Goal: Task Accomplishment & Management: Use online tool/utility

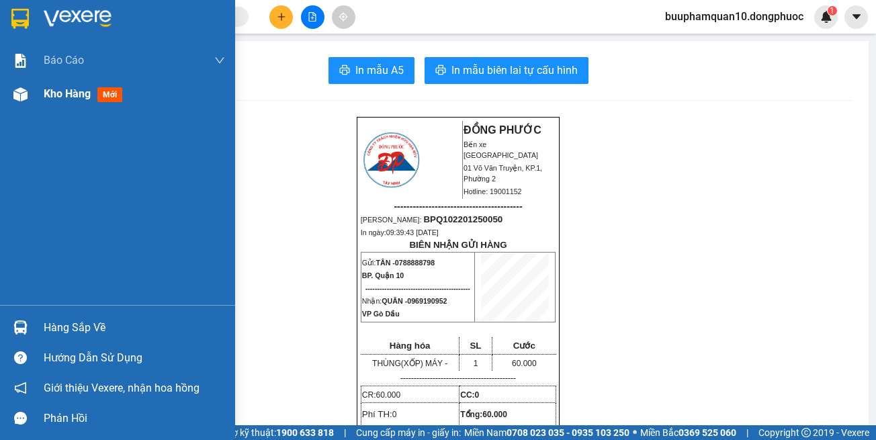
click at [53, 108] on div "Kho hàng mới" at bounding box center [134, 94] width 181 height 34
click at [11, 320] on div at bounding box center [21, 328] width 24 height 24
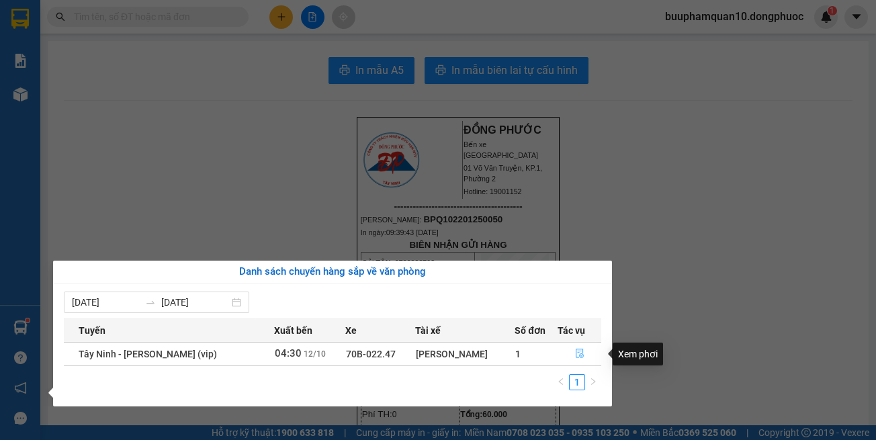
click at [582, 353] on icon "file-done" at bounding box center [579, 353] width 9 height 9
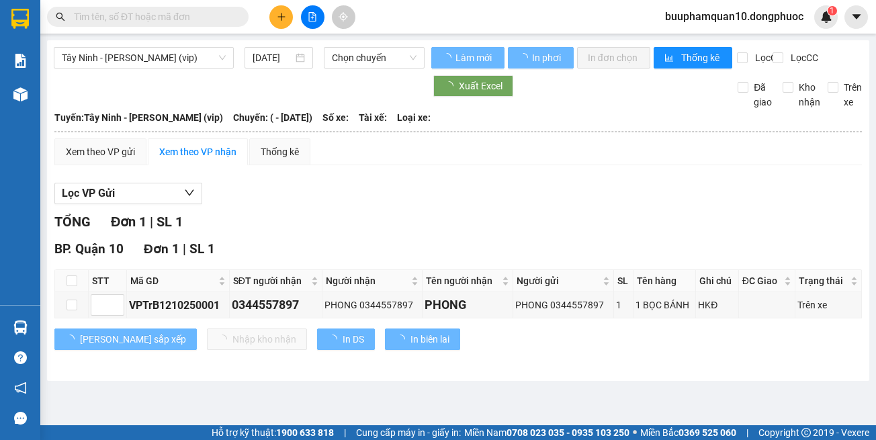
type input "[DATE]"
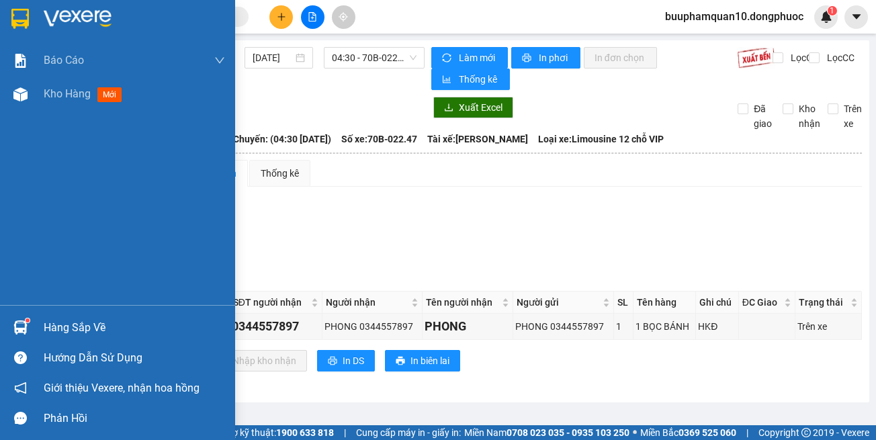
click at [16, 328] on img at bounding box center [20, 327] width 14 height 14
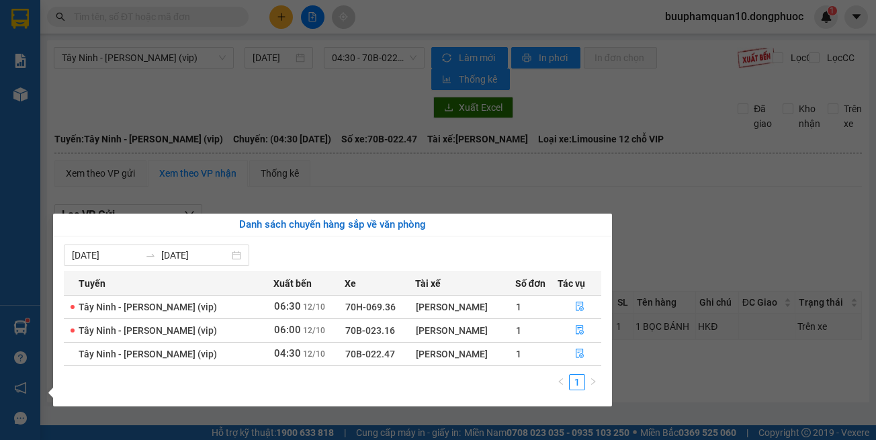
click at [652, 189] on section "Kết quả tìm kiếm ( 0 ) Bộ lọc No Data buuphamquan10.dongphuoc 1 Báo cáo Mẫu 1: …" at bounding box center [438, 220] width 876 height 440
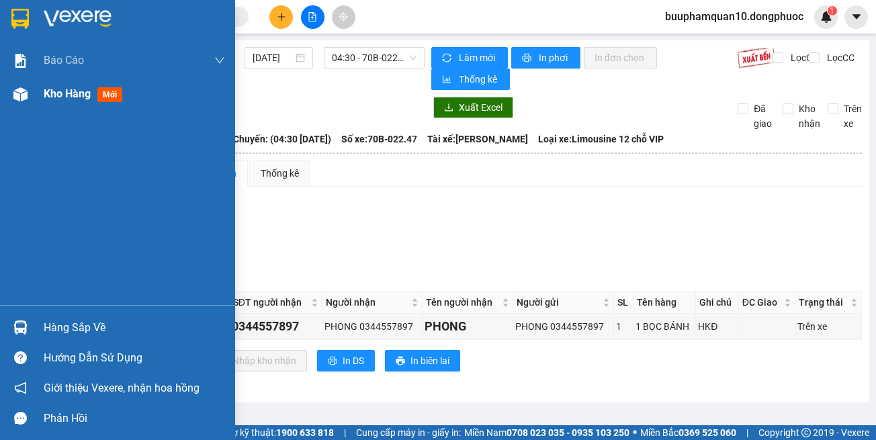
click at [0, 97] on div "Kho hàng mới" at bounding box center [117, 94] width 235 height 34
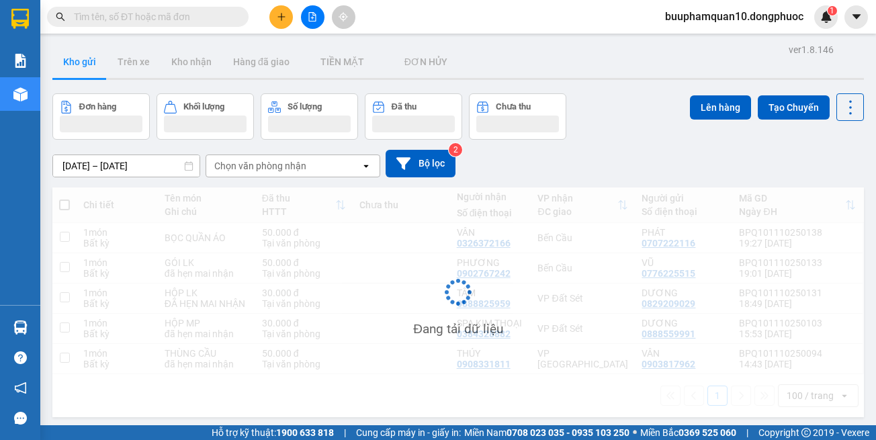
scroll to position [62, 0]
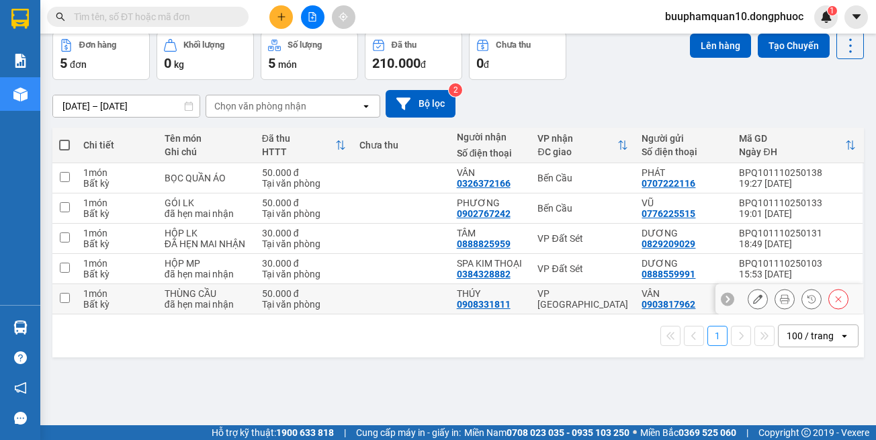
click at [572, 310] on div "VP [GEOGRAPHIC_DATA]" at bounding box center [582, 298] width 91 height 21
checkbox input "true"
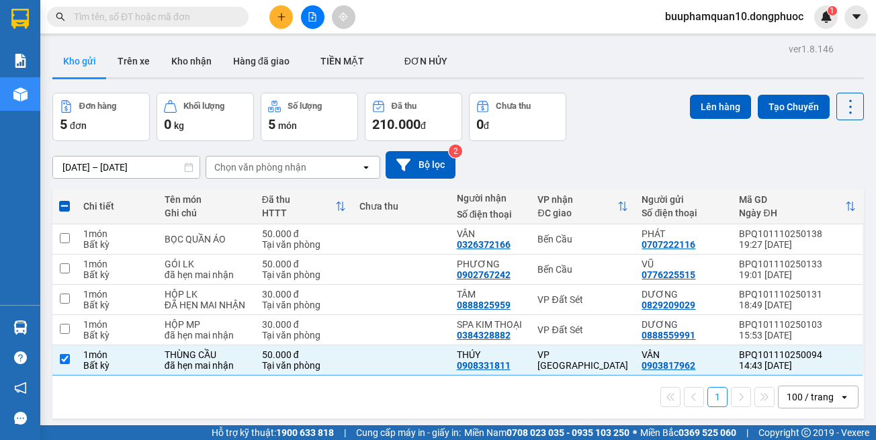
scroll to position [0, 0]
click at [705, 109] on button "Lên hàng" at bounding box center [720, 107] width 61 height 24
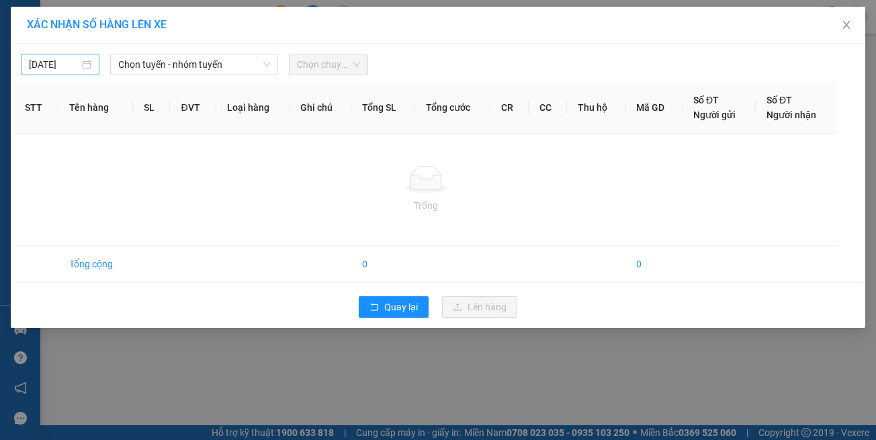
click at [40, 67] on input "[DATE]" at bounding box center [54, 64] width 50 height 15
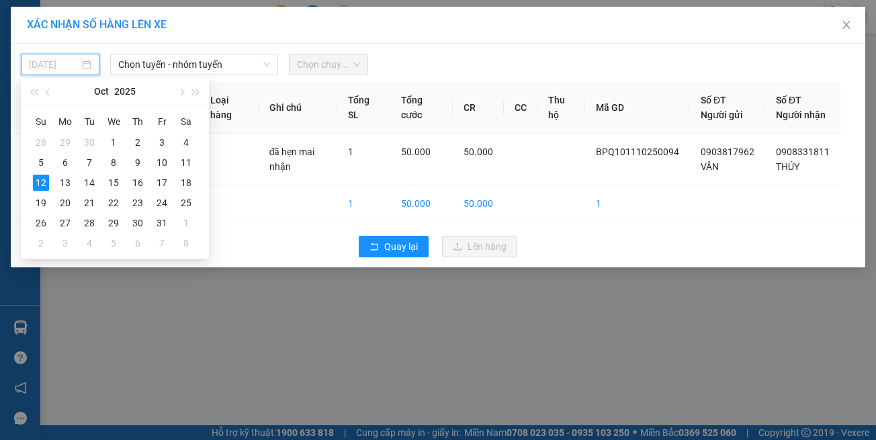
type input "[DATE]"
click at [47, 181] on div "12" at bounding box center [41, 183] width 16 height 16
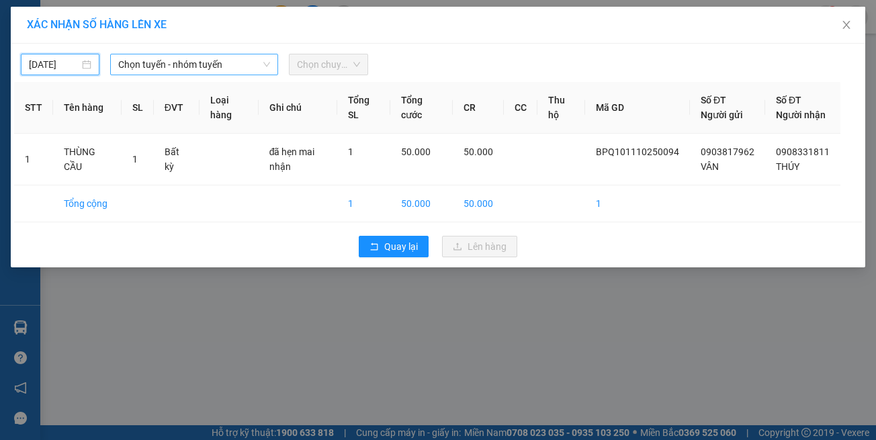
click at [150, 56] on span "Chọn tuyến - nhóm tuyến" at bounding box center [194, 64] width 152 height 20
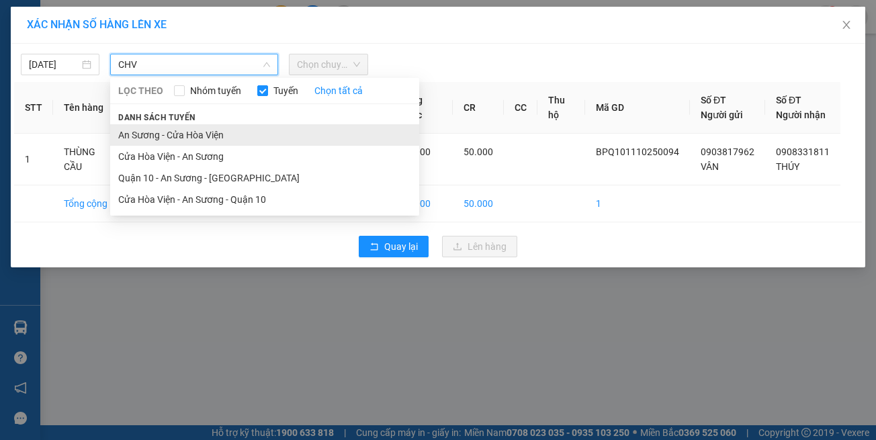
type input "CHV"
click at [148, 131] on li "An Sương - Cửa Hòa Viện" at bounding box center [264, 134] width 309 height 21
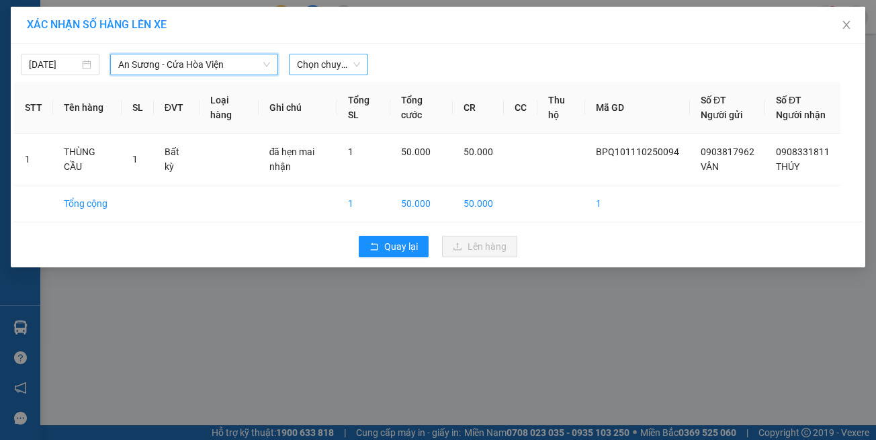
click at [312, 58] on span "Chọn chuyến" at bounding box center [328, 64] width 62 height 20
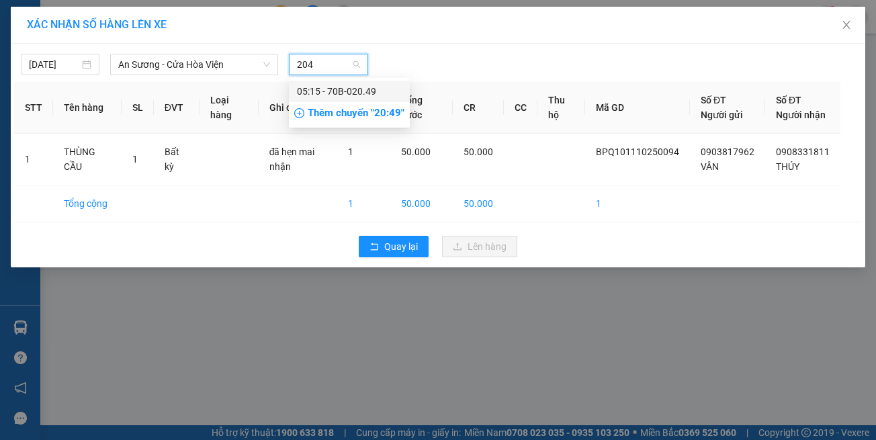
type input "2049"
click at [344, 89] on div "05:15 - 70B-020.49" at bounding box center [349, 91] width 105 height 15
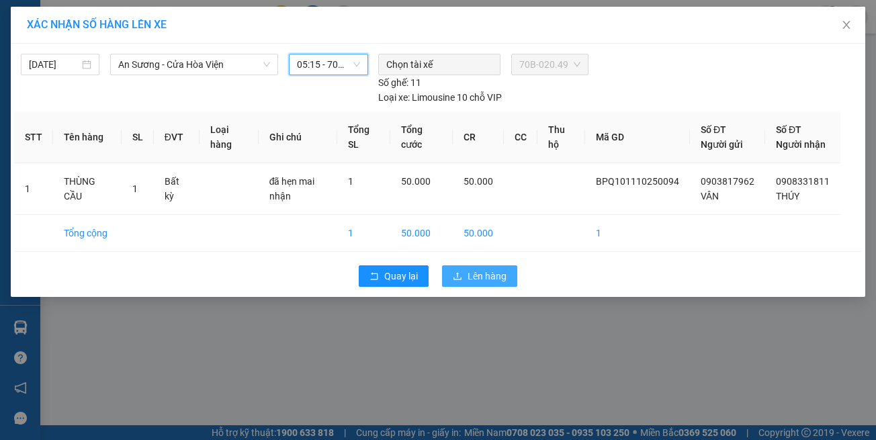
click at [459, 275] on span "upload" at bounding box center [457, 276] width 9 height 11
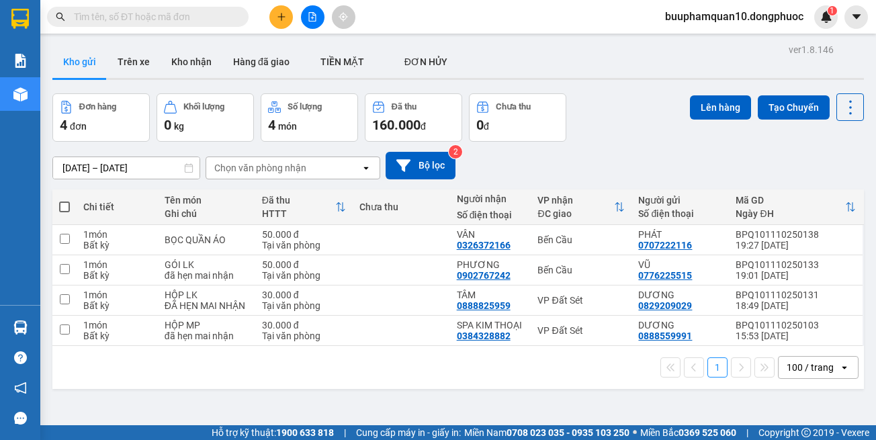
click at [315, 19] on icon "file-add" at bounding box center [312, 16] width 9 height 9
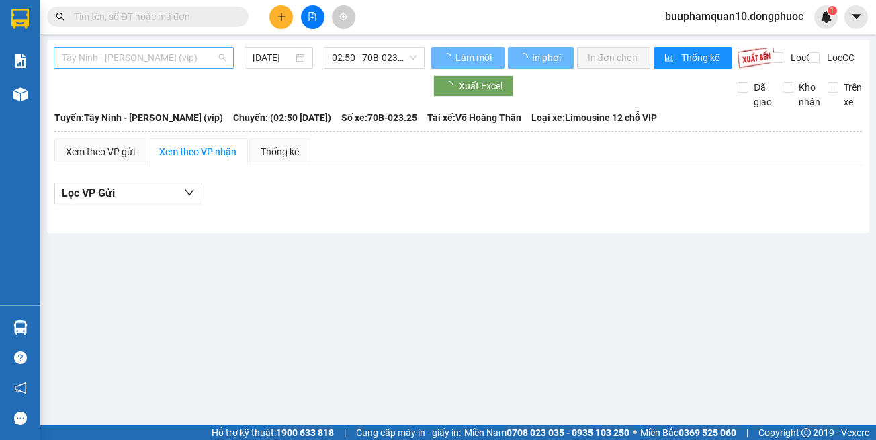
click at [179, 56] on span "Tây Ninh - [PERSON_NAME] (vip)" at bounding box center [144, 58] width 164 height 20
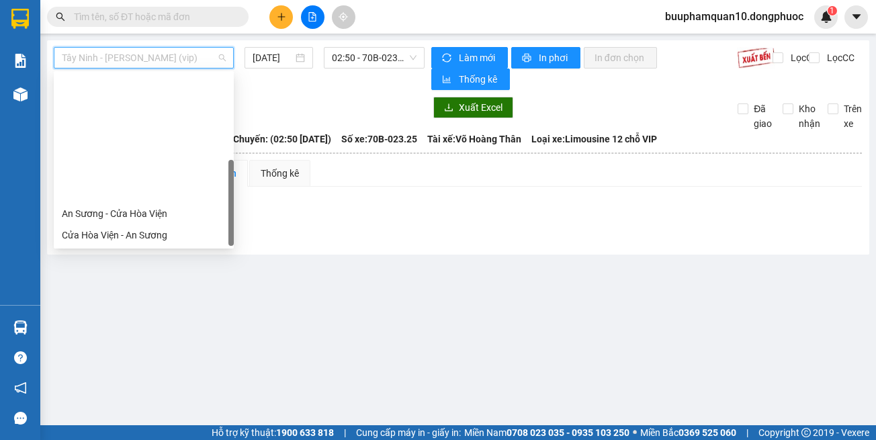
scroll to position [150, 0]
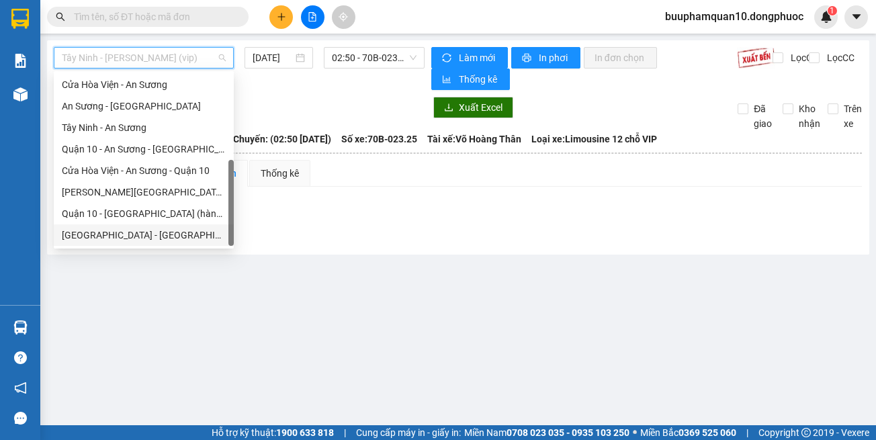
click at [192, 240] on div "[GEOGRAPHIC_DATA] - [GEOGRAPHIC_DATA] (vip)" at bounding box center [144, 235] width 164 height 15
type input "[DATE]"
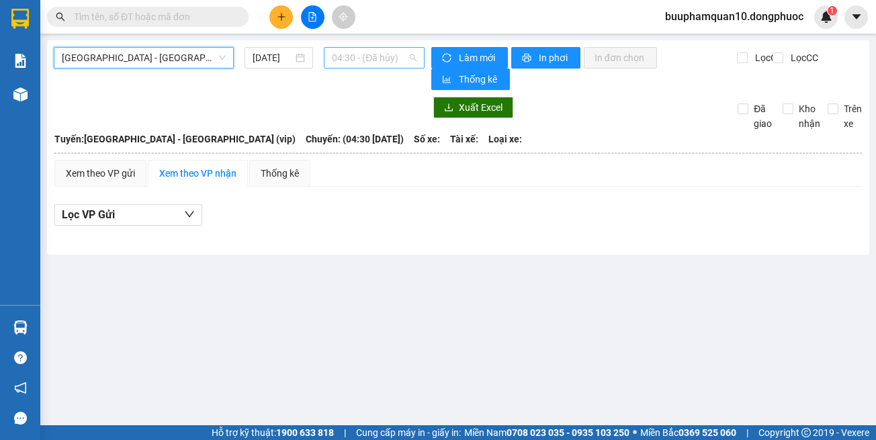
click at [371, 48] on span "04:30 - (Đã hủy)" at bounding box center [374, 58] width 85 height 20
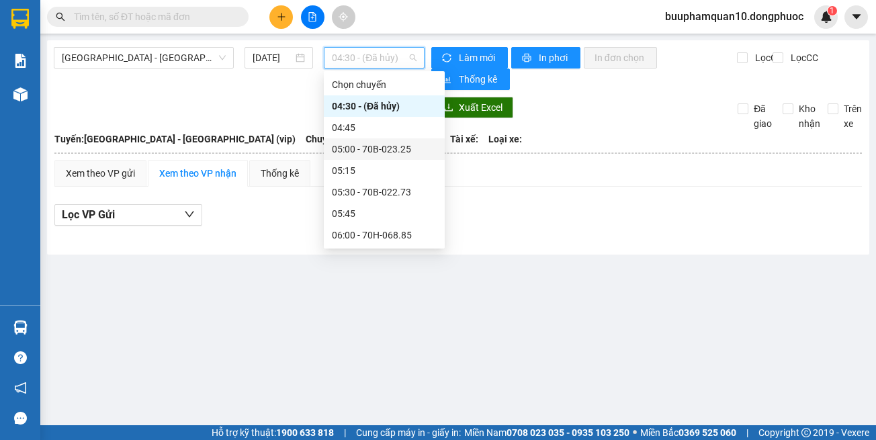
click at [375, 140] on div "05:00 - 70B-023.25" at bounding box center [384, 148] width 121 height 21
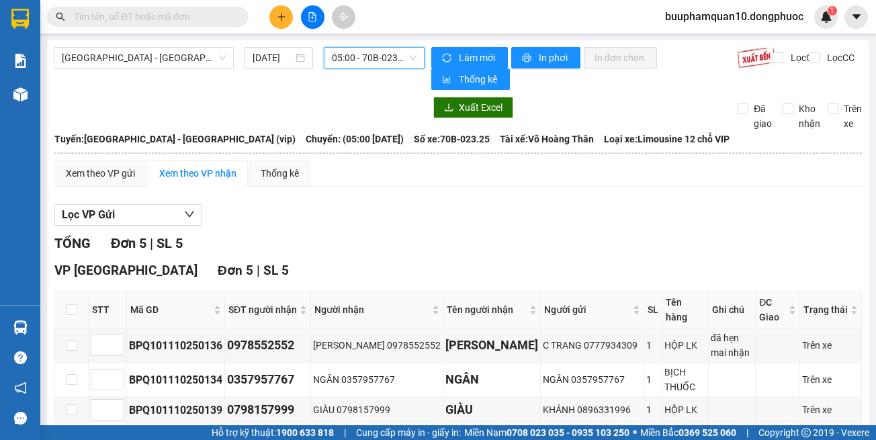
click at [386, 62] on span "05:00 - 70B-023.25" at bounding box center [374, 58] width 85 height 20
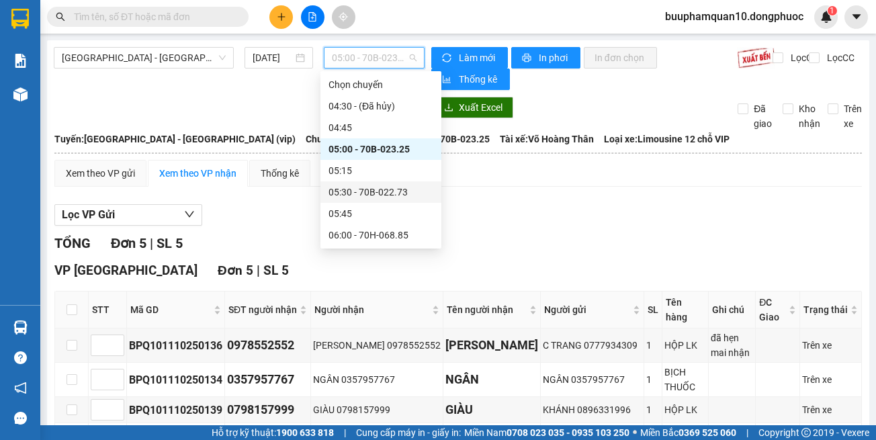
click at [380, 193] on div "05:30 - 70B-022.73" at bounding box center [380, 192] width 105 height 15
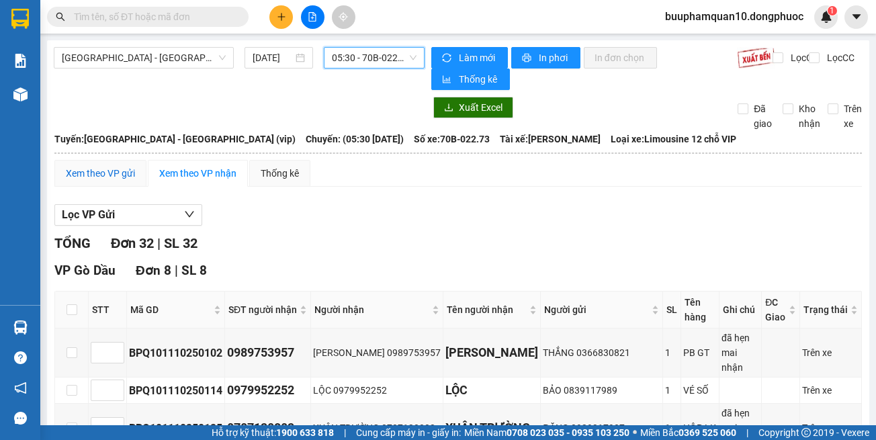
click at [97, 180] on div "Xem theo VP gửi" at bounding box center [100, 173] width 69 height 15
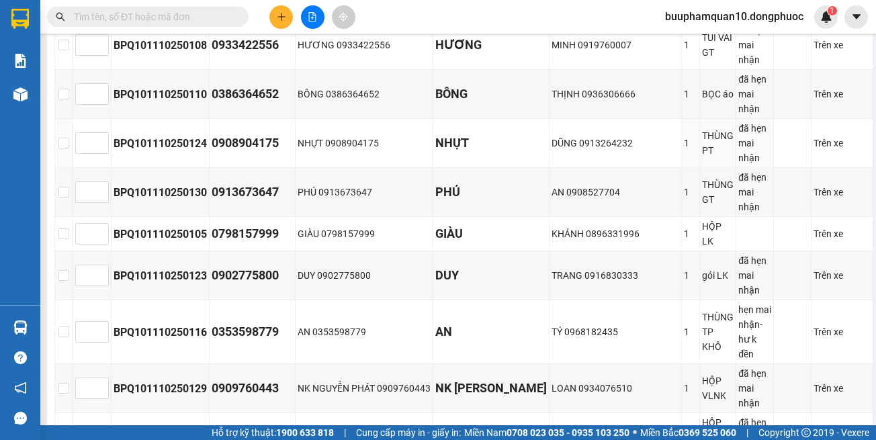
scroll to position [1411, 0]
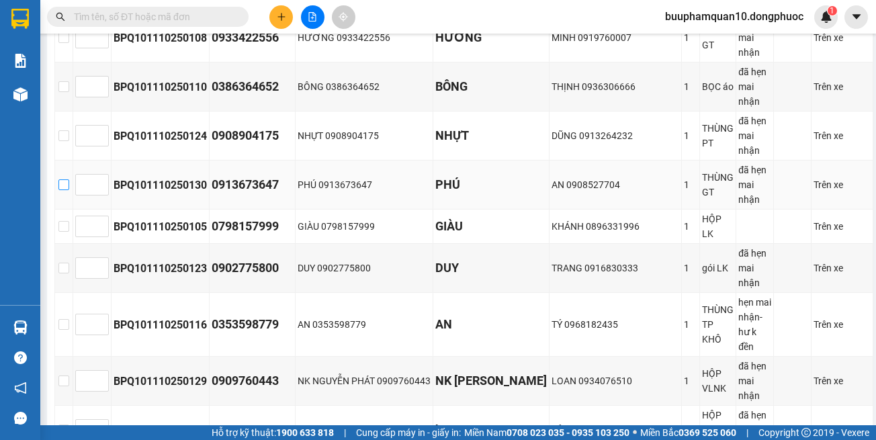
click at [60, 179] on input "checkbox" at bounding box center [63, 184] width 11 height 11
checkbox input "true"
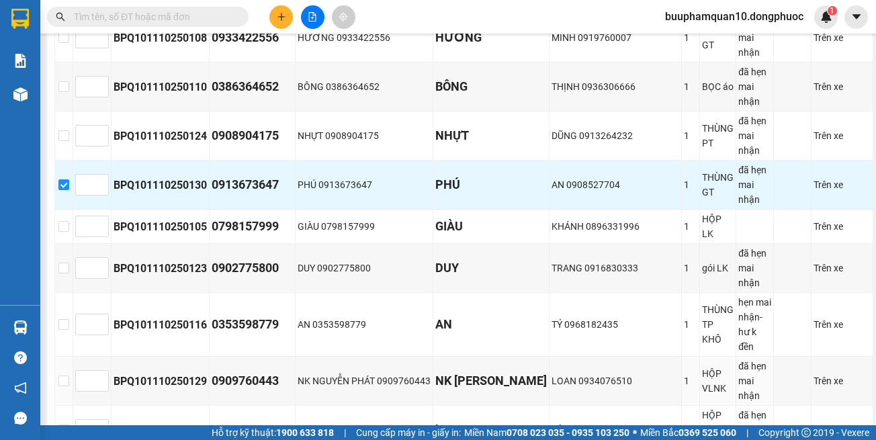
scroll to position [1621, 0]
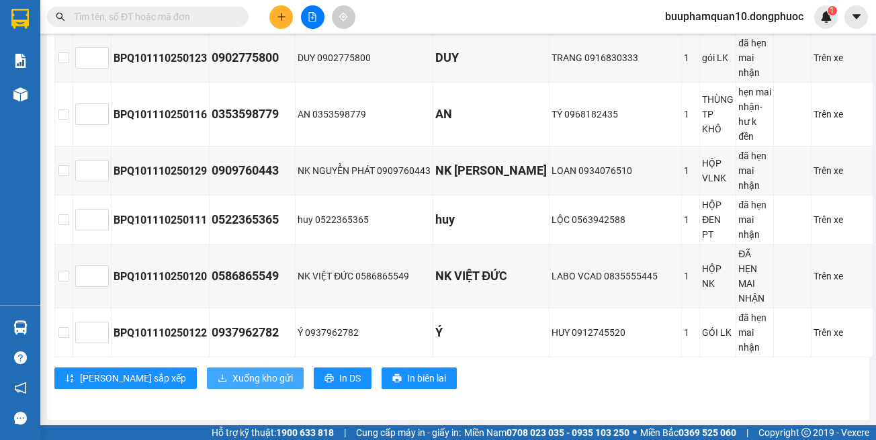
click at [232, 371] on span "Xuống kho gửi" at bounding box center [262, 378] width 60 height 15
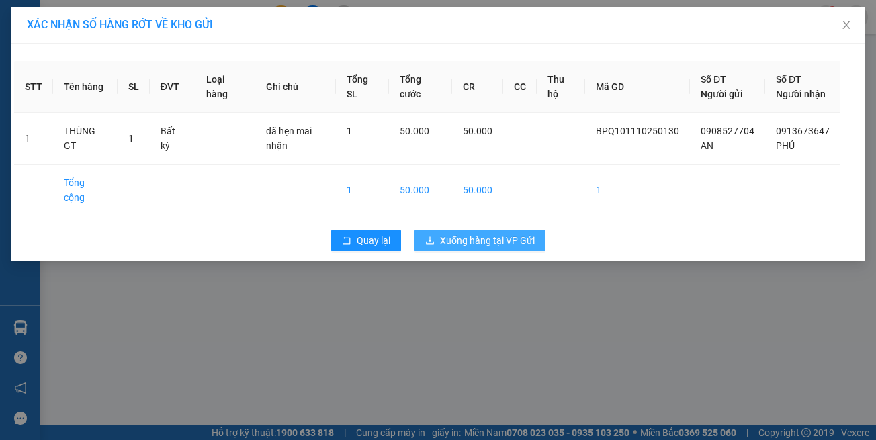
click at [445, 248] on span "Xuống hàng tại VP Gửi" at bounding box center [487, 240] width 95 height 15
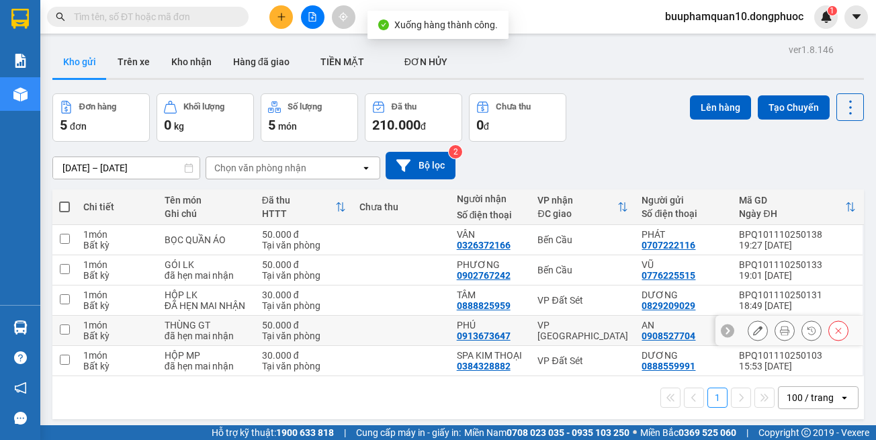
click at [543, 346] on td "VP [GEOGRAPHIC_DATA]" at bounding box center [583, 331] width 104 height 30
checkbox input "true"
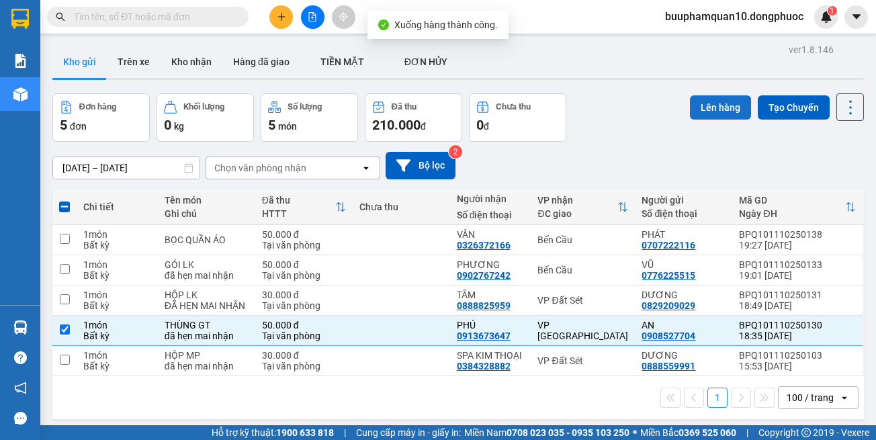
click at [697, 109] on button "Lên hàng" at bounding box center [720, 107] width 61 height 24
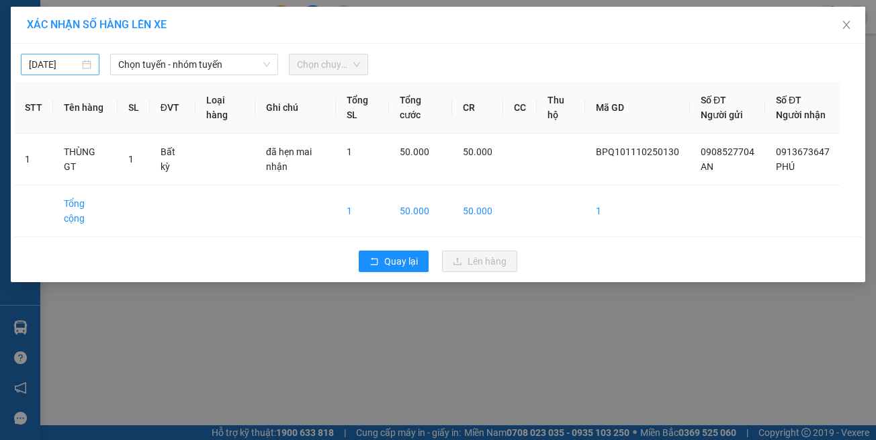
click at [67, 69] on input "[DATE]" at bounding box center [54, 64] width 50 height 15
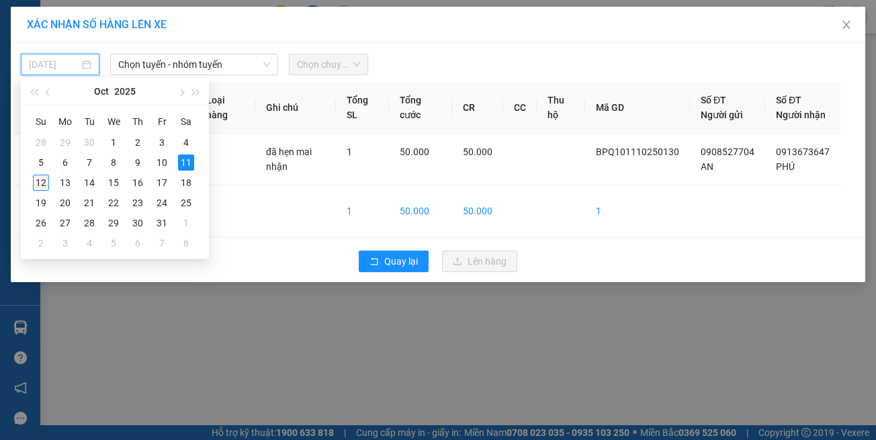
click at [46, 180] on div "12" at bounding box center [41, 183] width 16 height 16
type input "[DATE]"
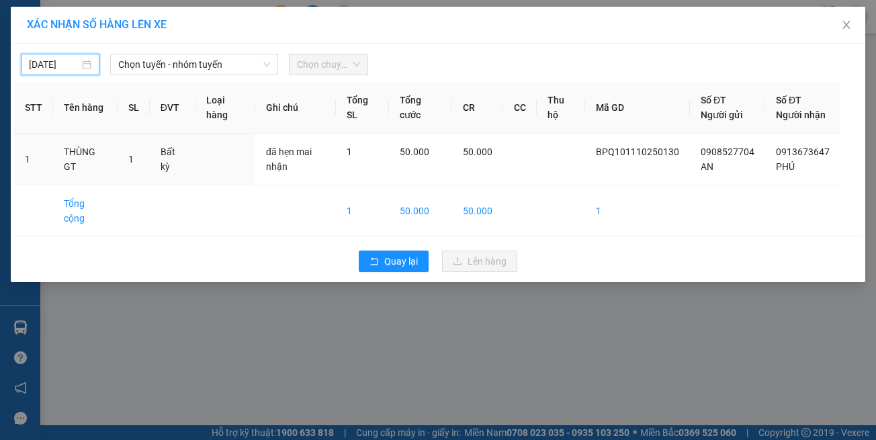
click at [175, 52] on div "[DATE] Chọn tuyến - nhóm tuyến Chọn chuyến" at bounding box center [438, 61] width 848 height 28
click at [172, 57] on span "Chọn tuyến - nhóm tuyến" at bounding box center [194, 64] width 152 height 20
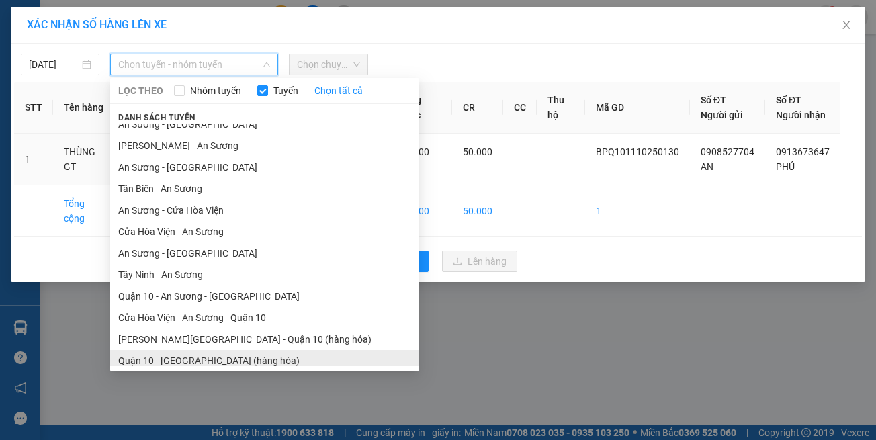
scroll to position [59, 0]
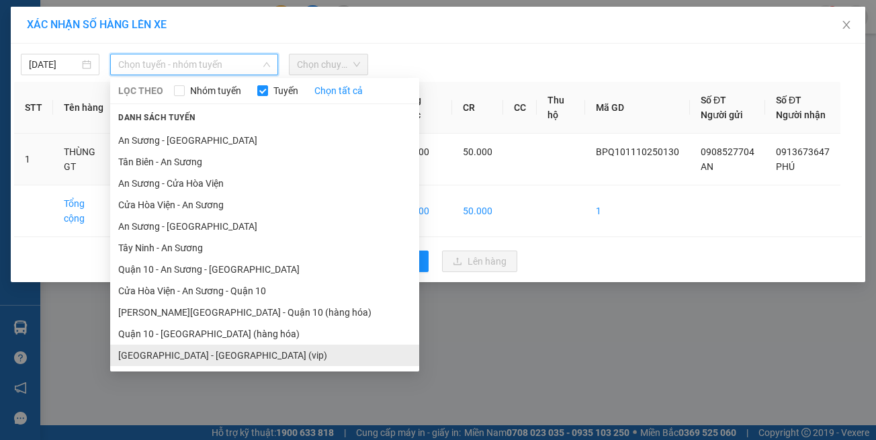
click at [195, 356] on li "[GEOGRAPHIC_DATA] - [GEOGRAPHIC_DATA] (vip)" at bounding box center [264, 355] width 309 height 21
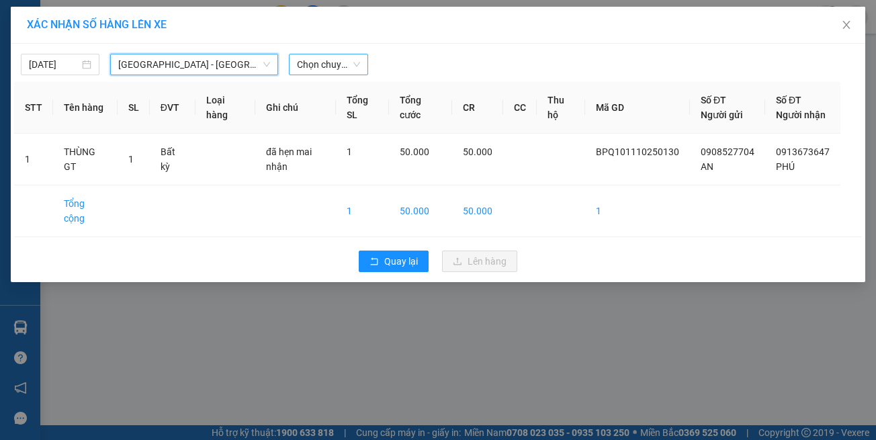
click at [343, 64] on span "Chọn chuyến" at bounding box center [328, 64] width 62 height 20
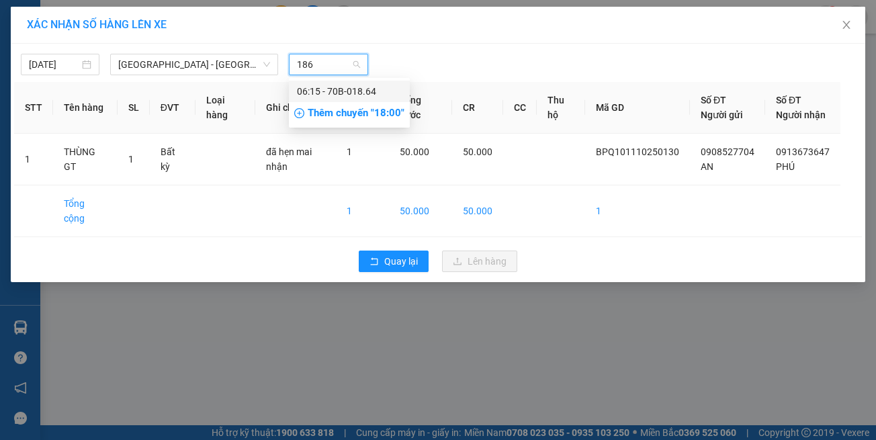
type input "1864"
click at [326, 93] on div "06:15 - 70B-018.64" at bounding box center [349, 91] width 105 height 15
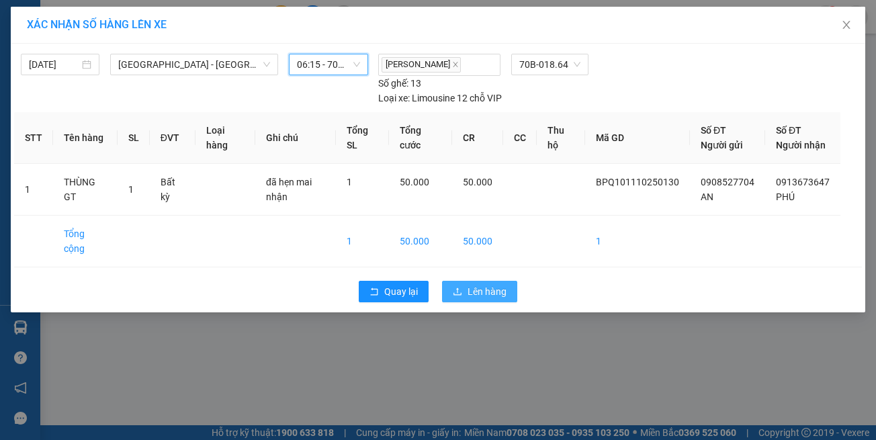
click at [473, 287] on span "Lên hàng" at bounding box center [487, 291] width 39 height 15
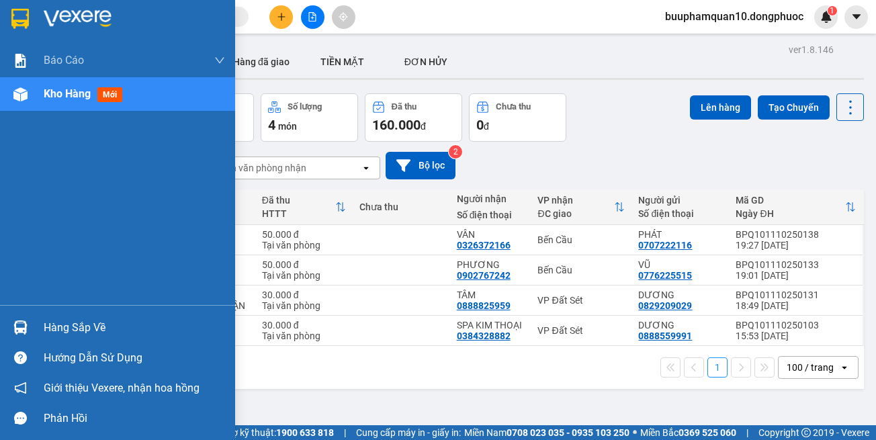
click at [25, 326] on img at bounding box center [20, 327] width 14 height 14
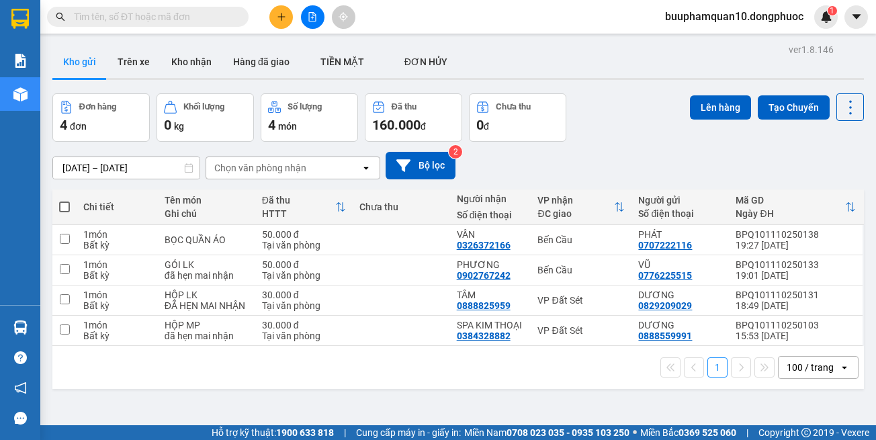
click at [48, 65] on section "Kết quả tìm kiếm ( 0 ) Bộ lọc No Data buuphamquan10.dongphuoc 1 Báo cáo Mẫu 1: …" at bounding box center [438, 220] width 876 height 440
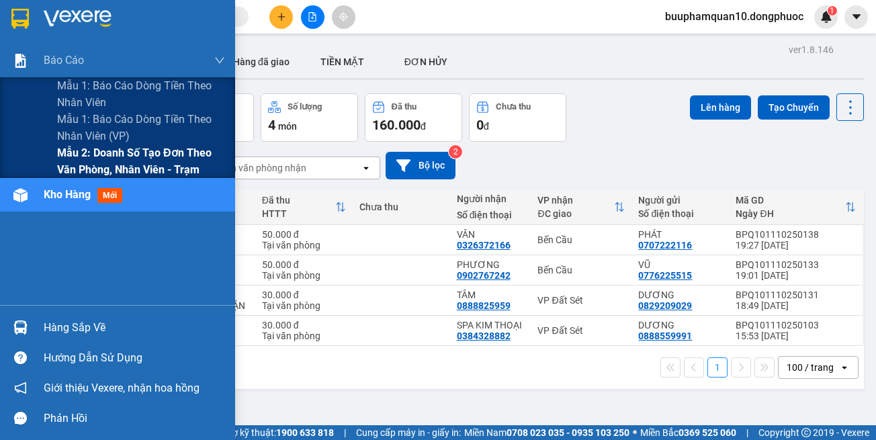
click at [137, 158] on span "Mẫu 2: Doanh số tạo đơn theo Văn phòng, nhân viên - Trạm" at bounding box center [141, 161] width 168 height 34
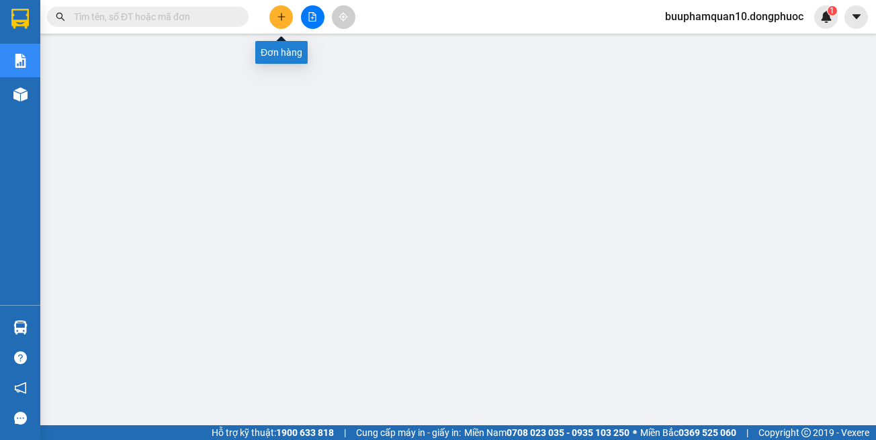
click at [284, 21] on icon "plus" at bounding box center [281, 16] width 9 height 9
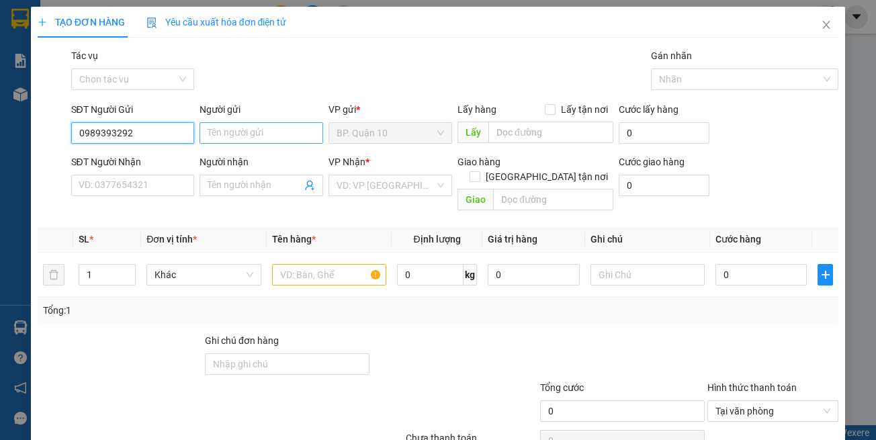
type input "0989393292"
click at [248, 130] on input "Người gửi" at bounding box center [261, 132] width 124 height 21
type input "PHƯƠNG"
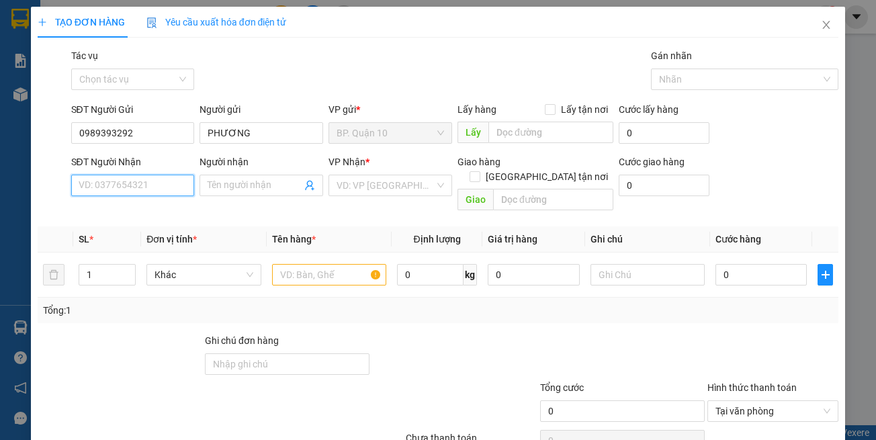
drag, startPoint x: 104, startPoint y: 181, endPoint x: 275, endPoint y: 184, distance: 171.3
click at [105, 181] on input "SĐT Người Nhận" at bounding box center [133, 185] width 124 height 21
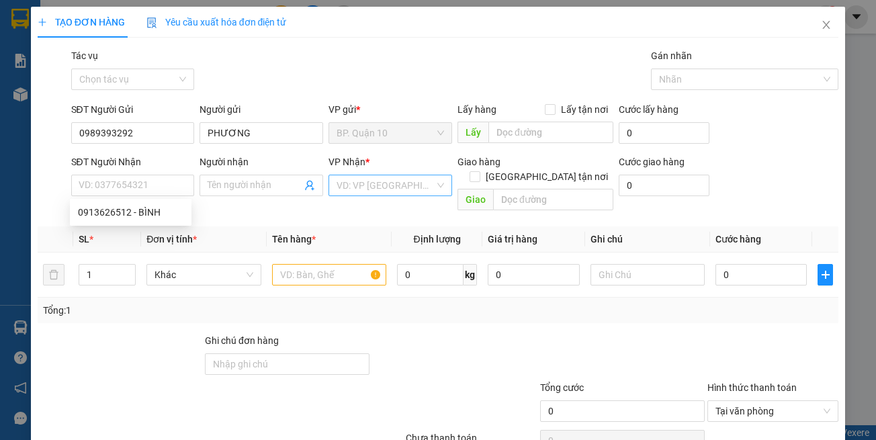
click at [371, 188] on input "search" at bounding box center [386, 185] width 98 height 20
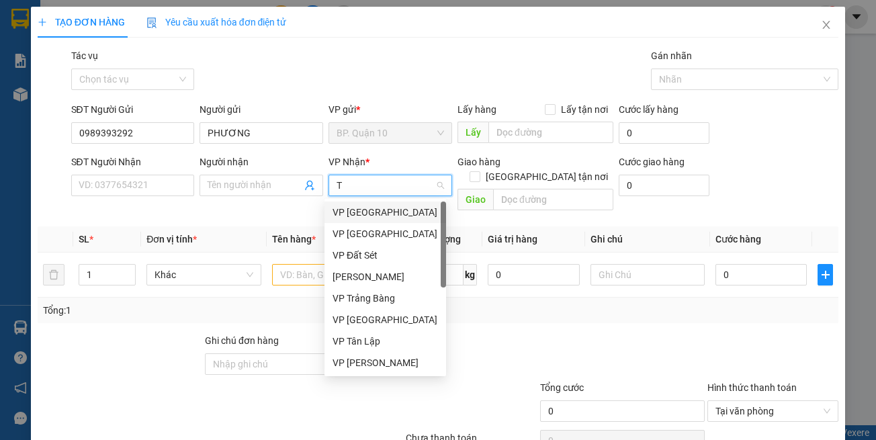
type input "TB"
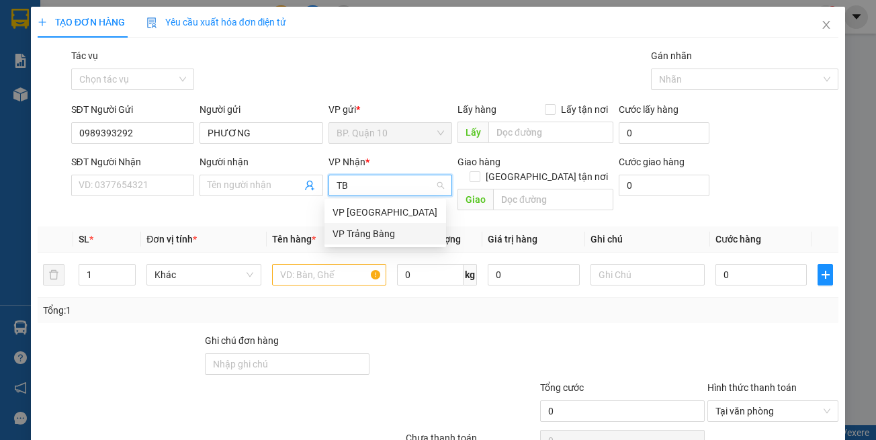
drag, startPoint x: 358, startPoint y: 232, endPoint x: 264, endPoint y: 201, distance: 99.2
click at [358, 233] on div "VP Trảng Bàng" at bounding box center [384, 233] width 105 height 15
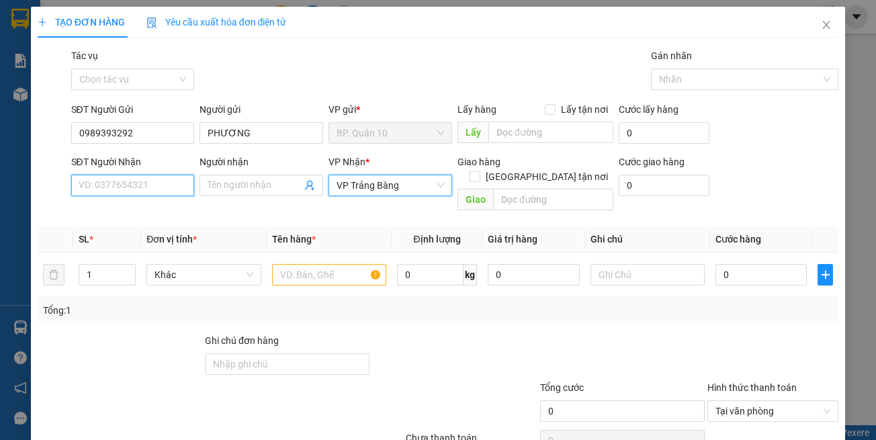
click at [135, 177] on input "SĐT Người Nhận" at bounding box center [133, 185] width 124 height 21
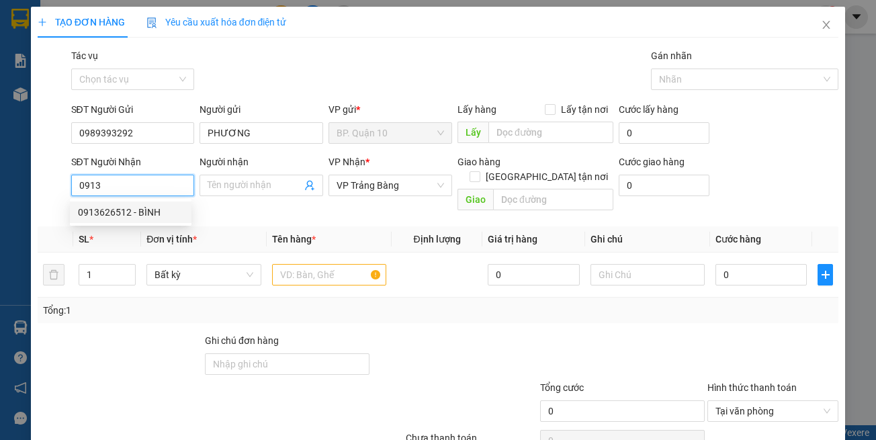
click at [140, 211] on div "0913626512 - BÌNH" at bounding box center [130, 212] width 105 height 15
type input "0913626512"
type input "BÌNH"
type input "30.000"
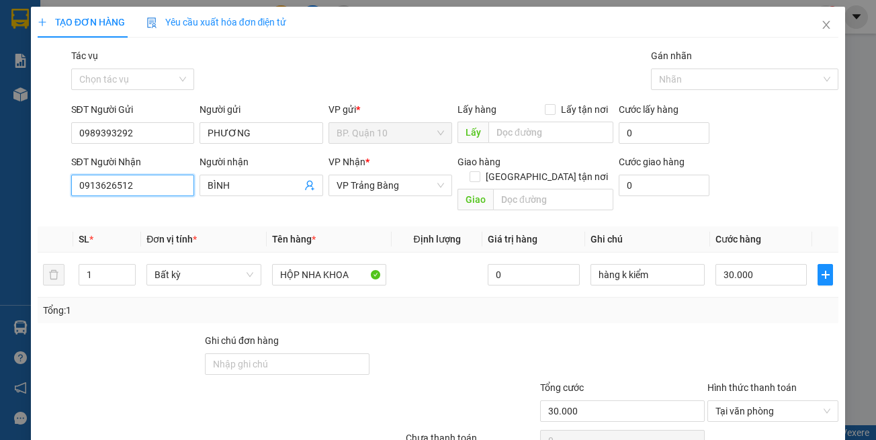
type input "0913626512"
click at [350, 303] on div "Tổng: 1" at bounding box center [438, 310] width 791 height 15
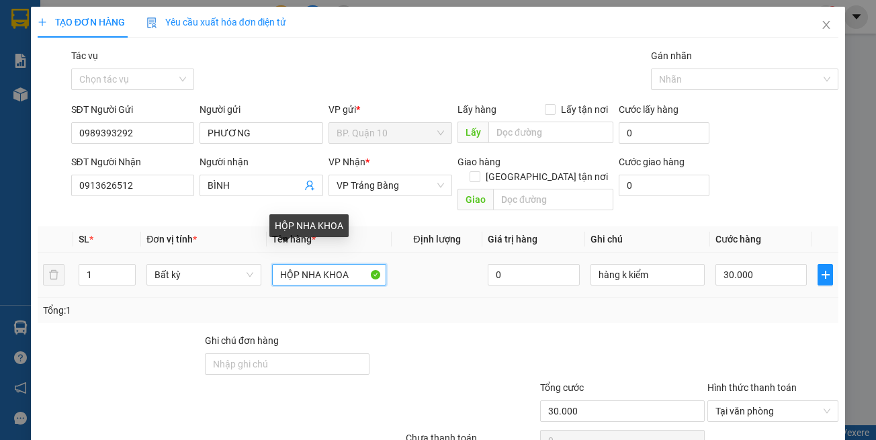
drag, startPoint x: 359, startPoint y: 261, endPoint x: 86, endPoint y: 224, distance: 275.2
click at [154, 253] on tr "1 Bất kỳ HỘP NHA KHOA 0 hàng k kiểm 30.000" at bounding box center [438, 275] width 801 height 45
type input "THÙNG VLNK"
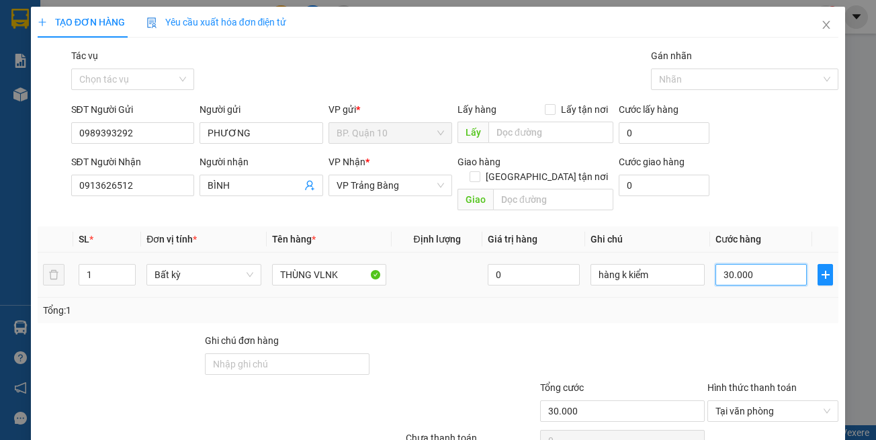
click at [772, 264] on input "30.000" at bounding box center [760, 274] width 91 height 21
type input "7"
type input "70"
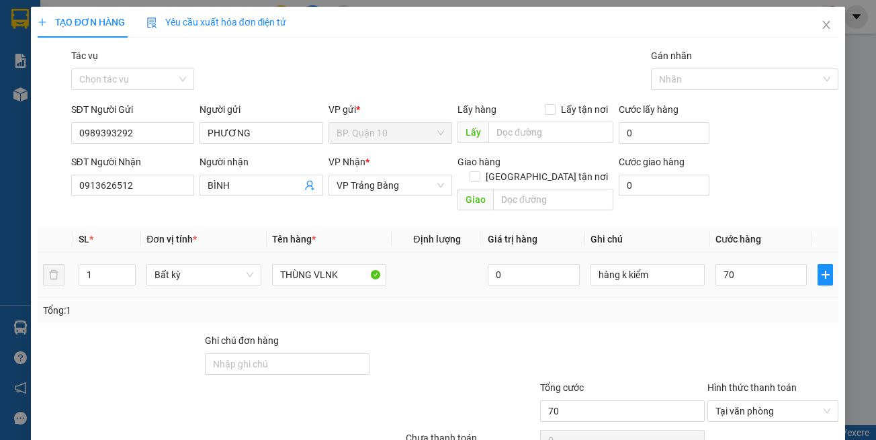
type input "70.000"
click at [795, 312] on div "Transit Pickup Surcharge Ids Transit Deliver Surcharge Ids Transit Deliver Surc…" at bounding box center [438, 266] width 801 height 437
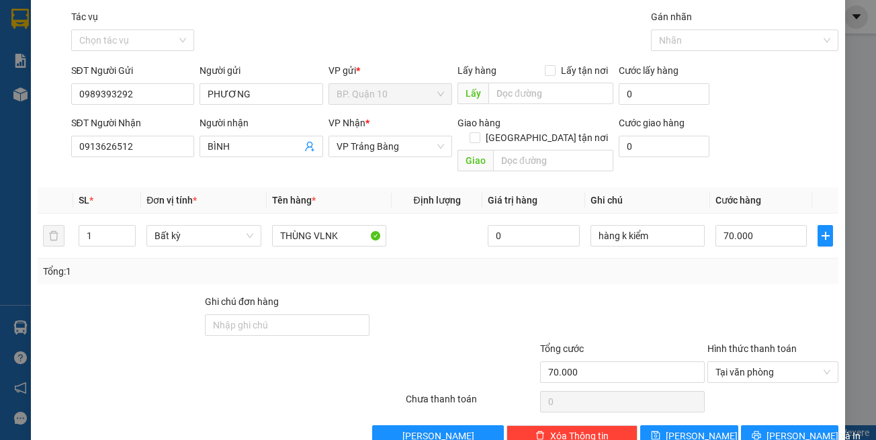
scroll to position [57, 0]
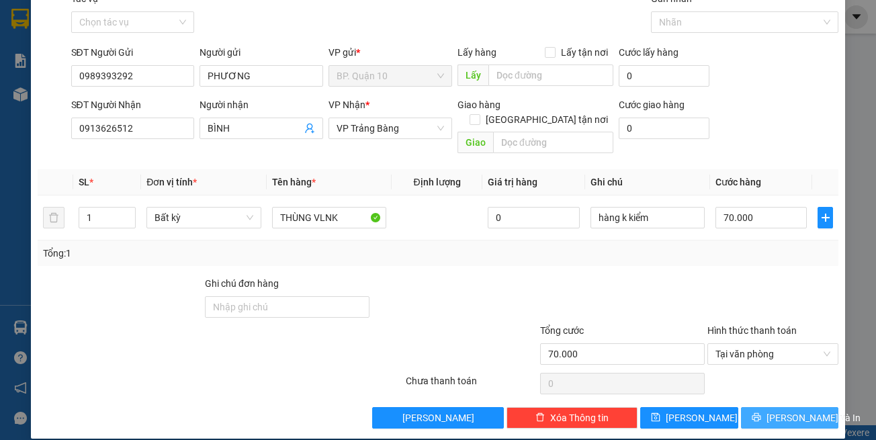
click at [776, 399] on span "[PERSON_NAME] và In" at bounding box center [813, 417] width 94 height 15
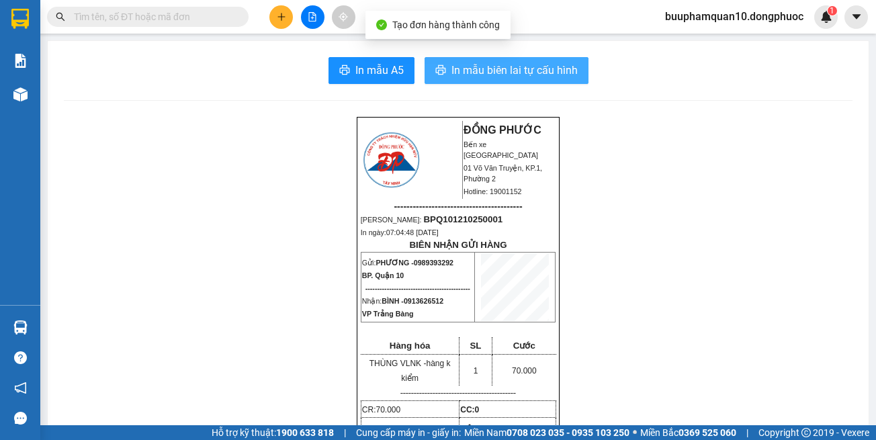
click at [517, 78] on span "In mẫu biên lai tự cấu hình" at bounding box center [514, 70] width 126 height 17
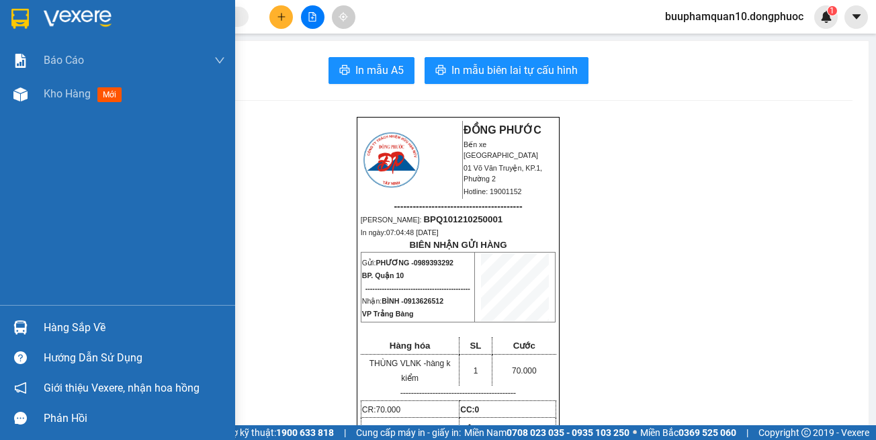
drag, startPoint x: 32, startPoint y: 332, endPoint x: 54, endPoint y: 326, distance: 22.8
click at [33, 331] on div "Hàng sắp về" at bounding box center [117, 327] width 235 height 30
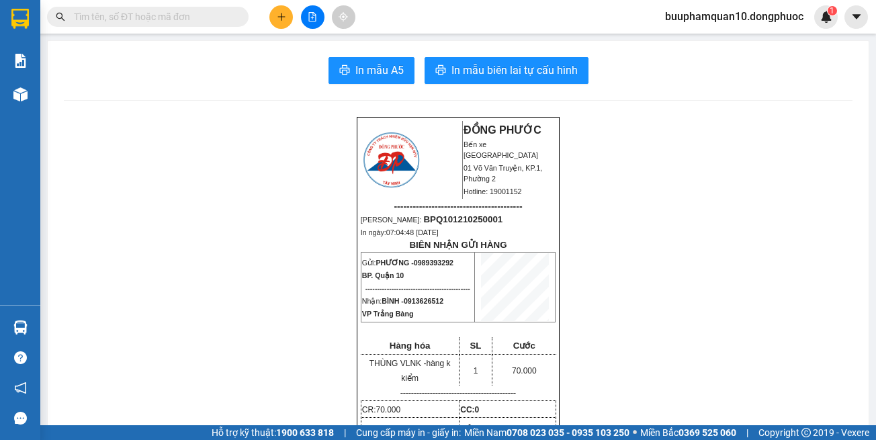
drag, startPoint x: 726, startPoint y: 130, endPoint x: 852, endPoint y: 48, distance: 150.0
click at [727, 130] on section "Kết quả tìm kiếm ( 0 ) Bộ lọc No Data buuphamquan10.dongphuoc 1 Báo cáo Mẫu 1: …" at bounding box center [438, 220] width 876 height 440
click at [311, 18] on icon "file-add" at bounding box center [312, 16] width 7 height 9
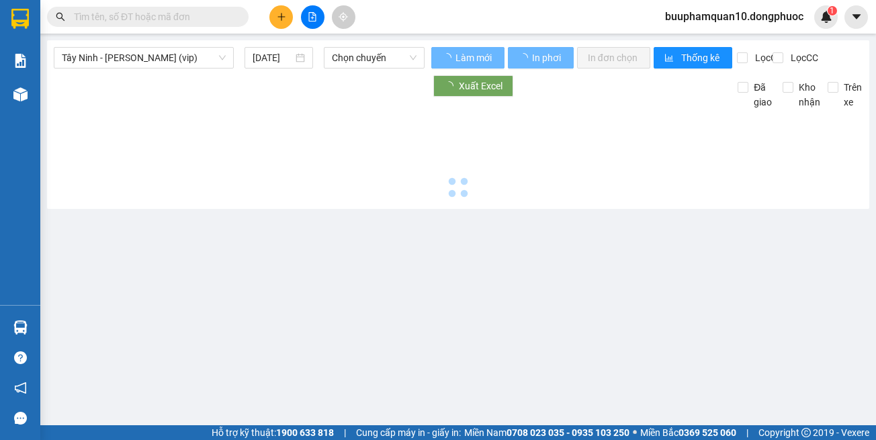
click at [189, 62] on span "Tây Ninh - [PERSON_NAME] (vip)" at bounding box center [144, 58] width 164 height 20
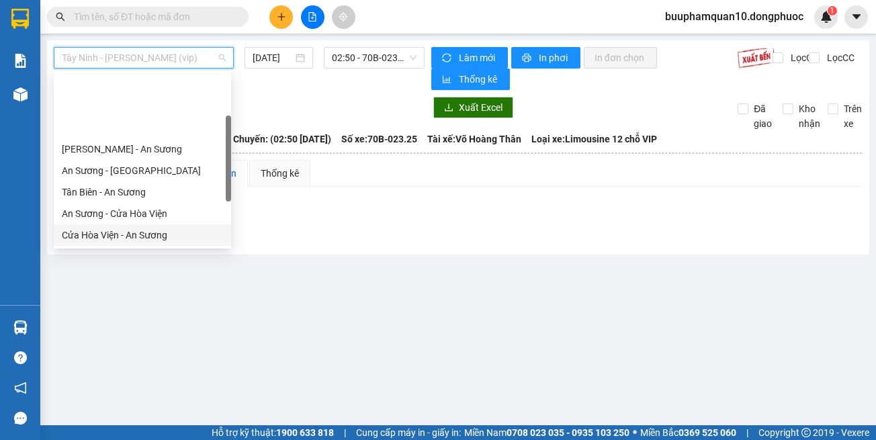
scroll to position [150, 0]
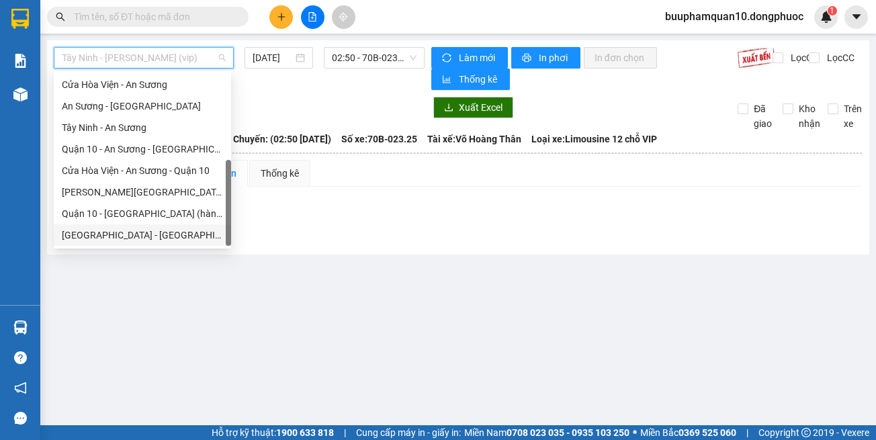
drag, startPoint x: 195, startPoint y: 238, endPoint x: 200, endPoint y: 214, distance: 24.0
click at [196, 237] on div "[GEOGRAPHIC_DATA] - [GEOGRAPHIC_DATA] (vip)" at bounding box center [142, 235] width 161 height 15
type input "[DATE]"
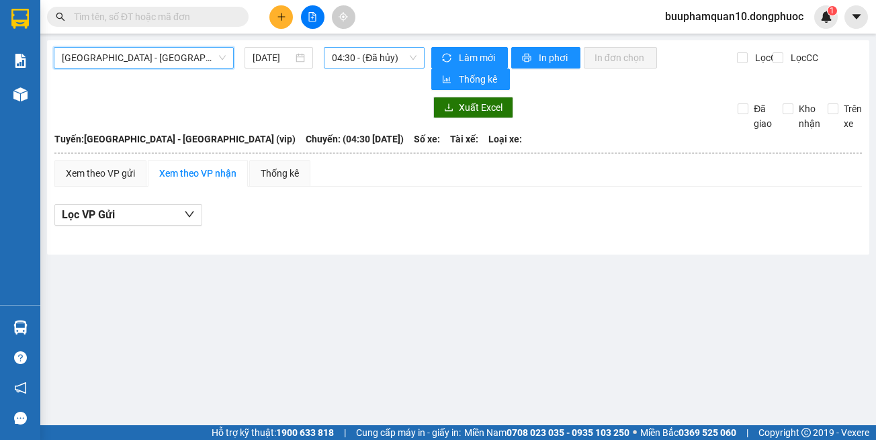
click at [343, 58] on span "04:30 - (Đã hủy)" at bounding box center [374, 58] width 85 height 20
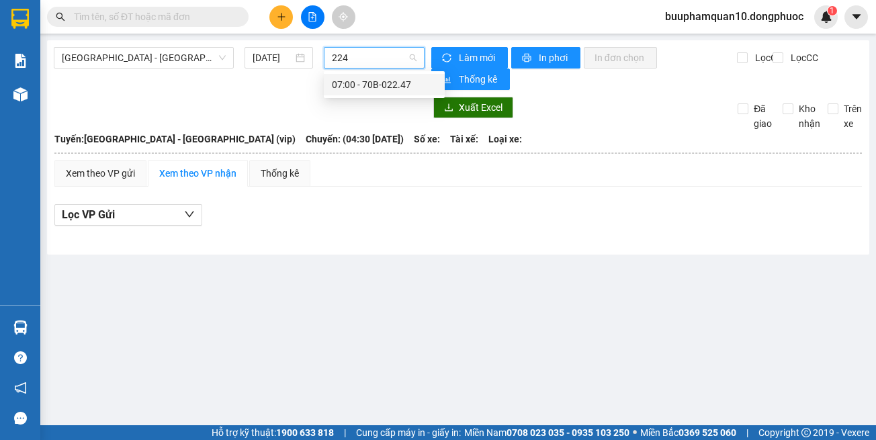
type input "2247"
click at [375, 78] on div "07:00 - 70B-022.47" at bounding box center [384, 84] width 105 height 15
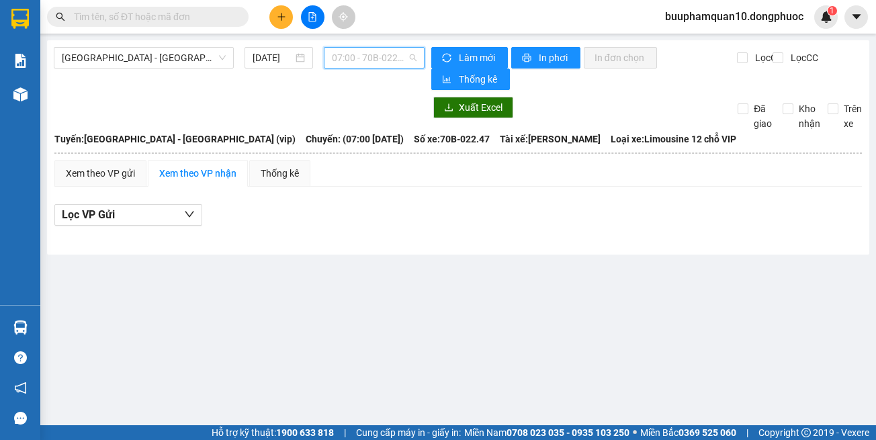
click at [356, 66] on span "07:00 - 70B-022.47" at bounding box center [374, 58] width 85 height 20
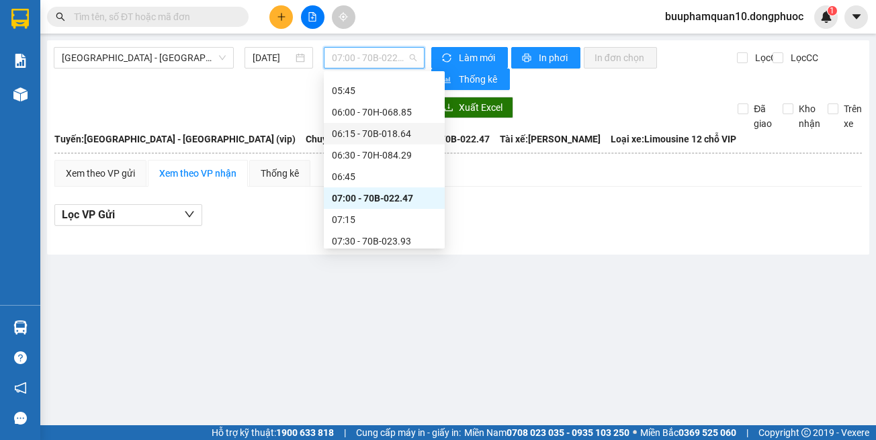
scroll to position [153, 0]
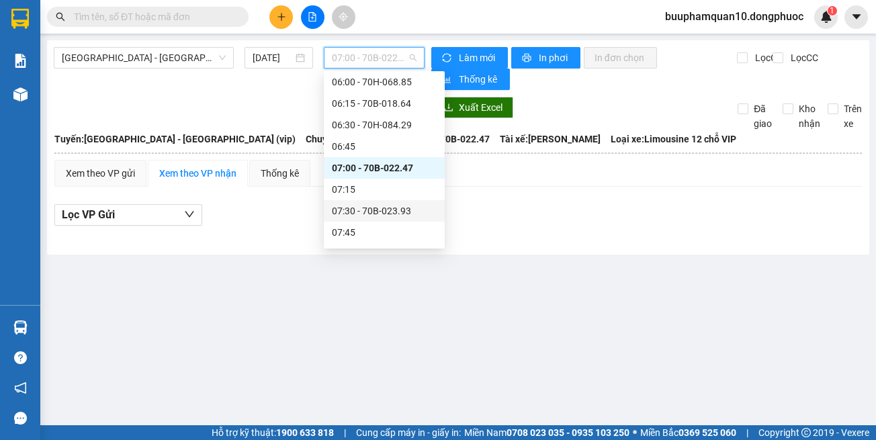
click at [398, 209] on div "07:30 - 70B-023.93" at bounding box center [384, 211] width 105 height 15
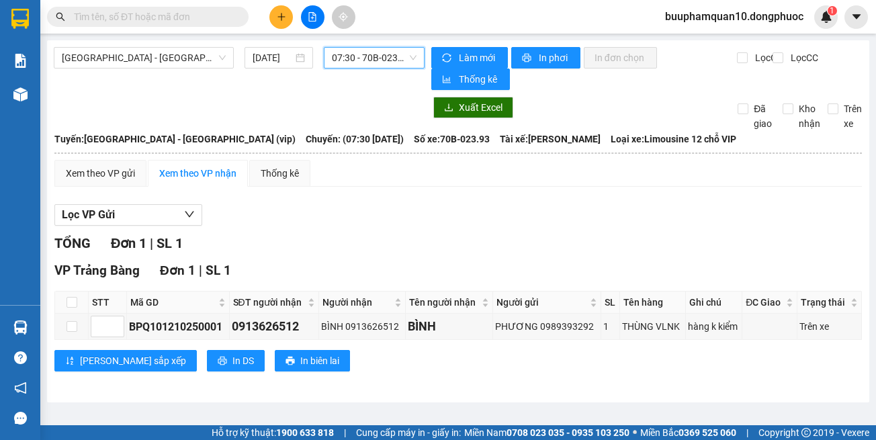
click at [376, 67] on span "07:30 - 70B-023.93" at bounding box center [374, 58] width 85 height 20
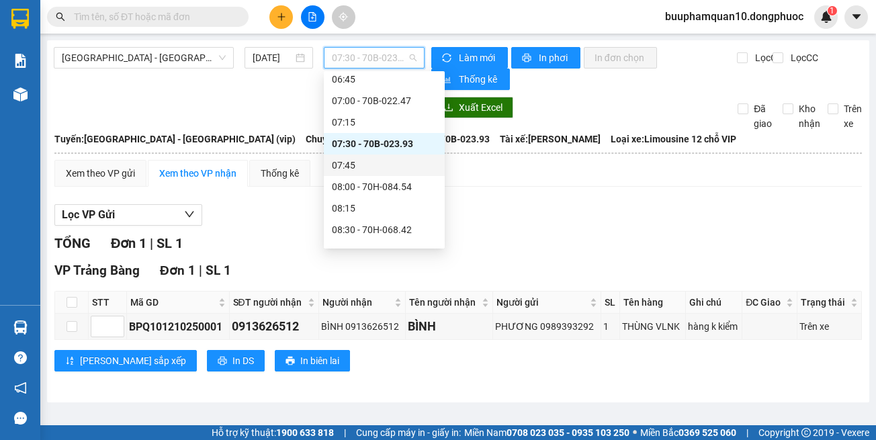
scroll to position [287, 0]
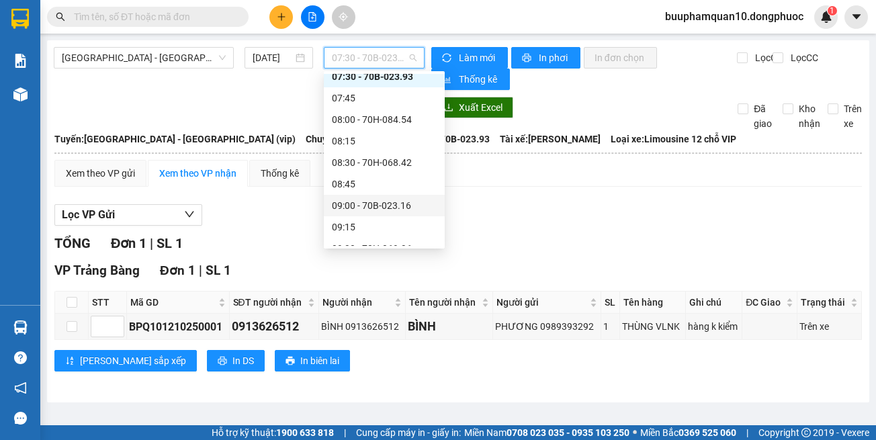
drag, startPoint x: 490, startPoint y: 197, endPoint x: 465, endPoint y: 127, distance: 74.6
click at [490, 195] on div "Xem theo VP gửi Xem theo VP nhận Thống kê Lọc VP Gửi TỔNG Đơn 1 | SL 1 VP Trản…" at bounding box center [457, 274] width 807 height 228
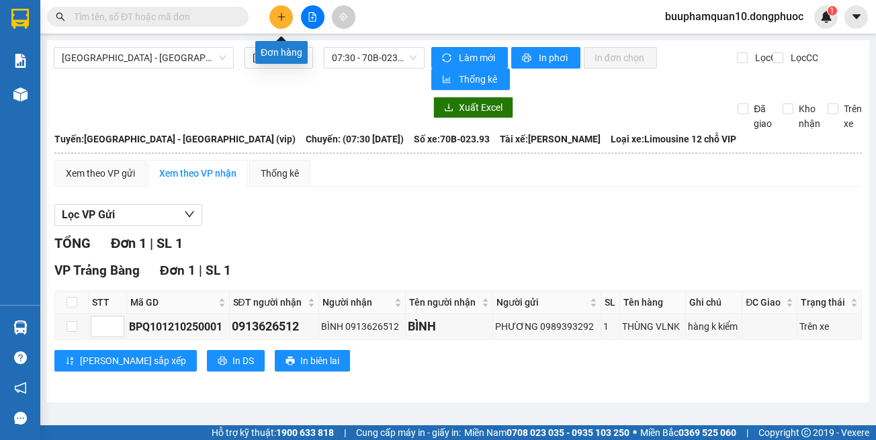
click at [284, 20] on icon "plus" at bounding box center [281, 16] width 9 height 9
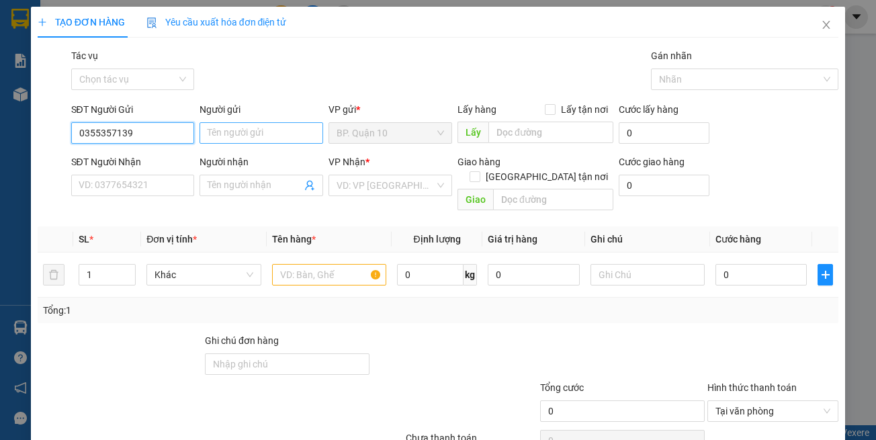
type input "0355357139"
click at [240, 140] on input "Người gửi" at bounding box center [261, 132] width 124 height 21
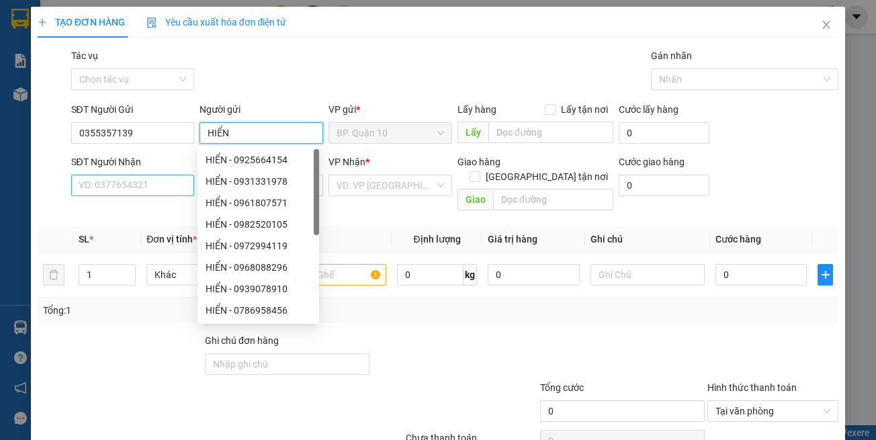
type input "HIỂN"
click at [101, 181] on input "SĐT Người Nhận" at bounding box center [133, 185] width 124 height 21
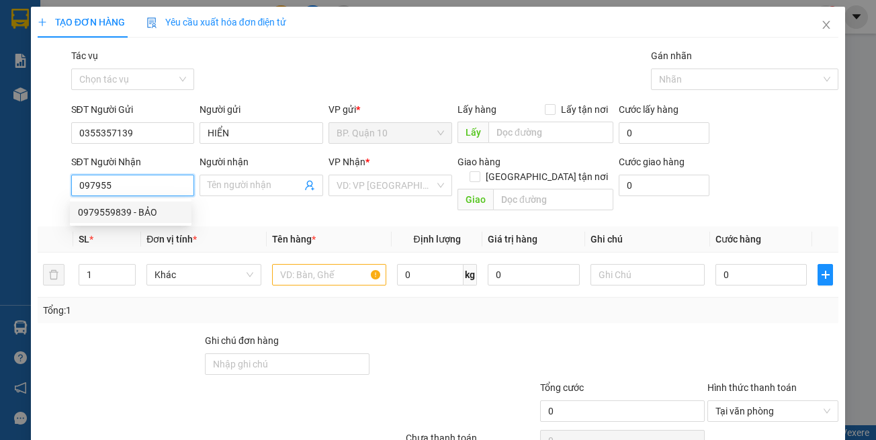
drag, startPoint x: 160, startPoint y: 209, endPoint x: 194, endPoint y: 204, distance: 34.6
click at [161, 209] on div "0979559839 - BẢO" at bounding box center [130, 212] width 105 height 15
type input "0979559839"
type input "BẢO"
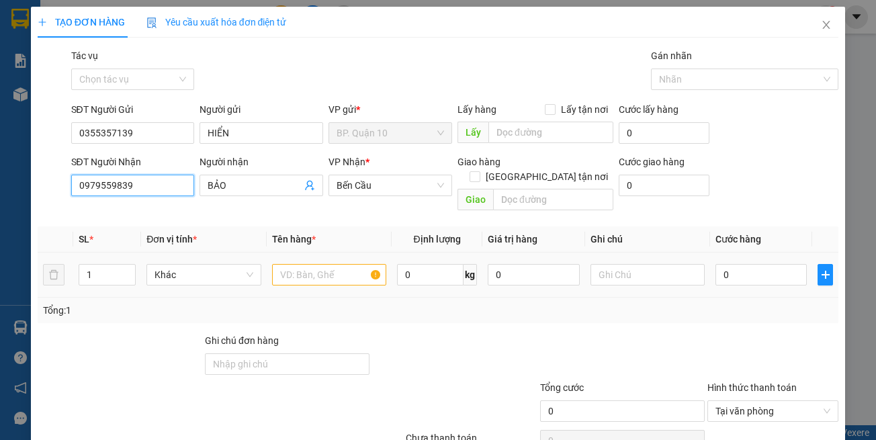
type input "140.000"
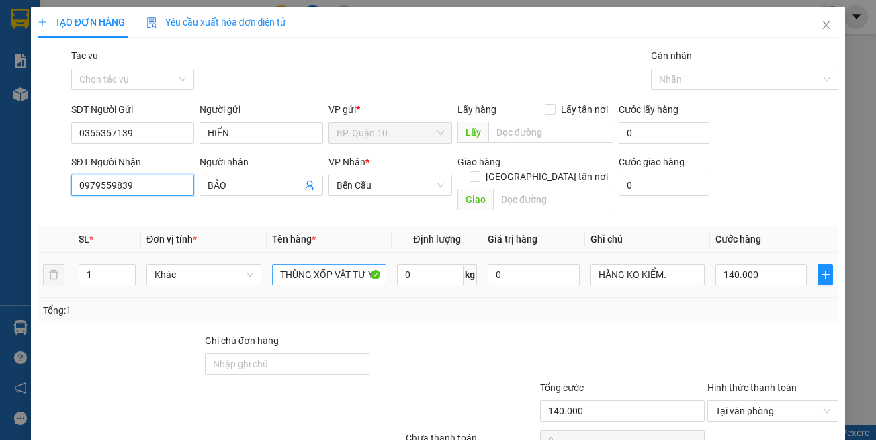
type input "0979559839"
click at [338, 264] on input "THÙNG XỐP VẬT TƯ Y TẾ" at bounding box center [329, 274] width 114 height 21
click at [341, 264] on input "THÙNG XỐP VẬT TƯ Y TẾ" at bounding box center [329, 274] width 114 height 21
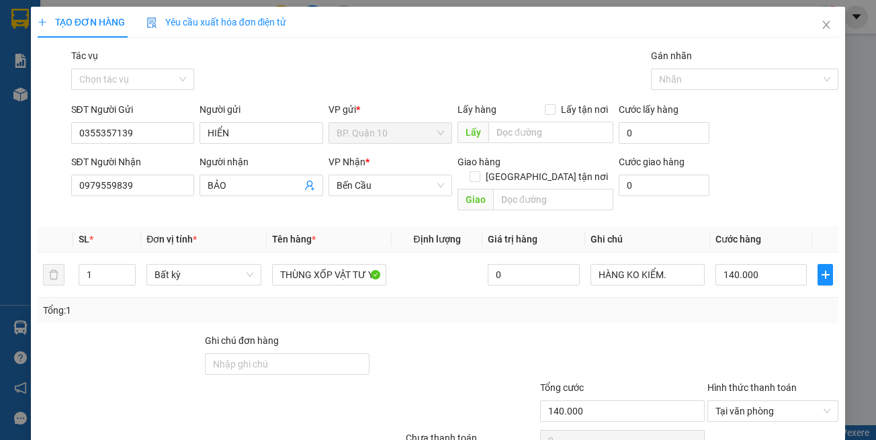
click at [406, 333] on div at bounding box center [454, 356] width 167 height 47
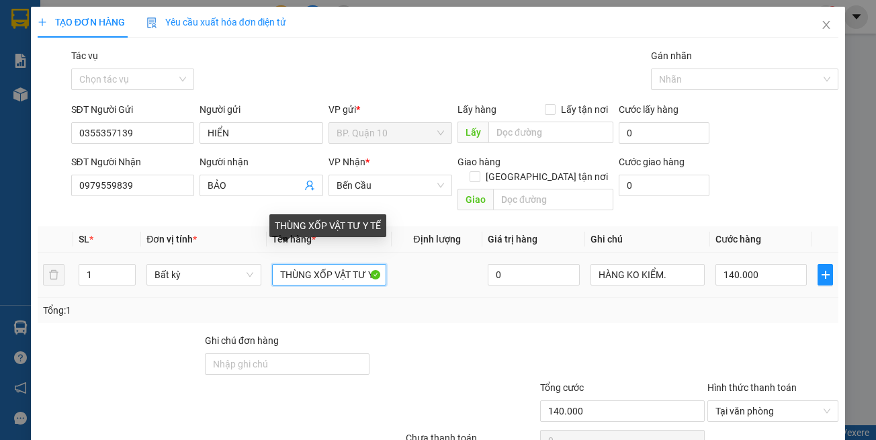
click at [322, 264] on input "THÙNG XỐP VẬT TƯ Y TẾ" at bounding box center [329, 274] width 114 height 21
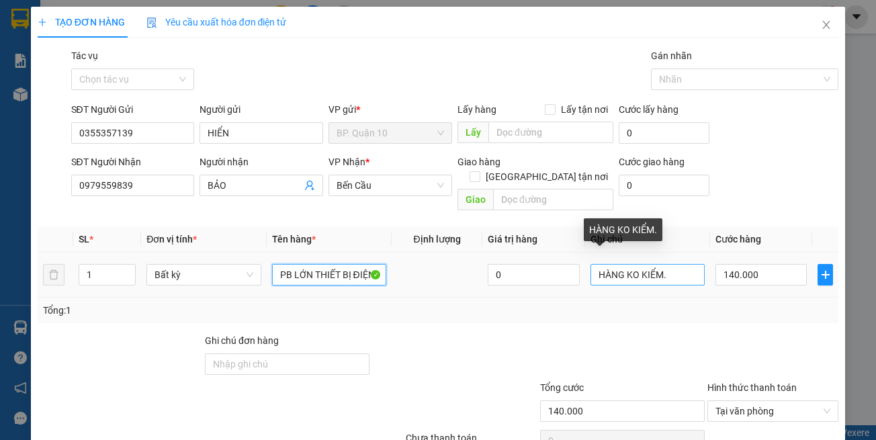
type input "PB LỚN THIẾT BỊ ĐIỆN"
drag, startPoint x: 672, startPoint y: 263, endPoint x: 398, endPoint y: 245, distance: 274.7
click at [433, 253] on tr "1 Bất kỳ PB LỚN THIẾT BỊ ĐIỆN 0 HÀNG KO KIỂM. 140.000" at bounding box center [438, 275] width 801 height 45
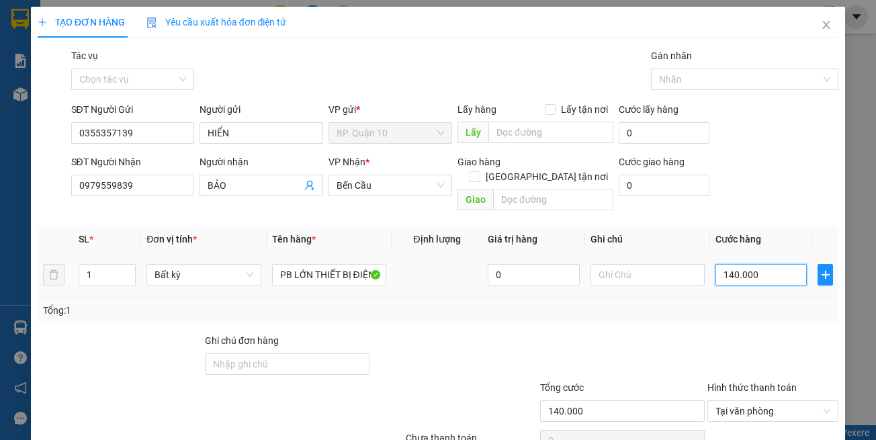
click at [744, 264] on input "140.000" at bounding box center [760, 274] width 91 height 21
type input "5"
type input "50"
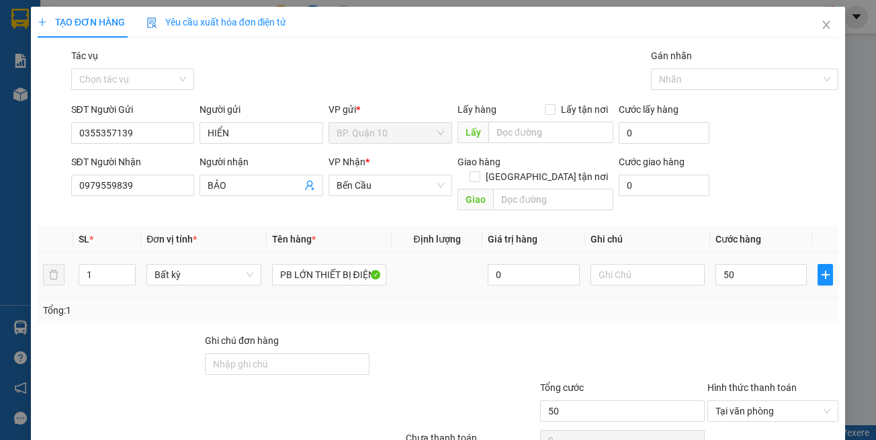
type input "50.000"
drag, startPoint x: 745, startPoint y: 309, endPoint x: 763, endPoint y: 366, distance: 59.9
click at [746, 311] on div "Transit Pickup Surcharge Ids Transit Deliver Surcharge Ids Transit Deliver Surc…" at bounding box center [438, 266] width 801 height 437
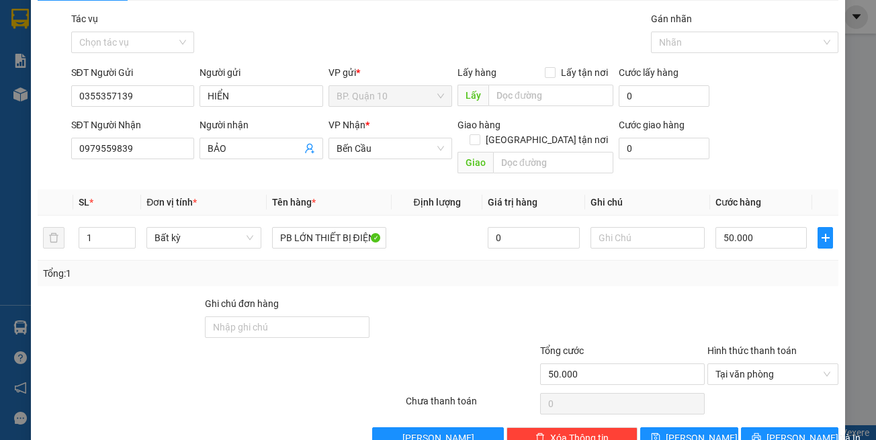
scroll to position [57, 0]
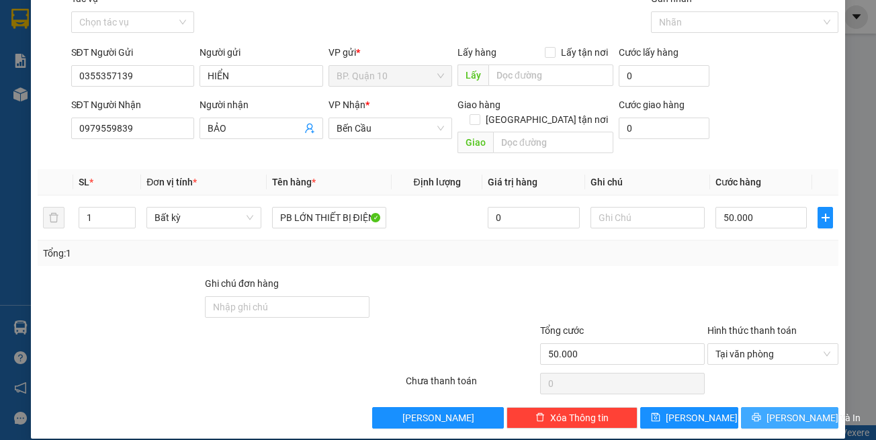
click at [770, 399] on button "[PERSON_NAME] và In" at bounding box center [790, 417] width 98 height 21
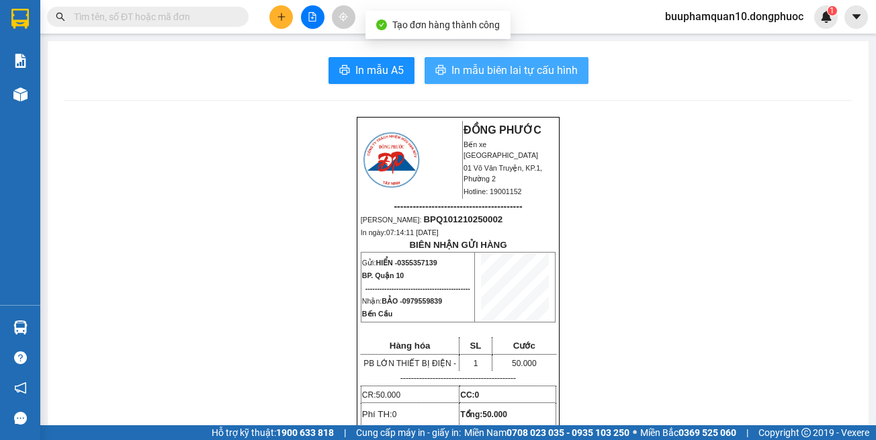
click at [549, 64] on span "In mẫu biên lai tự cấu hình" at bounding box center [514, 70] width 126 height 17
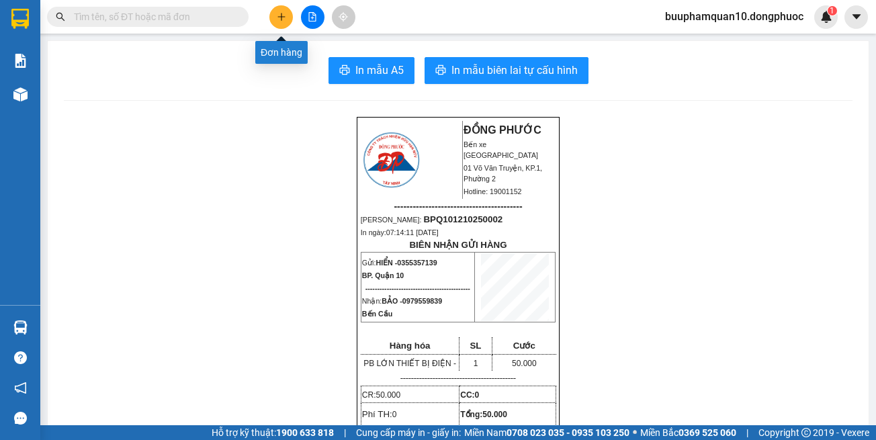
click at [285, 18] on icon "plus" at bounding box center [281, 16] width 9 height 9
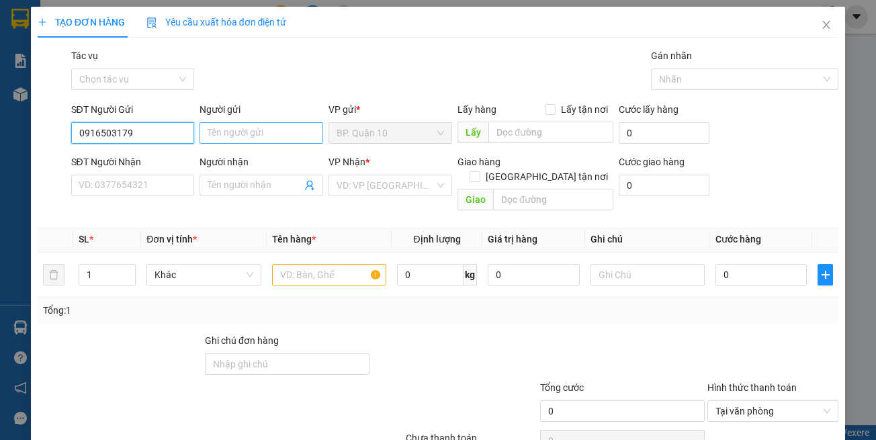
type input "0916503179"
click at [231, 136] on input "Người gửi" at bounding box center [261, 132] width 124 height 21
type input "CHÚ MỘ"
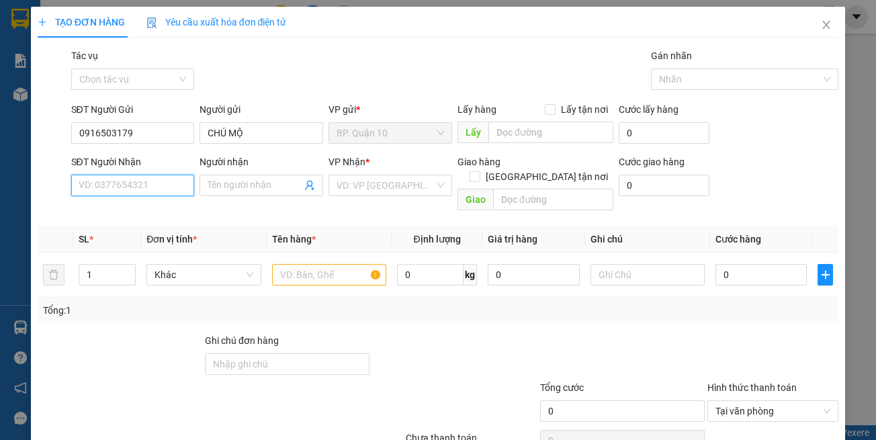
click at [145, 185] on input "SĐT Người Nhận" at bounding box center [133, 185] width 124 height 21
click at [147, 215] on div "0949199924 - HẬN" at bounding box center [130, 212] width 105 height 15
type input "0949199924"
type input "HẬN"
type input "30.000"
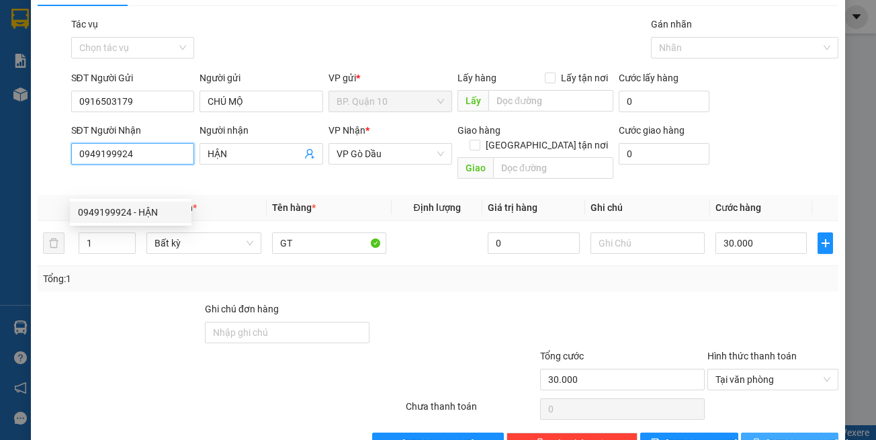
scroll to position [57, 0]
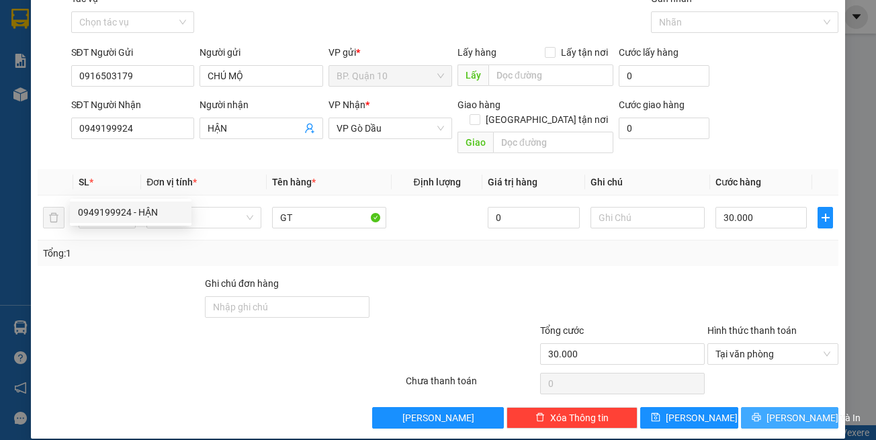
click at [741, 399] on button "[PERSON_NAME] và In" at bounding box center [790, 417] width 98 height 21
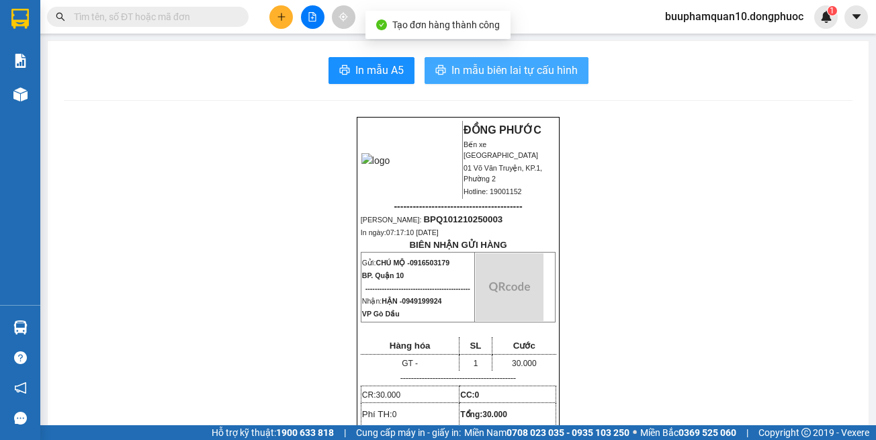
click at [532, 73] on span "In mẫu biên lai tự cấu hình" at bounding box center [514, 70] width 126 height 17
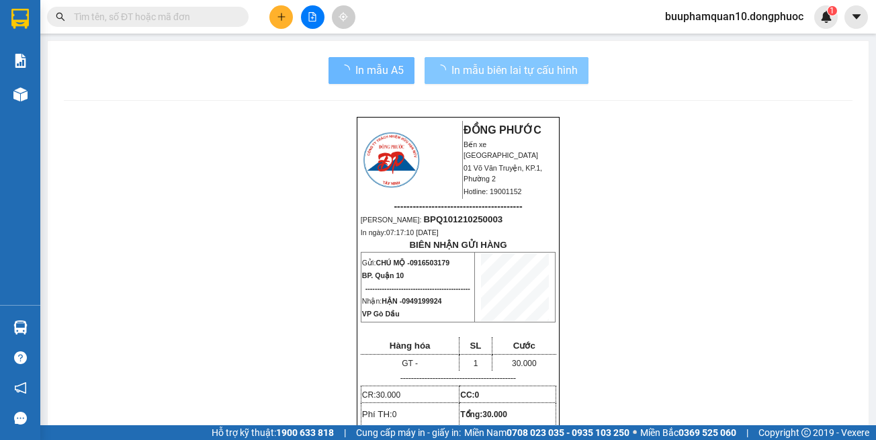
click at [527, 78] on span "In mẫu biên lai tự cấu hình" at bounding box center [514, 70] width 126 height 17
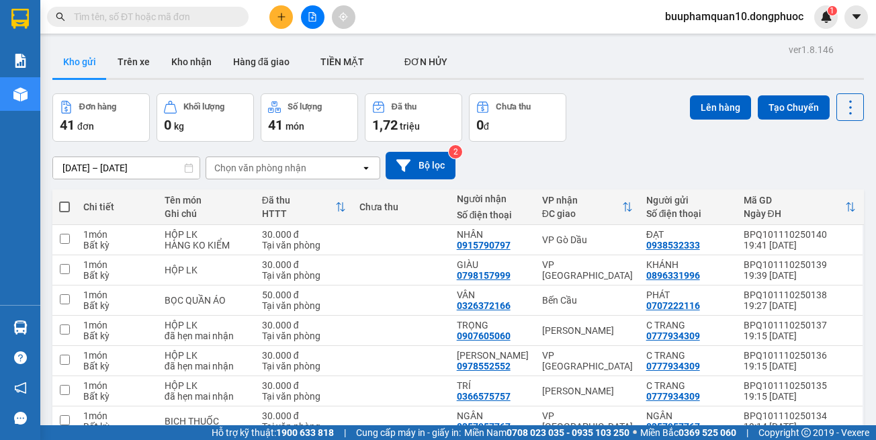
click at [319, 166] on div "Chọn văn phòng nhận" at bounding box center [283, 167] width 154 height 21
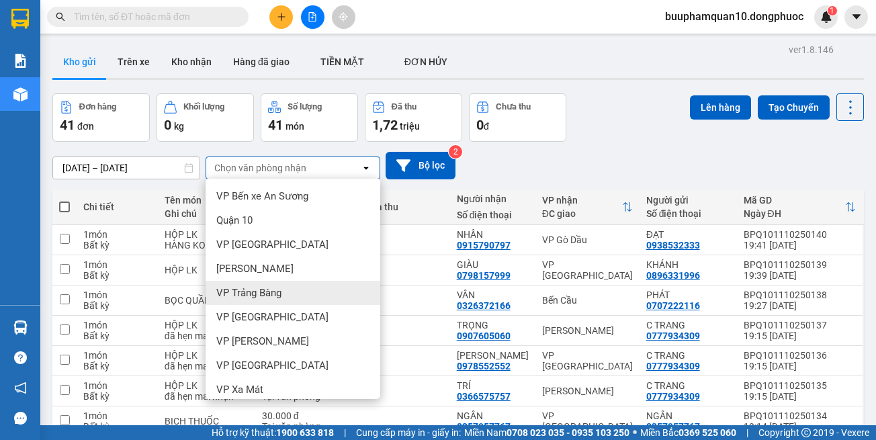
click at [255, 299] on span "VP Trảng Bàng" at bounding box center [248, 292] width 65 height 13
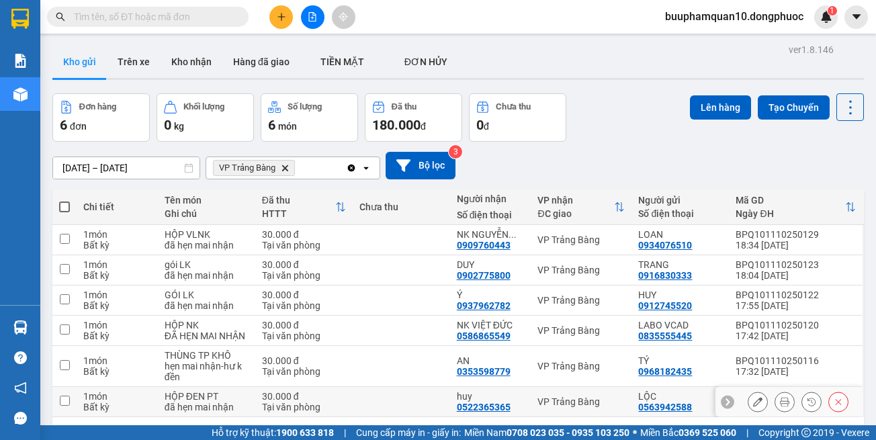
scroll to position [62, 0]
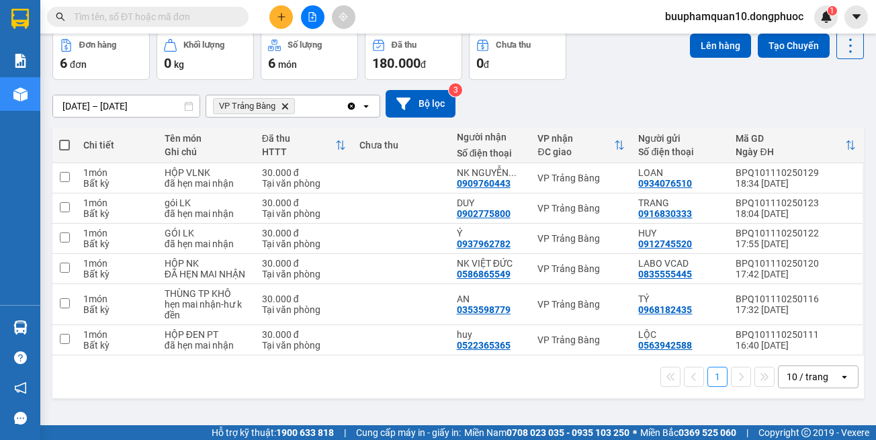
click at [815, 384] on div "10 / trang" at bounding box center [808, 376] width 42 height 13
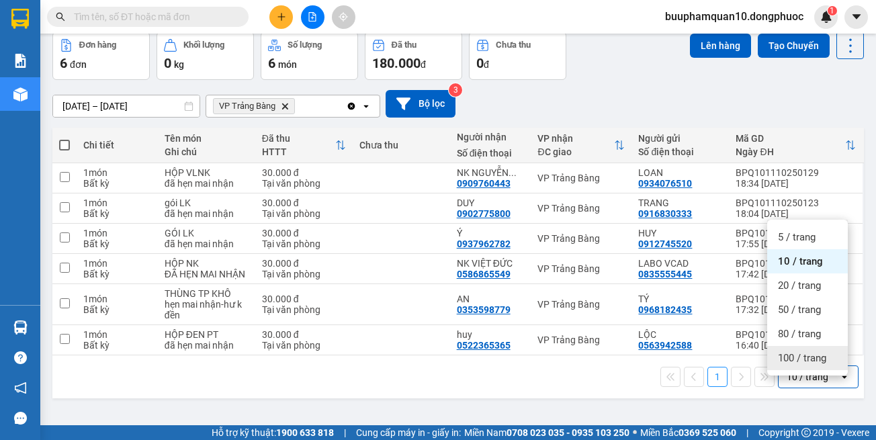
drag, startPoint x: 815, startPoint y: 362, endPoint x: 805, endPoint y: 359, distance: 9.8
click at [813, 361] on span "100 / trang" at bounding box center [802, 357] width 48 height 13
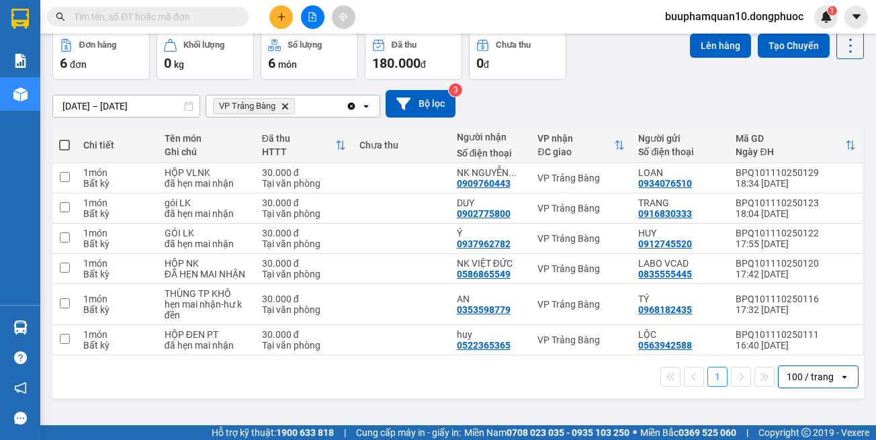
drag, startPoint x: 64, startPoint y: 144, endPoint x: 240, endPoint y: 105, distance: 179.6
click at [64, 144] on span at bounding box center [64, 145] width 11 height 11
click at [64, 138] on input "checkbox" at bounding box center [64, 138] width 0 height 0
checkbox input "true"
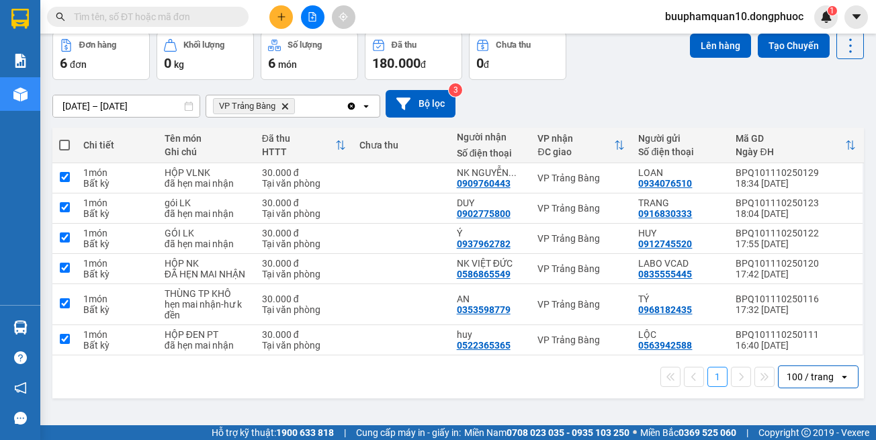
checkbox input "true"
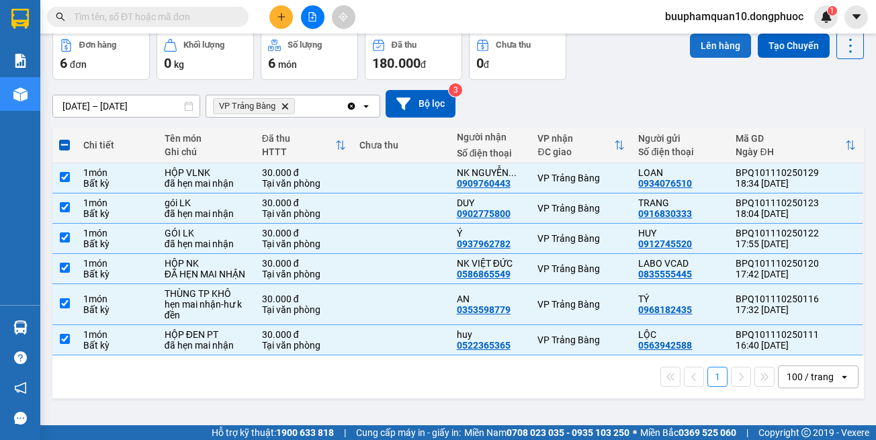
click at [705, 56] on button "Lên hàng" at bounding box center [720, 46] width 61 height 24
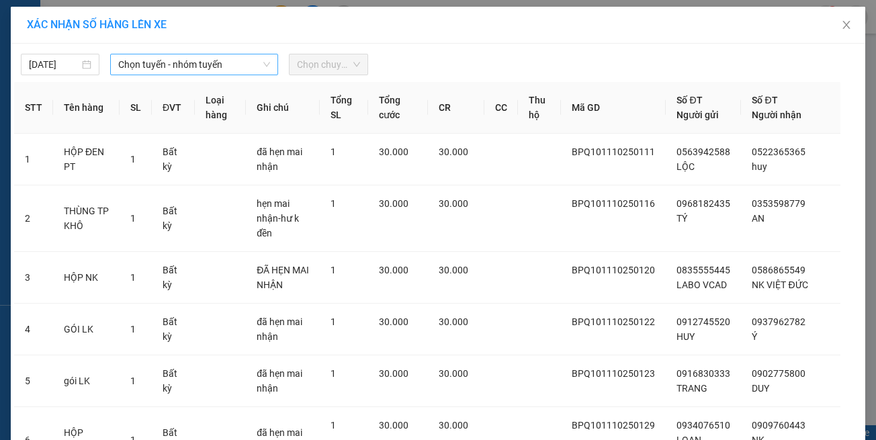
click at [170, 69] on span "Chọn tuyến - nhóm tuyến" at bounding box center [194, 64] width 152 height 20
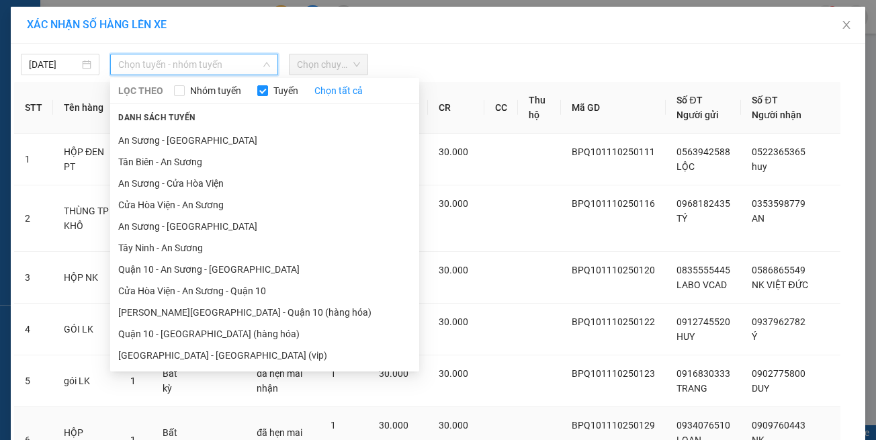
scroll to position [117, 0]
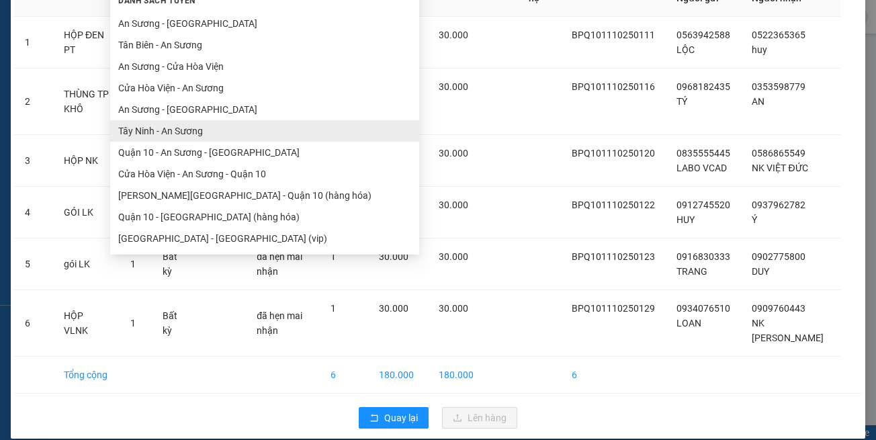
click at [210, 242] on ul "Tây Ninh - Hồ Chí Minh (vip) An Sương - Châu Thành Châu Thành - An Sương An Sươ…" at bounding box center [264, 128] width 309 height 242
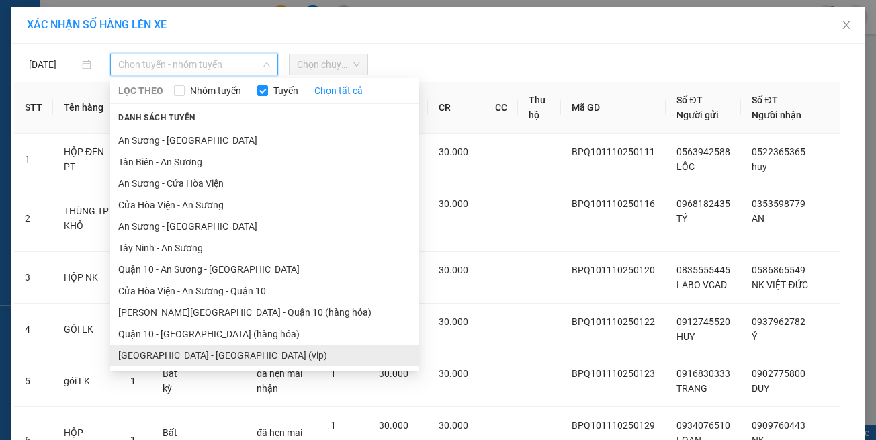
click at [222, 355] on li "[GEOGRAPHIC_DATA] - [GEOGRAPHIC_DATA] (vip)" at bounding box center [264, 355] width 309 height 21
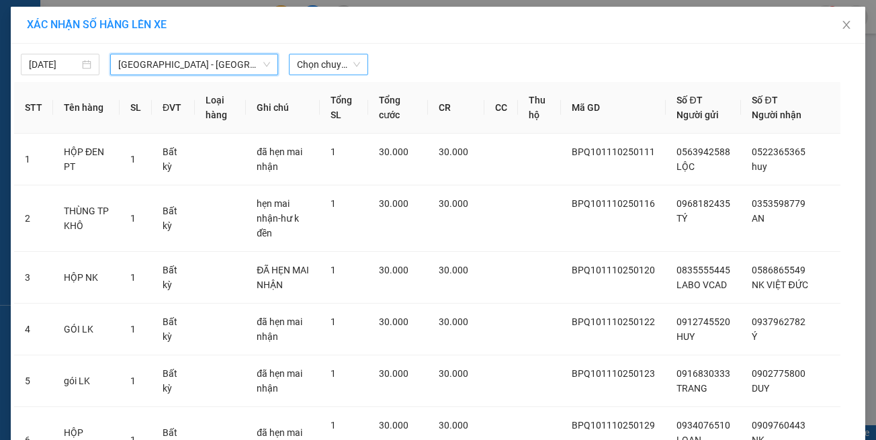
click at [314, 61] on span "Chọn chuyến" at bounding box center [328, 64] width 62 height 20
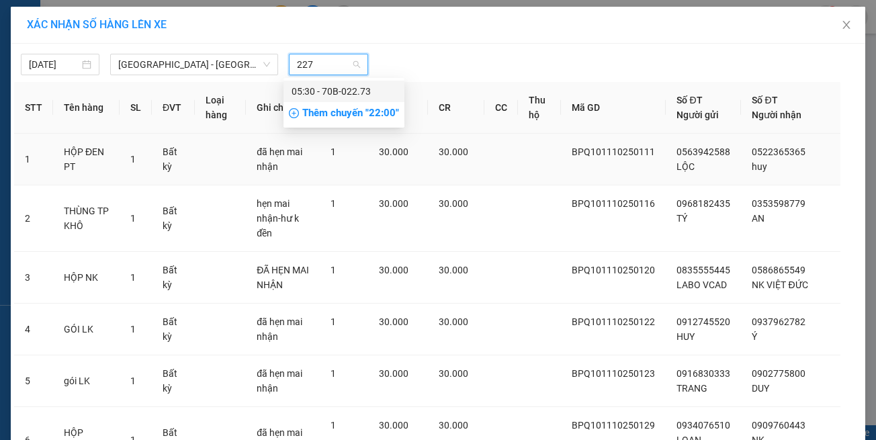
type input "2273"
click at [316, 94] on div "05:30 - 70B-022.73" at bounding box center [344, 91] width 105 height 15
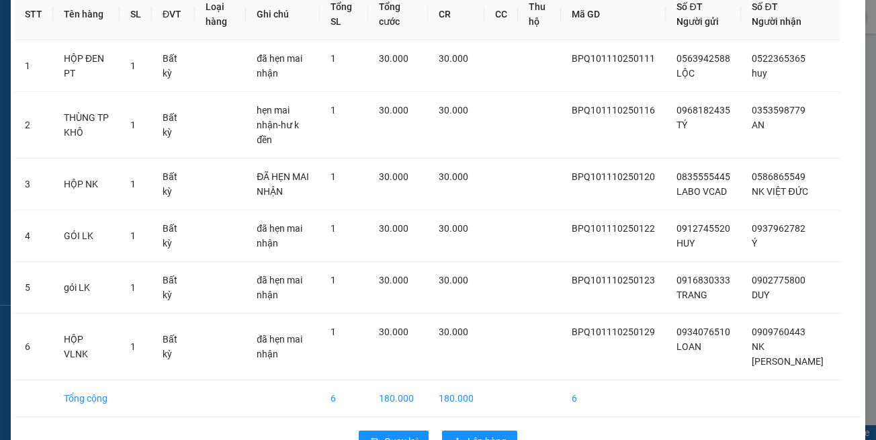
scroll to position [125, 0]
drag, startPoint x: 460, startPoint y: 410, endPoint x: 362, endPoint y: 389, distance: 100.4
click at [453, 429] on button "Lên hàng" at bounding box center [479, 439] width 75 height 21
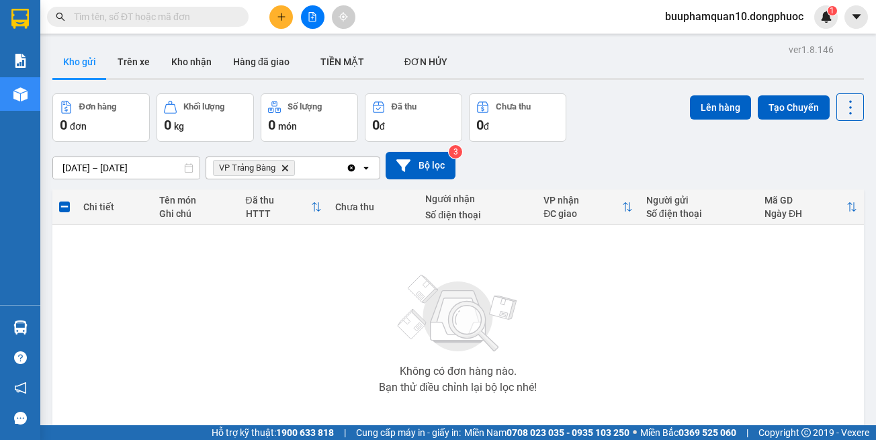
click at [285, 166] on icon "Delete" at bounding box center [285, 168] width 8 height 8
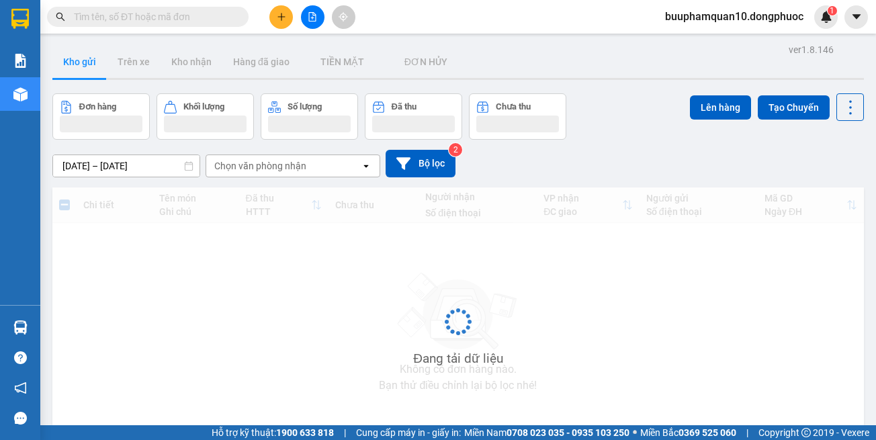
click at [285, 166] on div "Chọn văn phòng nhận" at bounding box center [260, 165] width 92 height 13
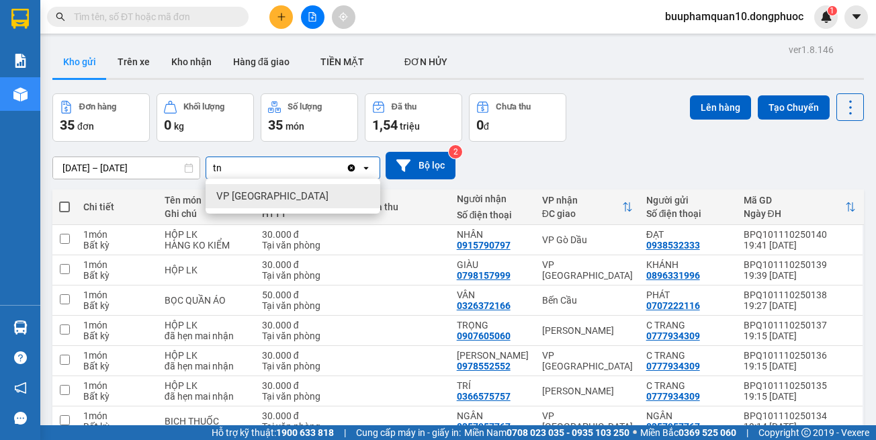
type input "tn"
click at [251, 197] on span "VP [GEOGRAPHIC_DATA]" at bounding box center [272, 195] width 112 height 13
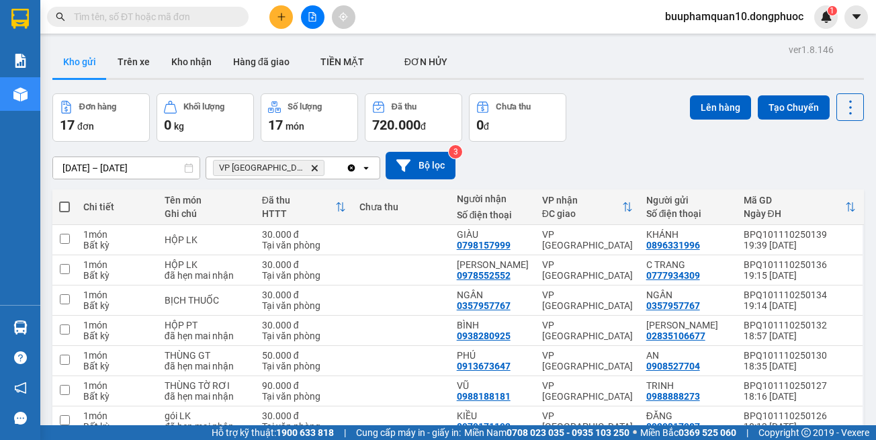
click at [64, 209] on span at bounding box center [64, 207] width 11 height 11
click at [64, 200] on input "checkbox" at bounding box center [64, 200] width 0 height 0
checkbox input "true"
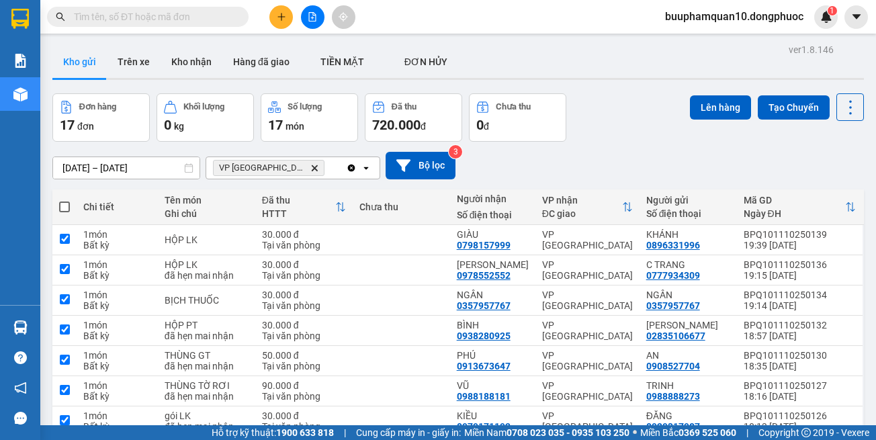
checkbox input "true"
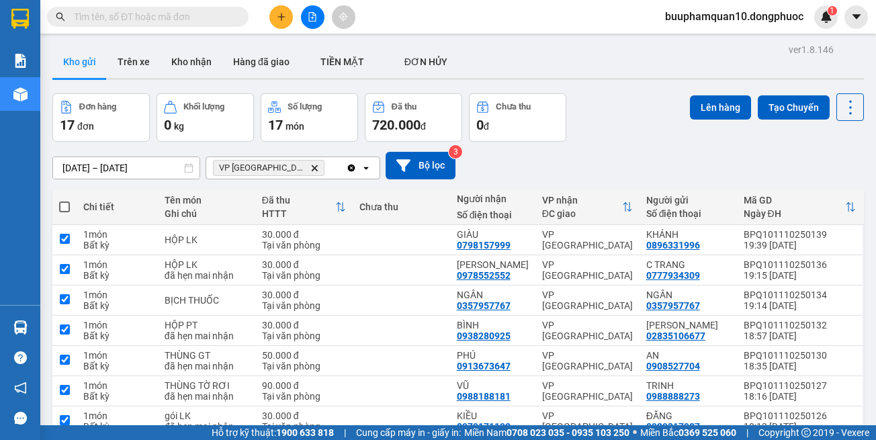
checkbox input "true"
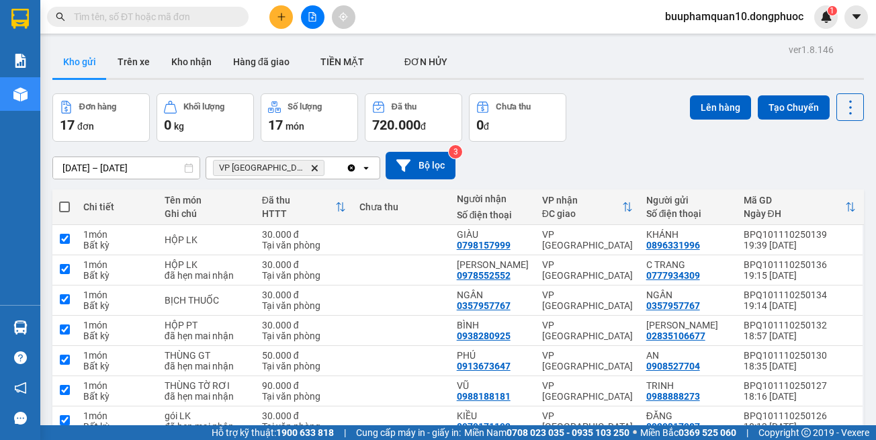
checkbox input "true"
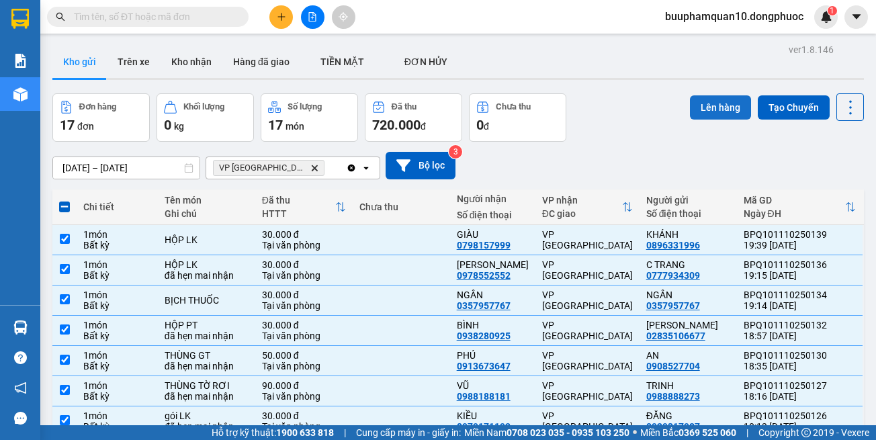
drag, startPoint x: 707, startPoint y: 105, endPoint x: 682, endPoint y: 100, distance: 26.0
click at [699, 103] on button "Lên hàng" at bounding box center [720, 107] width 61 height 24
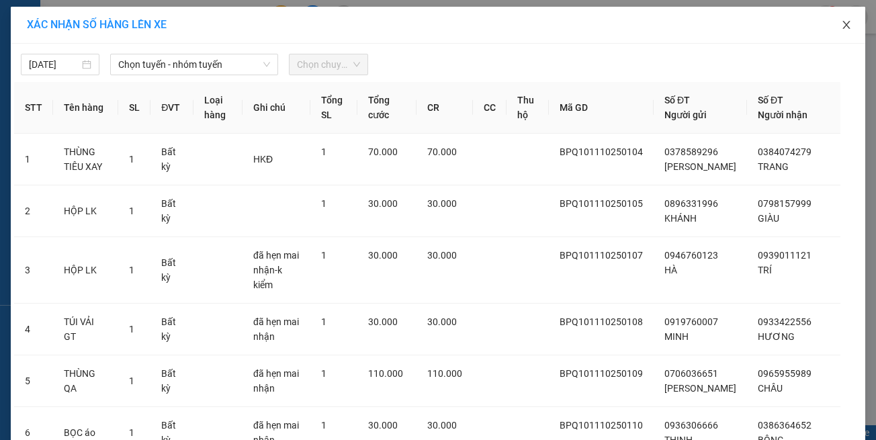
click at [843, 20] on icon "close" at bounding box center [846, 24] width 11 height 11
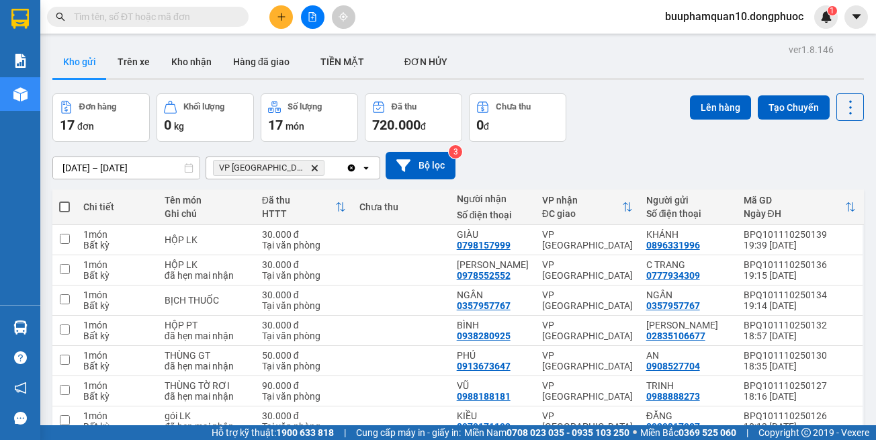
click at [66, 203] on span at bounding box center [64, 207] width 11 height 11
click at [64, 200] on input "checkbox" at bounding box center [64, 200] width 0 height 0
checkbox input "true"
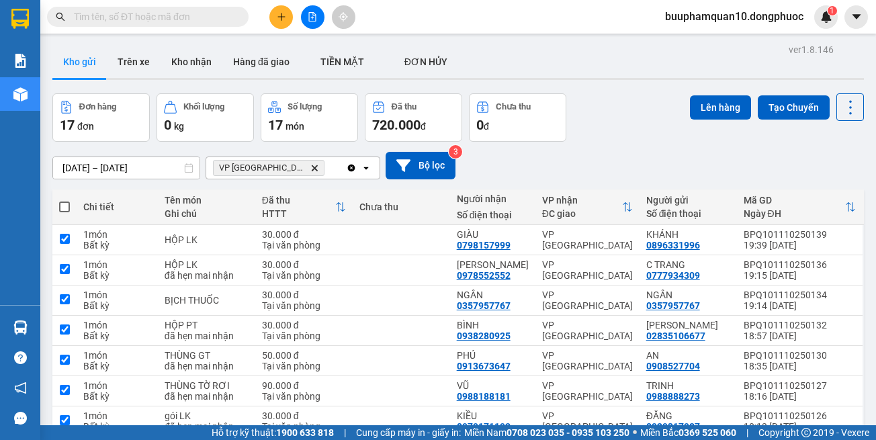
checkbox input "true"
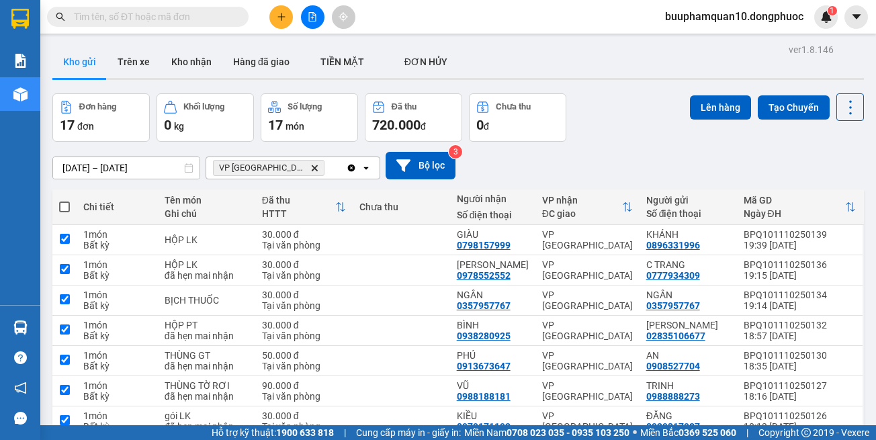
checkbox input "true"
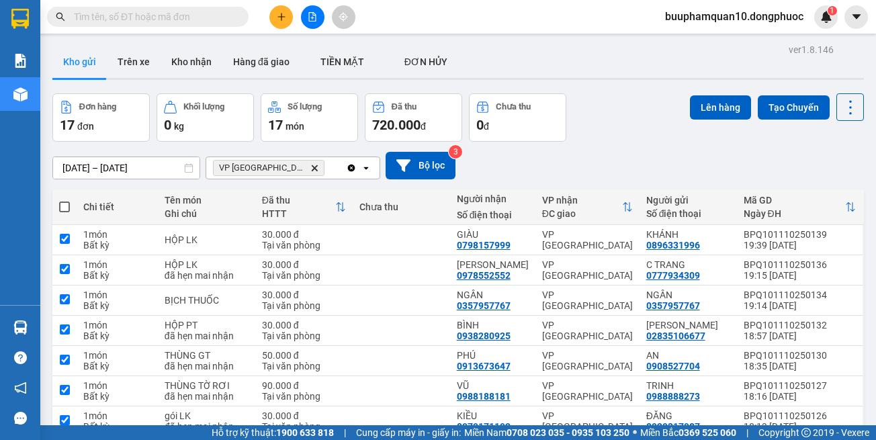
checkbox input "true"
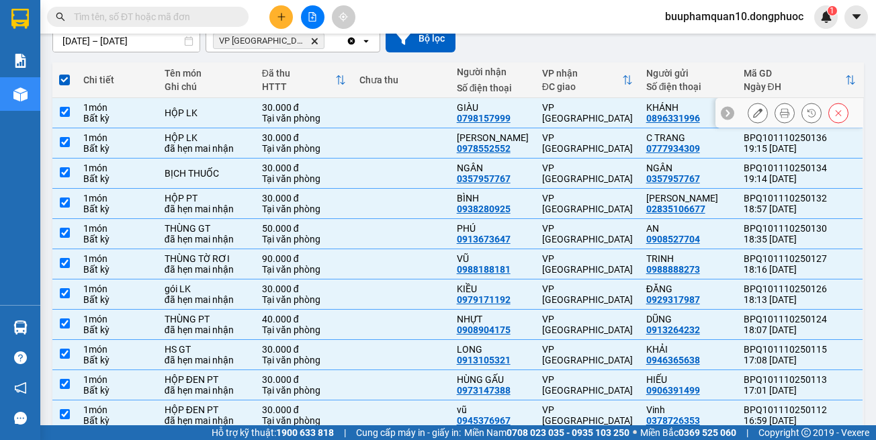
scroll to position [134, 0]
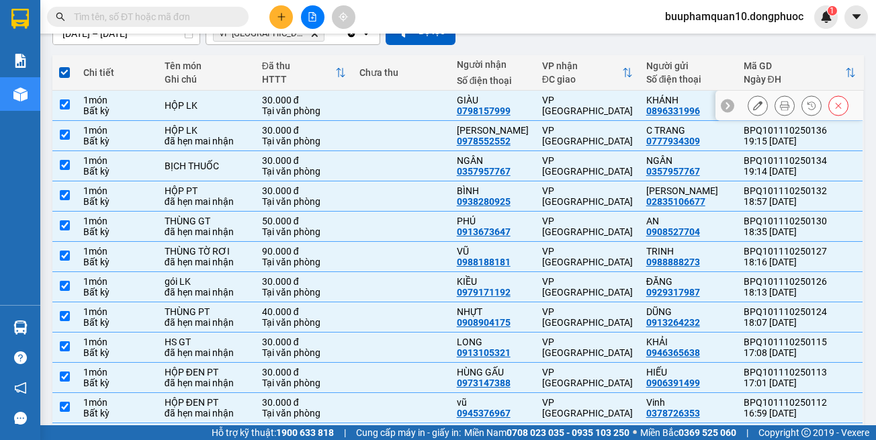
click at [355, 96] on td at bounding box center [401, 106] width 97 height 30
checkbox input "false"
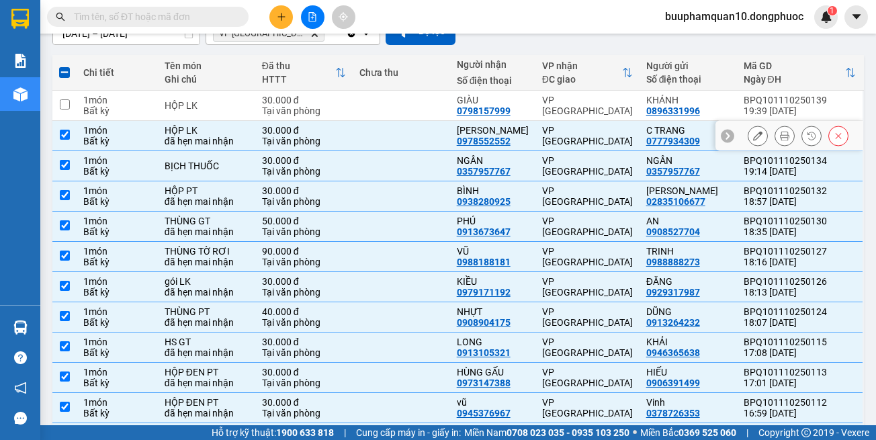
click at [353, 138] on td at bounding box center [401, 136] width 97 height 30
checkbox input "false"
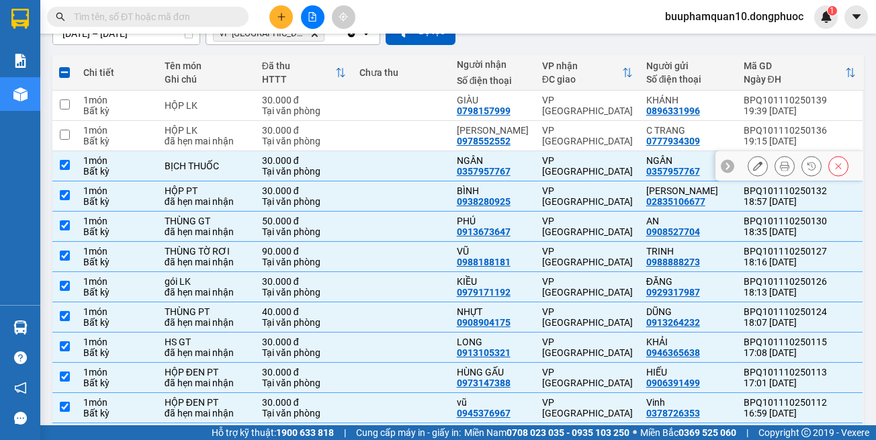
click at [347, 158] on td "30.000 đ Tại văn phòng" at bounding box center [303, 166] width 97 height 30
checkbox input "false"
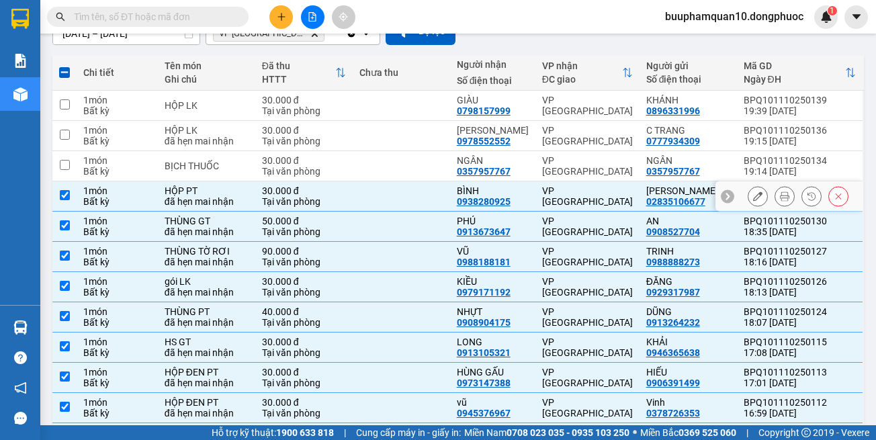
click at [345, 188] on td "30.000 đ Tại văn phòng" at bounding box center [303, 196] width 97 height 30
checkbox input "false"
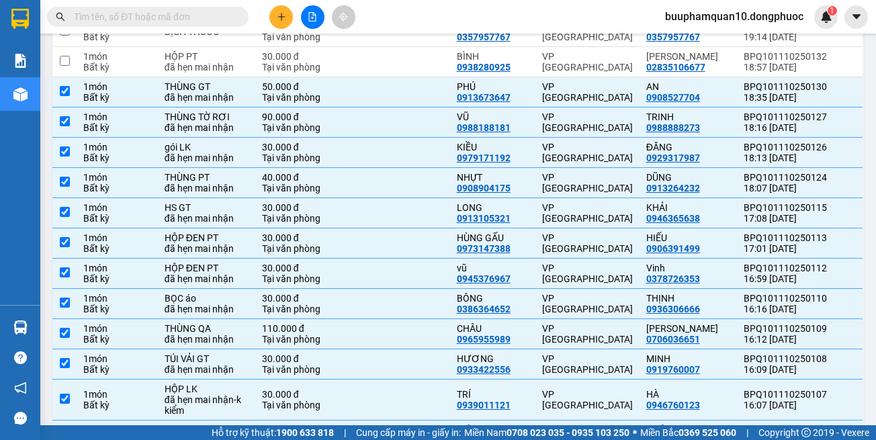
scroll to position [0, 0]
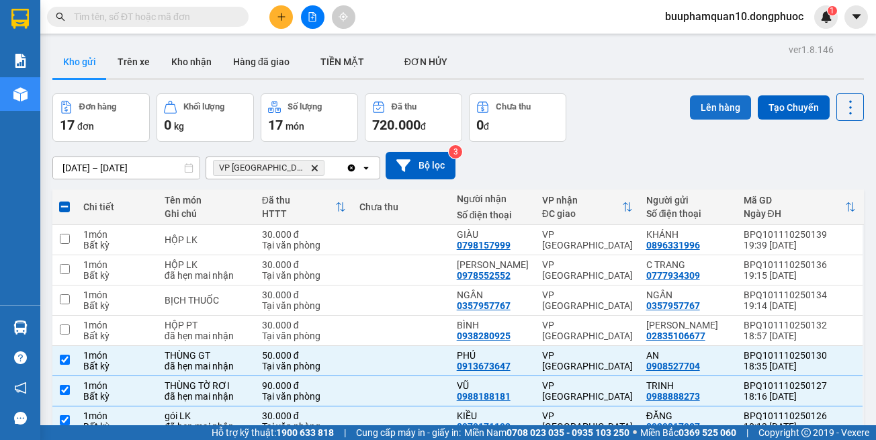
click at [705, 109] on button "Lên hàng" at bounding box center [720, 107] width 61 height 24
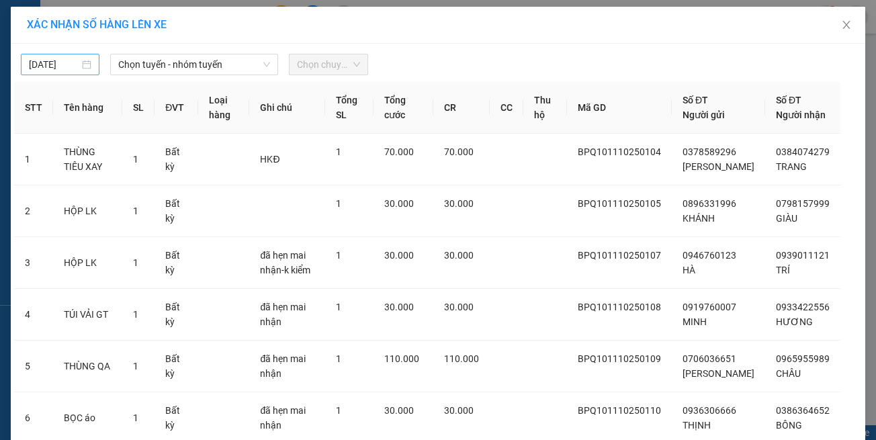
click at [81, 69] on div "[DATE]" at bounding box center [60, 64] width 62 height 15
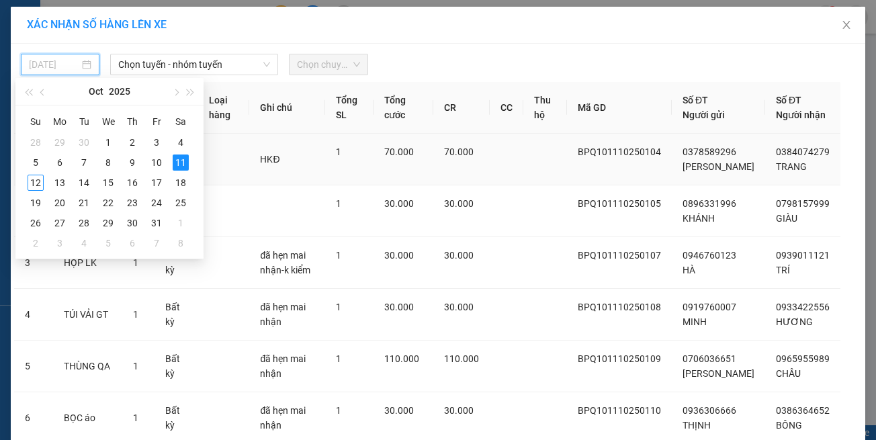
drag, startPoint x: 41, startPoint y: 177, endPoint x: 41, endPoint y: 155, distance: 21.5
click at [40, 174] on td "12" at bounding box center [36, 183] width 24 height 20
type input "[DATE]"
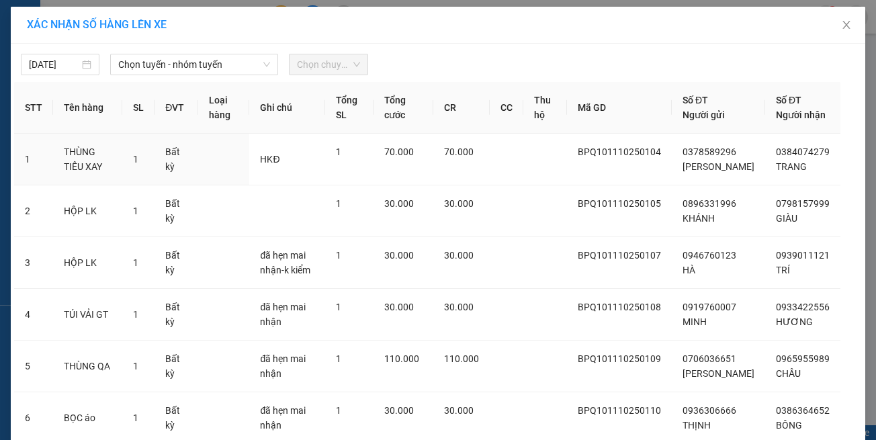
click at [214, 71] on span "Chọn tuyến - nhóm tuyến" at bounding box center [194, 64] width 152 height 20
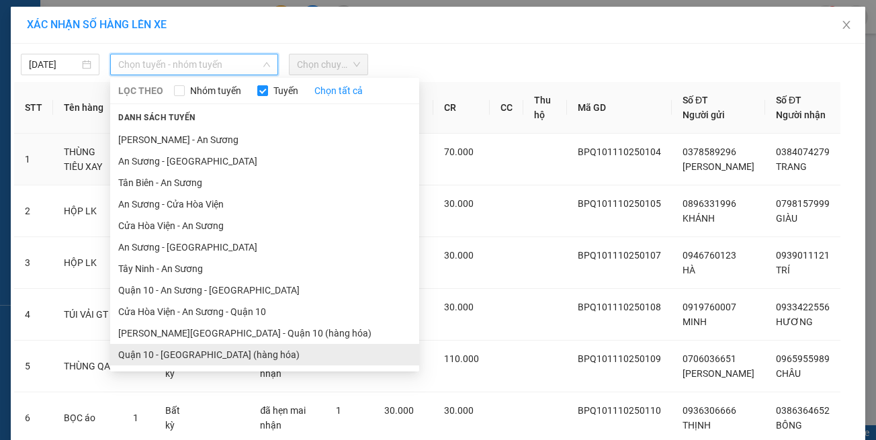
scroll to position [59, 0]
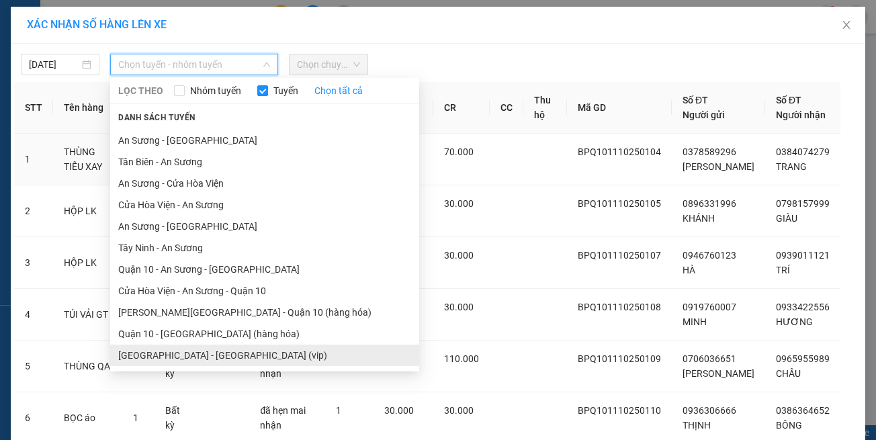
click at [239, 352] on li "[GEOGRAPHIC_DATA] - [GEOGRAPHIC_DATA] (vip)" at bounding box center [264, 355] width 309 height 21
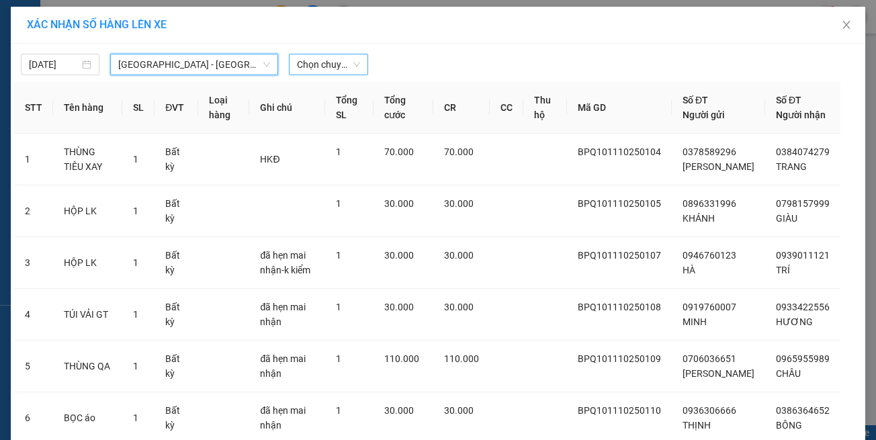
click at [310, 61] on span "Chọn chuyến" at bounding box center [328, 64] width 62 height 20
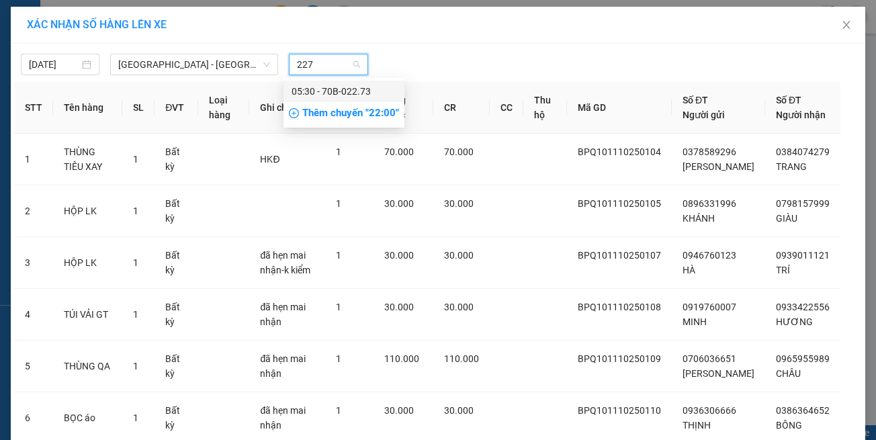
type input "2273"
click at [351, 93] on div "05:30 - 70B-022.73" at bounding box center [344, 91] width 105 height 15
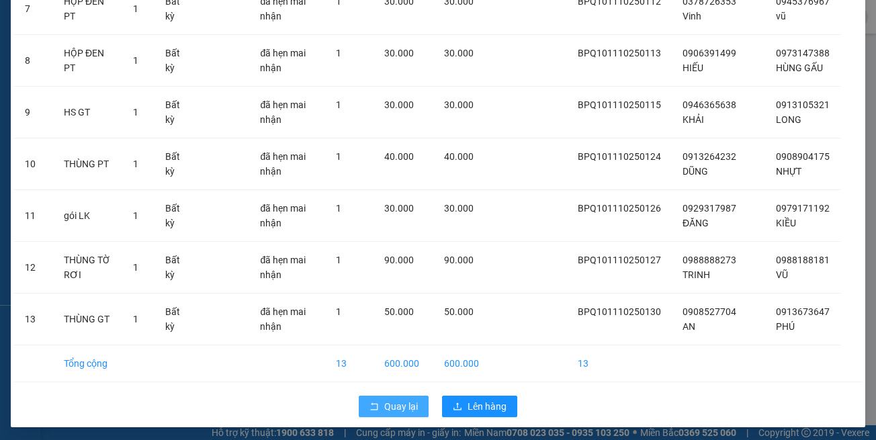
scroll to position [502, 0]
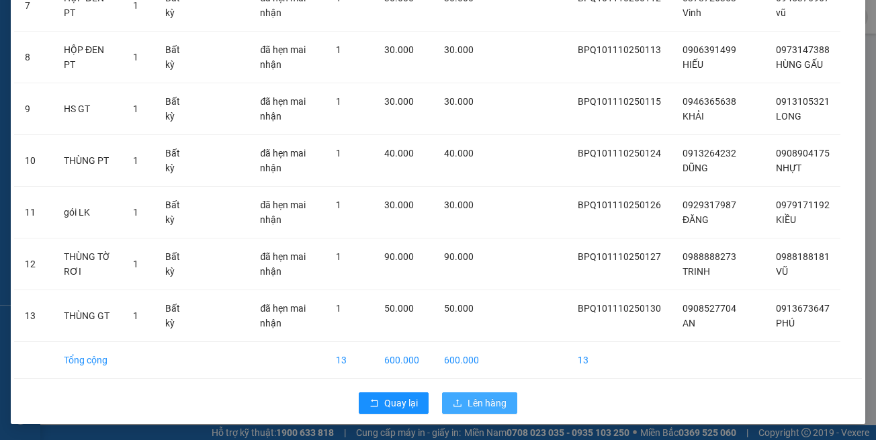
click at [454, 411] on button "Lên hàng" at bounding box center [479, 402] width 75 height 21
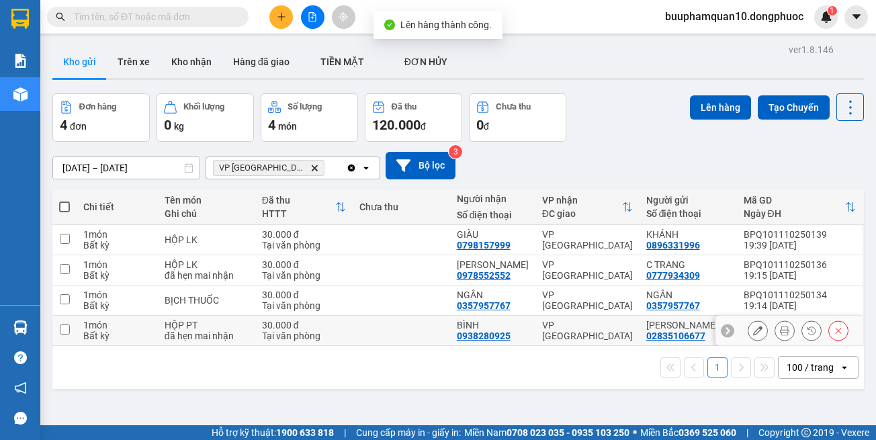
drag, startPoint x: 583, startPoint y: 326, endPoint x: 582, endPoint y: 292, distance: 35.0
click at [582, 326] on div "VP [GEOGRAPHIC_DATA]" at bounding box center [587, 330] width 91 height 21
checkbox input "true"
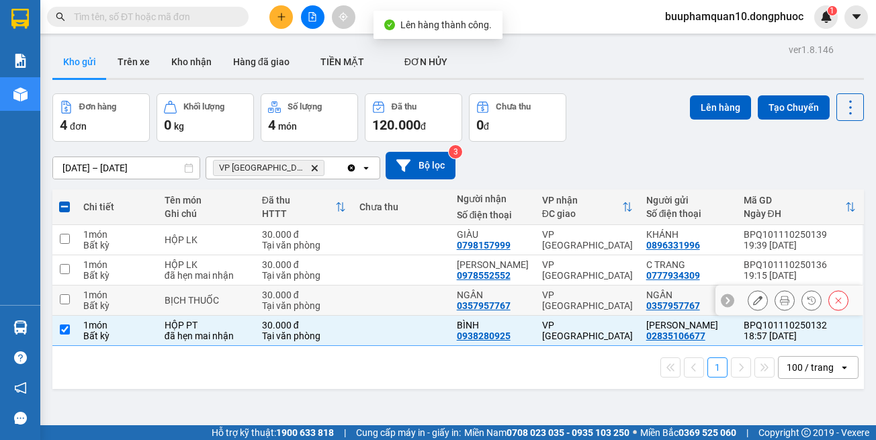
click at [582, 292] on td "VP [GEOGRAPHIC_DATA]" at bounding box center [587, 300] width 104 height 30
checkbox input "true"
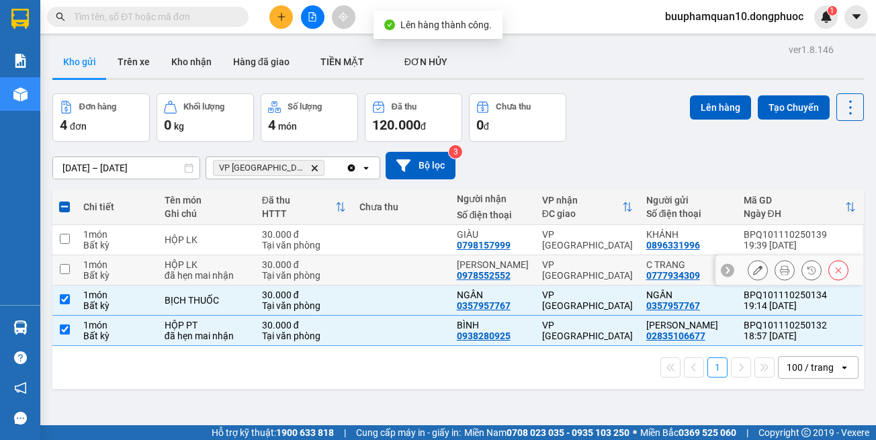
click at [582, 272] on div "VP [GEOGRAPHIC_DATA]" at bounding box center [587, 269] width 91 height 21
checkbox input "true"
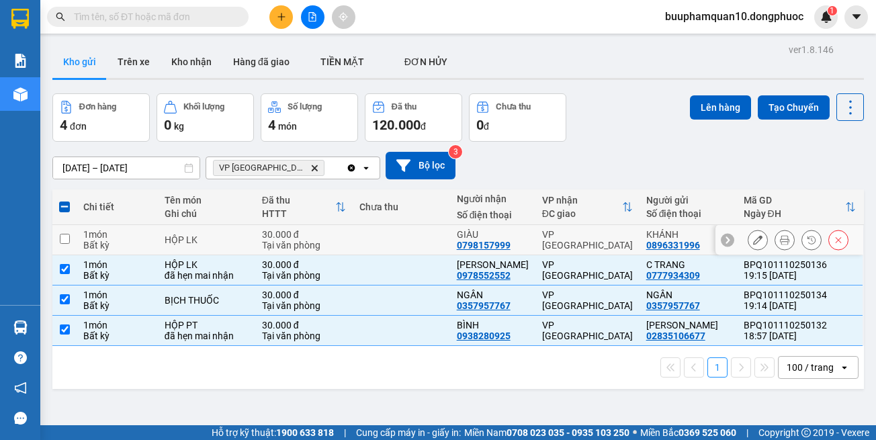
click at [584, 247] on td "VP [GEOGRAPHIC_DATA]" at bounding box center [587, 240] width 104 height 30
checkbox input "true"
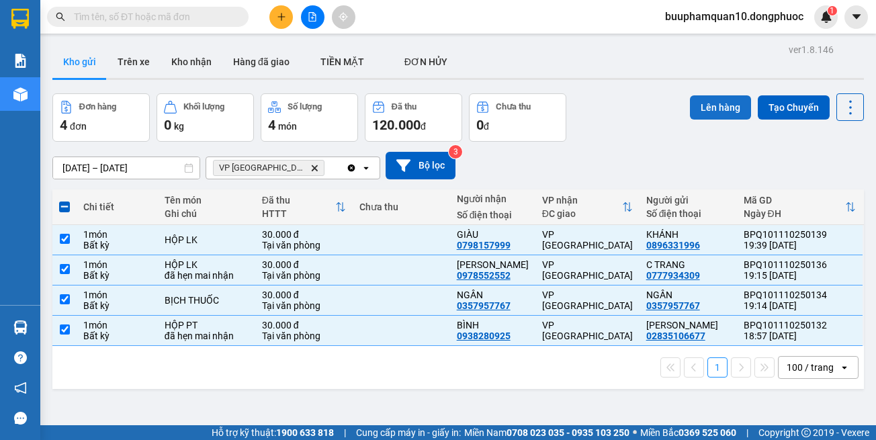
click at [713, 112] on button "Lên hàng" at bounding box center [720, 107] width 61 height 24
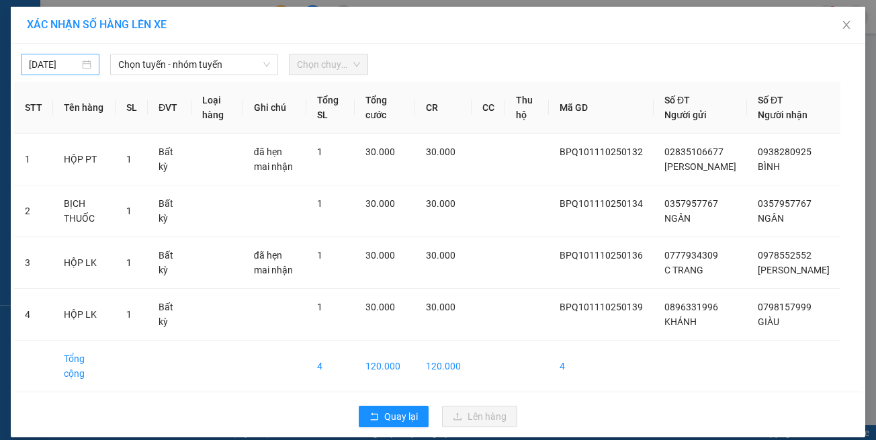
click at [44, 71] on input "[DATE]" at bounding box center [54, 64] width 50 height 15
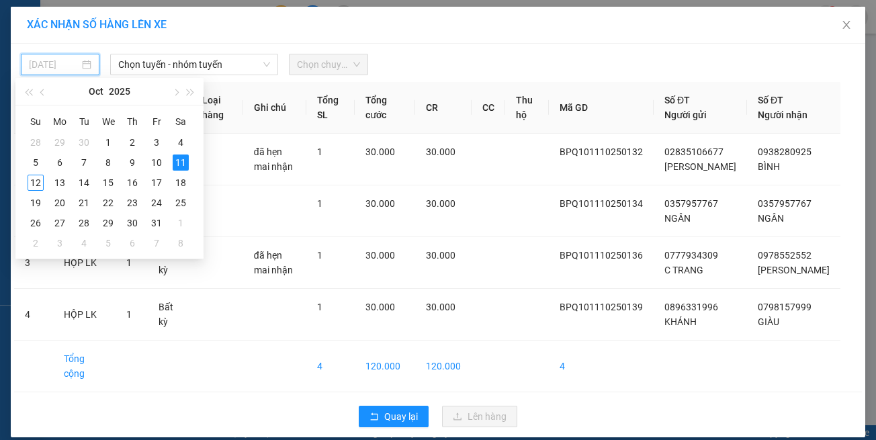
drag, startPoint x: 38, startPoint y: 177, endPoint x: 60, endPoint y: 74, distance: 105.3
click at [37, 172] on tbody "28 29 30 1 2 3 4 5 6 7 8 9 10 11 12 13 14 15 16 17 18 19 20 21 22 23 24 25 26 2…" at bounding box center [108, 192] width 169 height 121
drag, startPoint x: 42, startPoint y: 181, endPoint x: 42, endPoint y: 173, distance: 7.4
click at [42, 179] on div "12" at bounding box center [36, 183] width 16 height 16
type input "[DATE]"
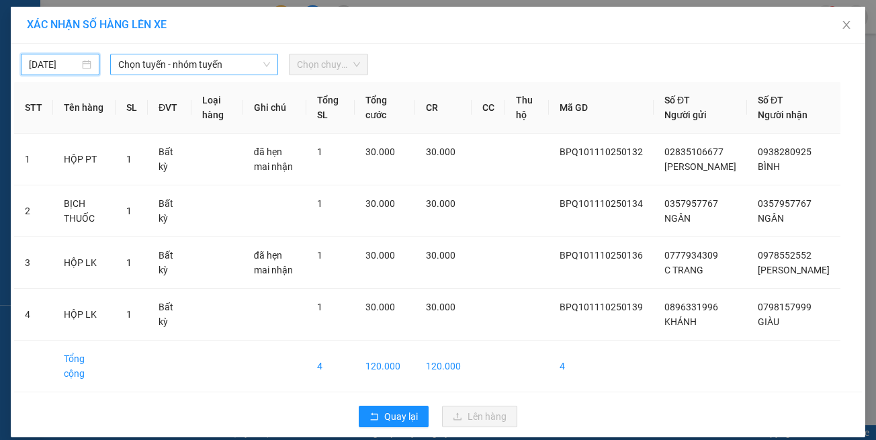
click at [195, 69] on span "Chọn tuyến - nhóm tuyến" at bounding box center [194, 64] width 152 height 20
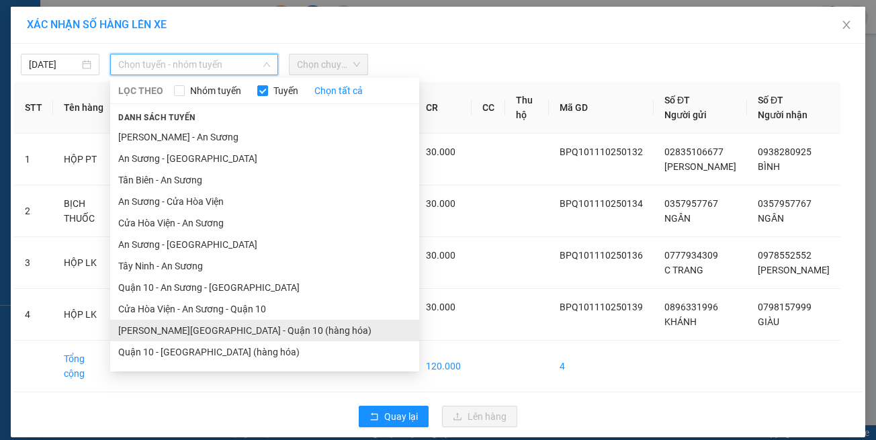
scroll to position [59, 0]
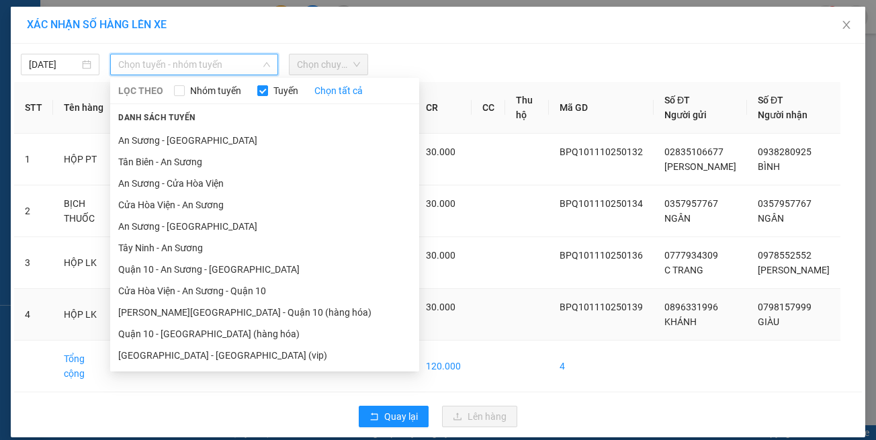
click at [215, 352] on li "[GEOGRAPHIC_DATA] - [GEOGRAPHIC_DATA] (vip)" at bounding box center [264, 355] width 309 height 21
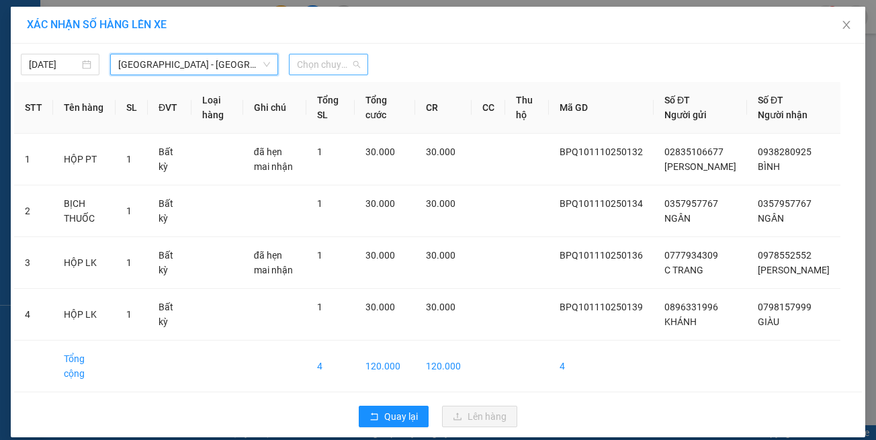
click at [316, 73] on span "Chọn chuyến" at bounding box center [328, 64] width 62 height 20
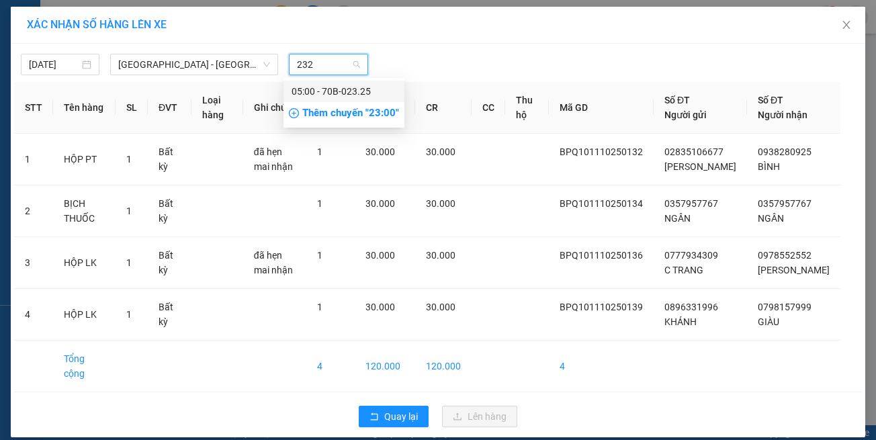
type input "2325"
click at [321, 92] on div "05:00 - 70B-023.25" at bounding box center [344, 91] width 105 height 15
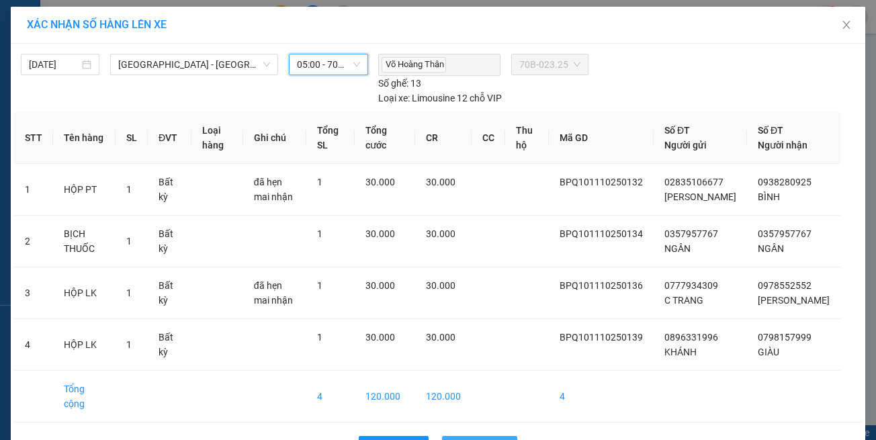
click at [468, 439] on span "Lên hàng" at bounding box center [487, 446] width 39 height 15
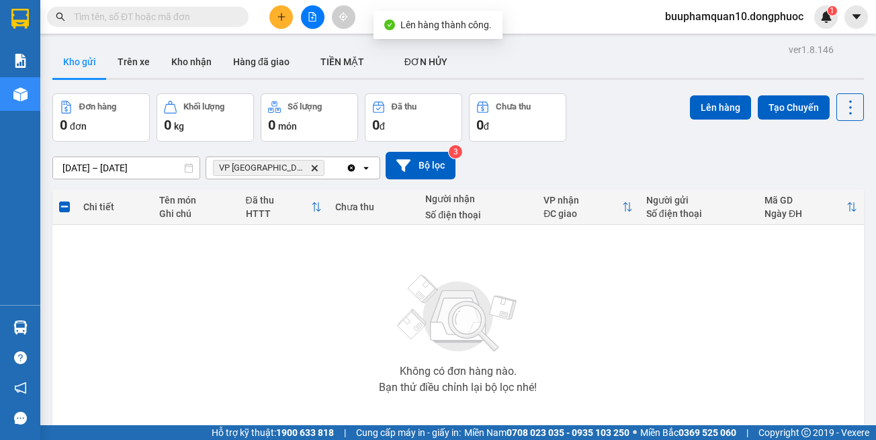
click at [312, 167] on icon "VP Tây Ninh, close by backspace" at bounding box center [315, 168] width 6 height 6
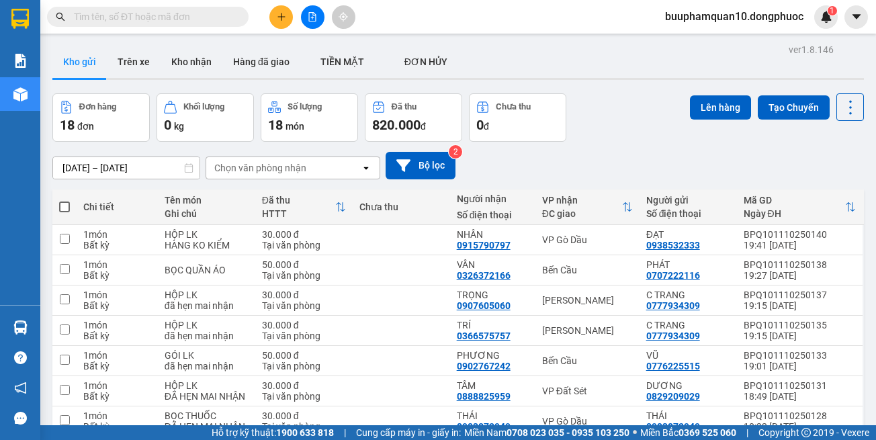
click at [318, 169] on div "Chọn văn phòng nhận" at bounding box center [283, 167] width 154 height 21
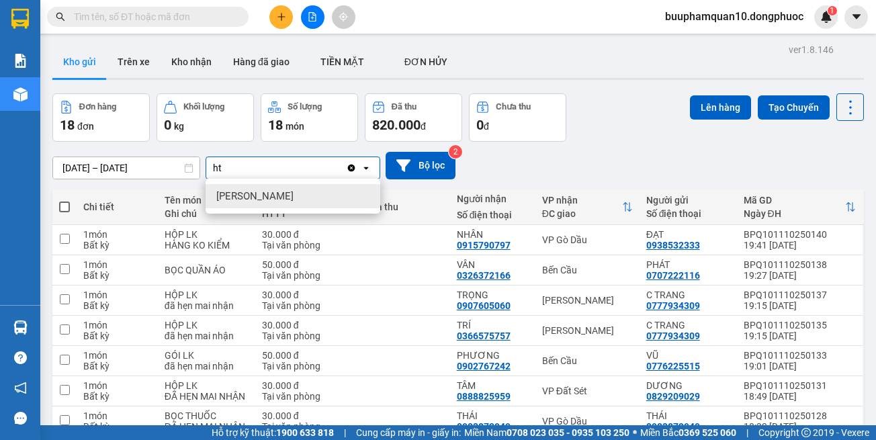
type input "ht"
click at [300, 197] on div "[PERSON_NAME]" at bounding box center [293, 196] width 175 height 24
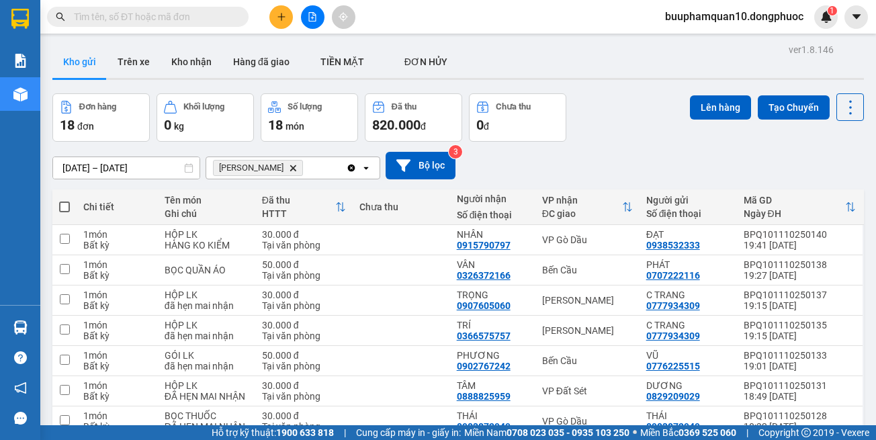
click at [311, 171] on div "Hòa Thành Delete" at bounding box center [276, 167] width 140 height 21
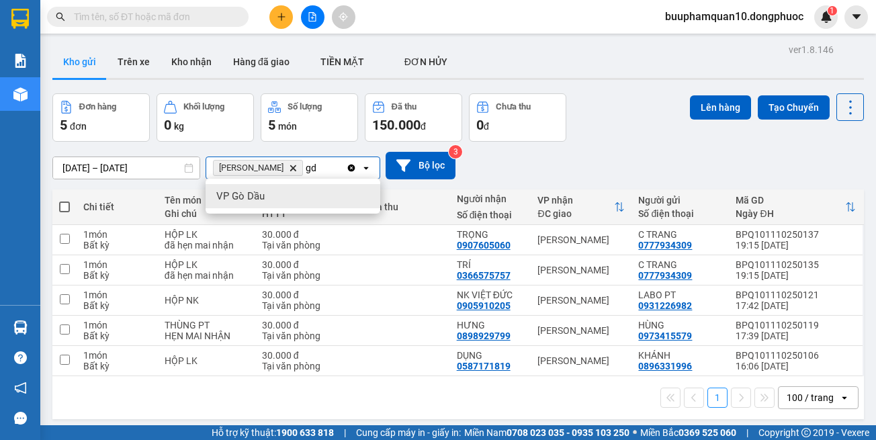
type input "gd"
click at [310, 191] on div "VP Gò Dầu" at bounding box center [293, 196] width 175 height 24
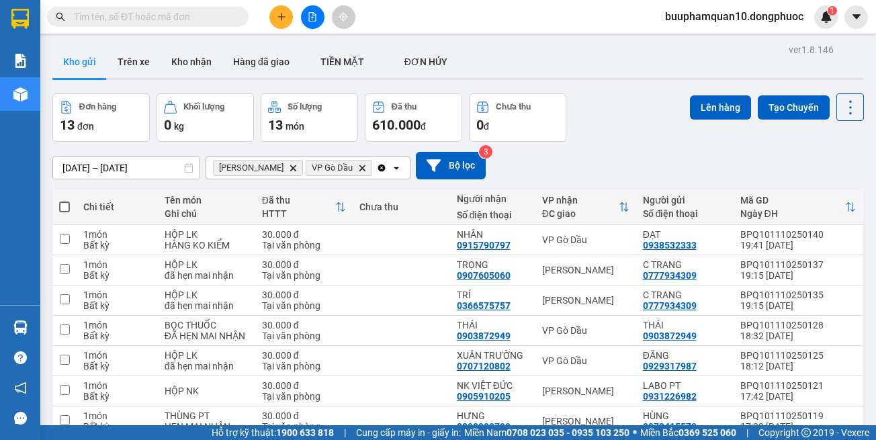
click at [68, 202] on span at bounding box center [64, 207] width 11 height 11
click at [64, 200] on input "checkbox" at bounding box center [64, 200] width 0 height 0
checkbox input "true"
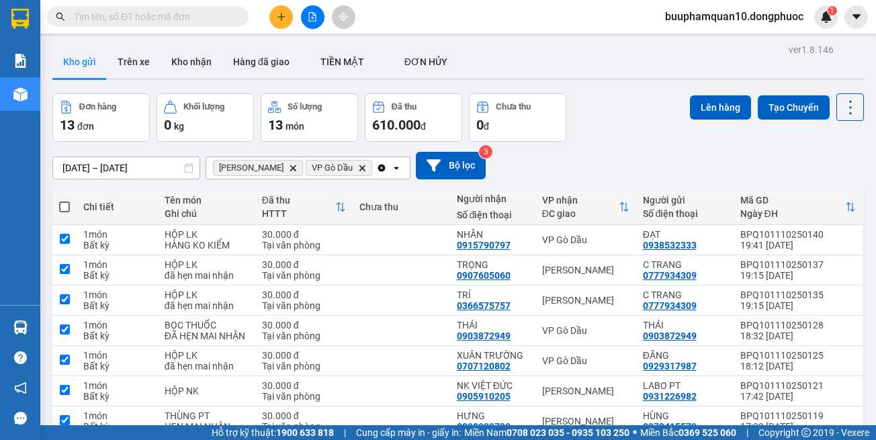
checkbox input "true"
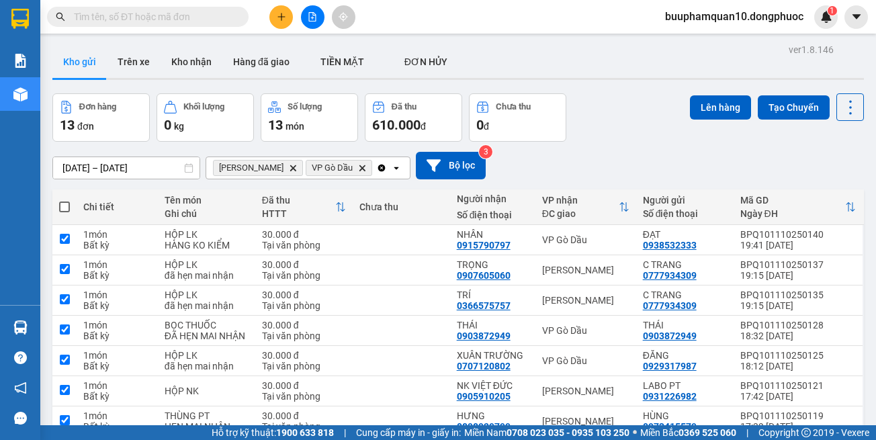
checkbox input "true"
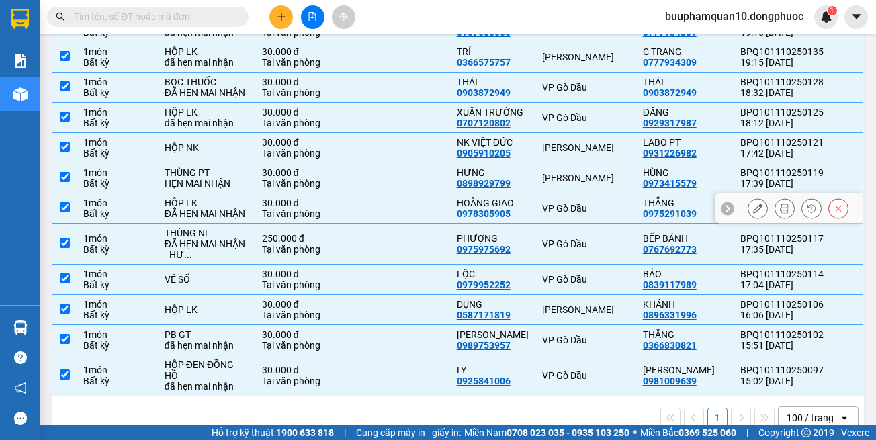
scroll to position [22, 0]
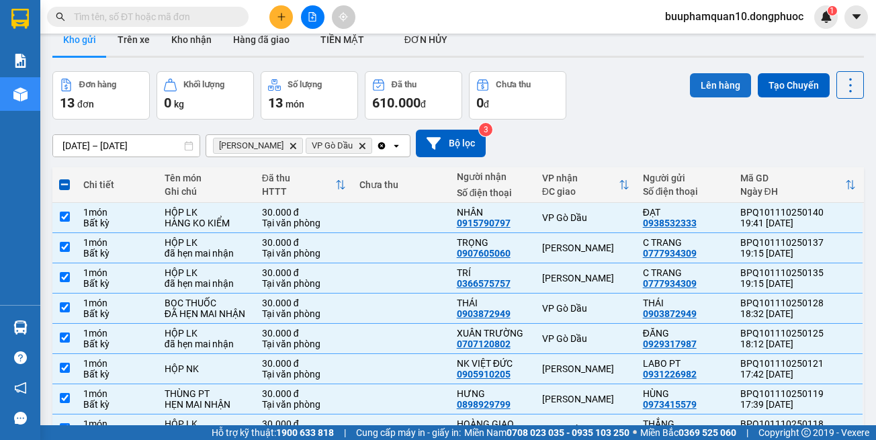
click at [696, 79] on button "Lên hàng" at bounding box center [720, 85] width 61 height 24
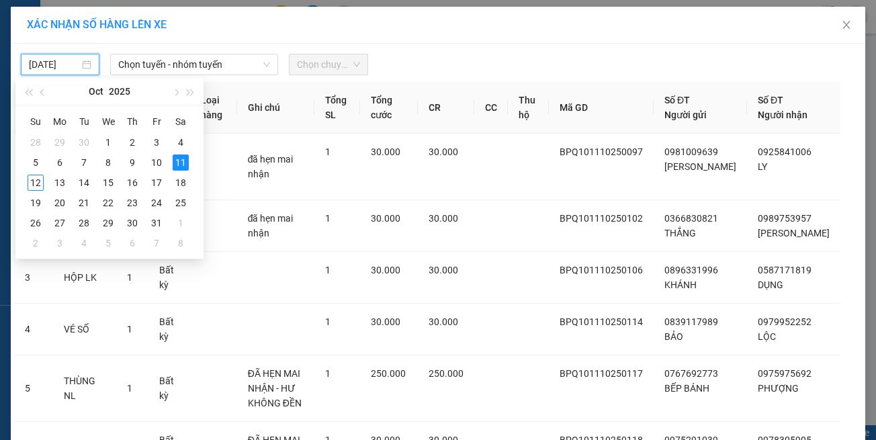
click at [44, 61] on input "[DATE]" at bounding box center [54, 64] width 50 height 15
click at [30, 182] on div "12" at bounding box center [36, 183] width 16 height 16
type input "[DATE]"
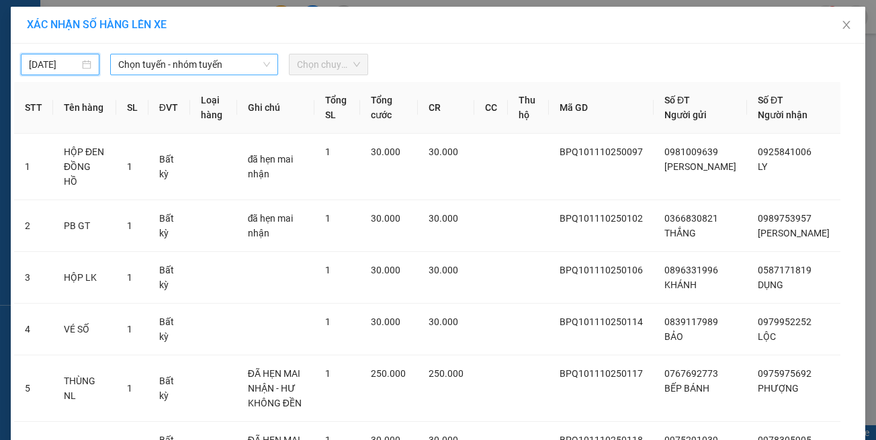
click at [154, 69] on span "Chọn tuyến - nhóm tuyến" at bounding box center [194, 64] width 152 height 20
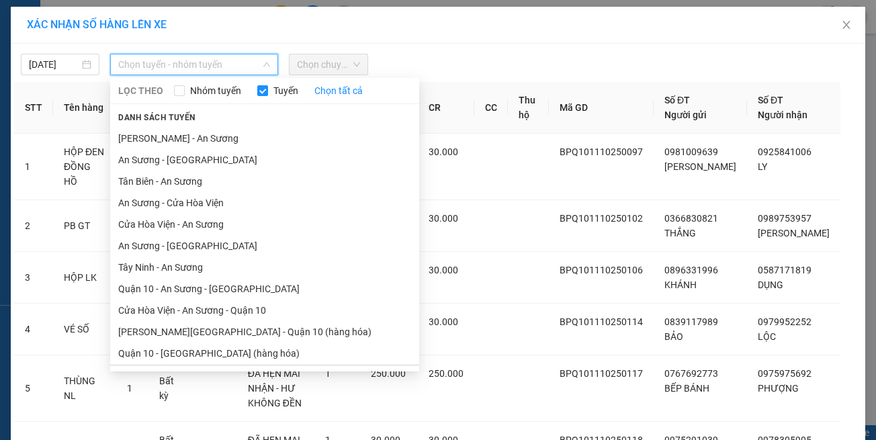
scroll to position [59, 0]
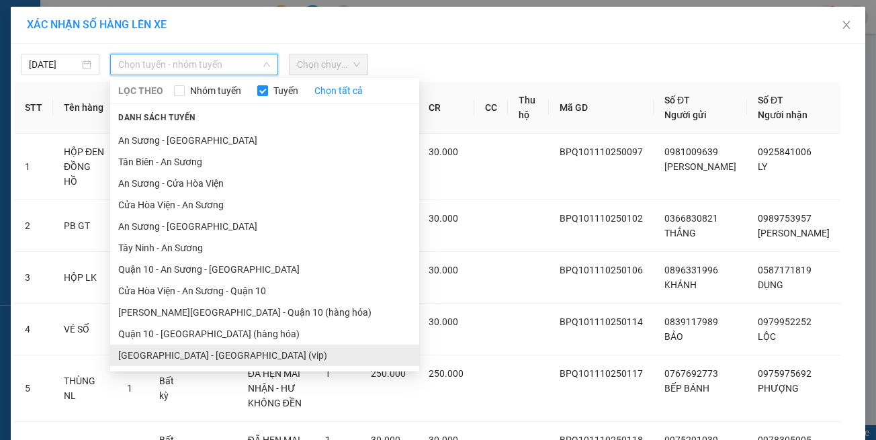
click at [201, 357] on li "[GEOGRAPHIC_DATA] - [GEOGRAPHIC_DATA] (vip)" at bounding box center [264, 355] width 309 height 21
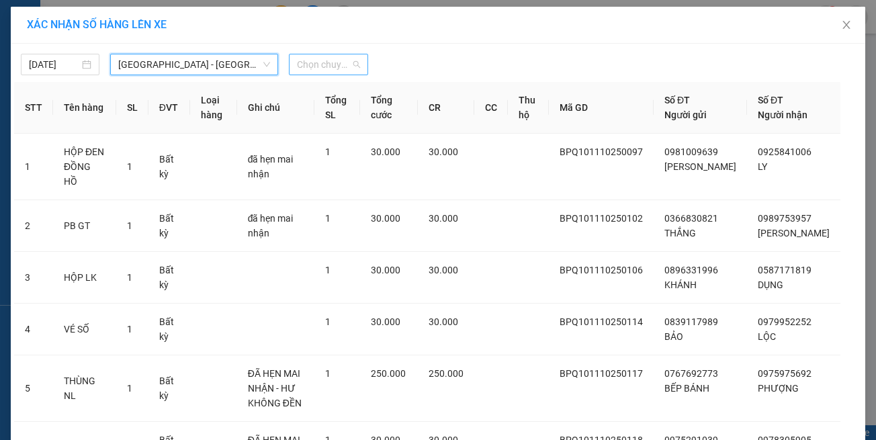
click at [320, 64] on span "Chọn chuyến" at bounding box center [328, 64] width 62 height 20
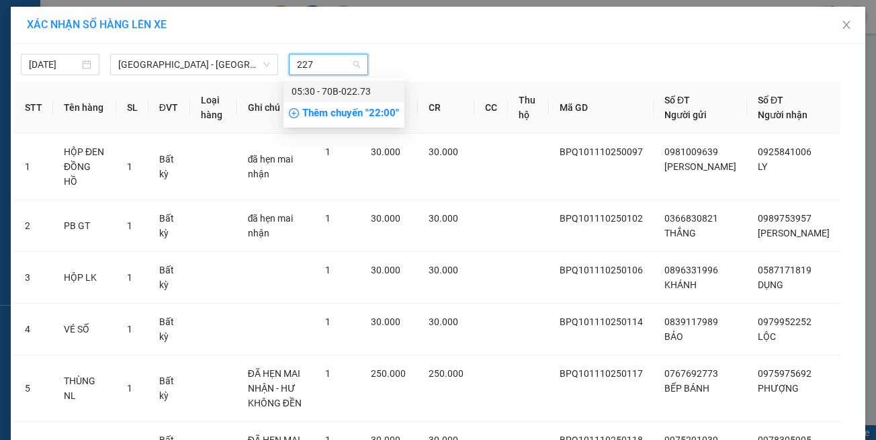
type input "2273"
click at [337, 87] on div "05:30 - 70B-022.73" at bounding box center [344, 91] width 105 height 15
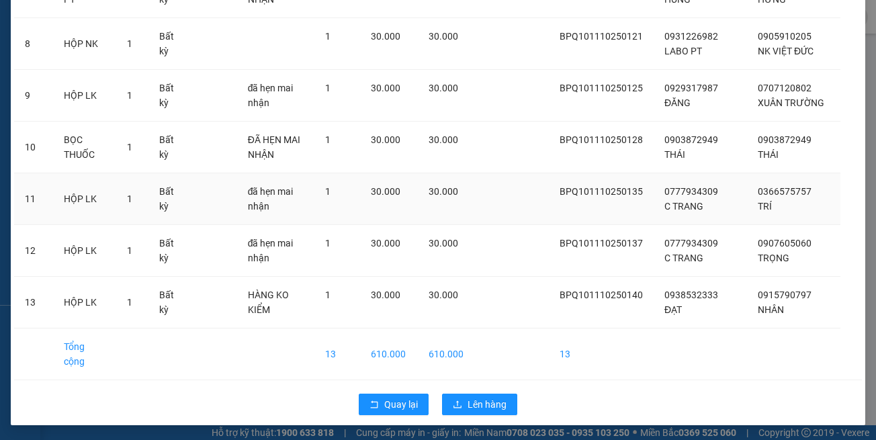
scroll to position [546, 0]
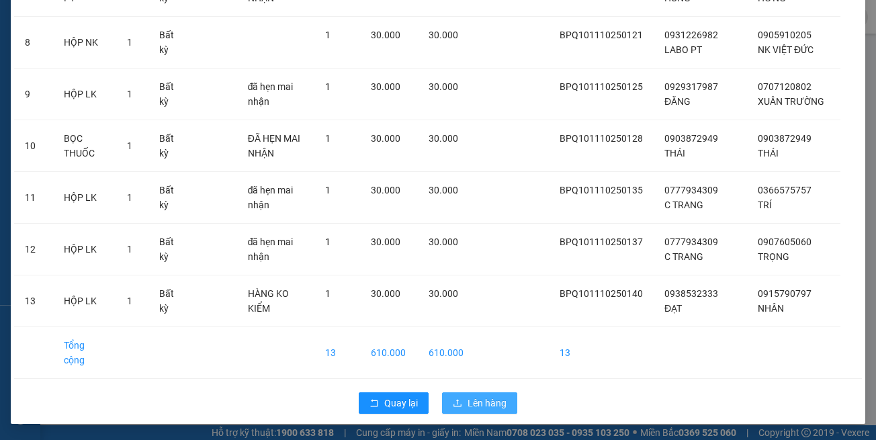
click at [497, 404] on span "Lên hàng" at bounding box center [487, 403] width 39 height 15
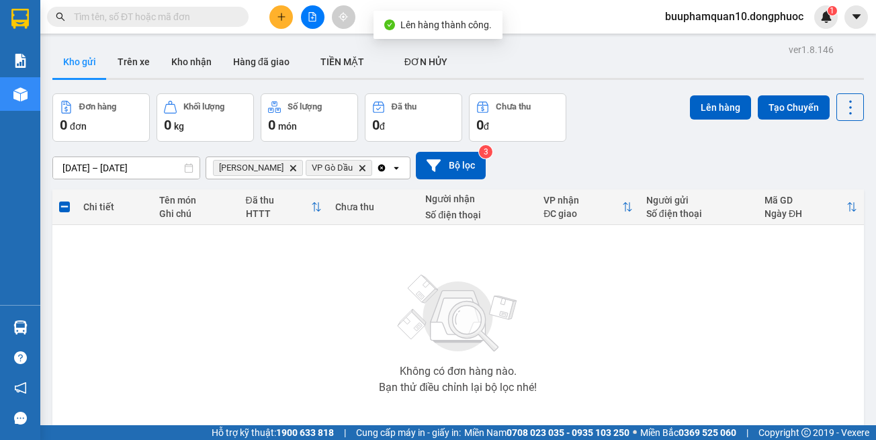
click at [289, 164] on icon "Delete" at bounding box center [293, 168] width 8 height 8
click at [273, 166] on icon "VP Gò Dầu, close by backspace" at bounding box center [270, 168] width 6 height 6
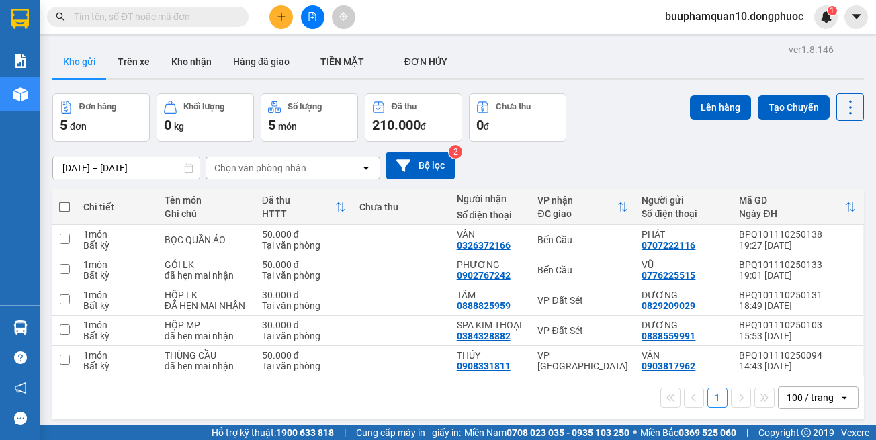
click at [311, 11] on button at bounding box center [313, 17] width 24 height 24
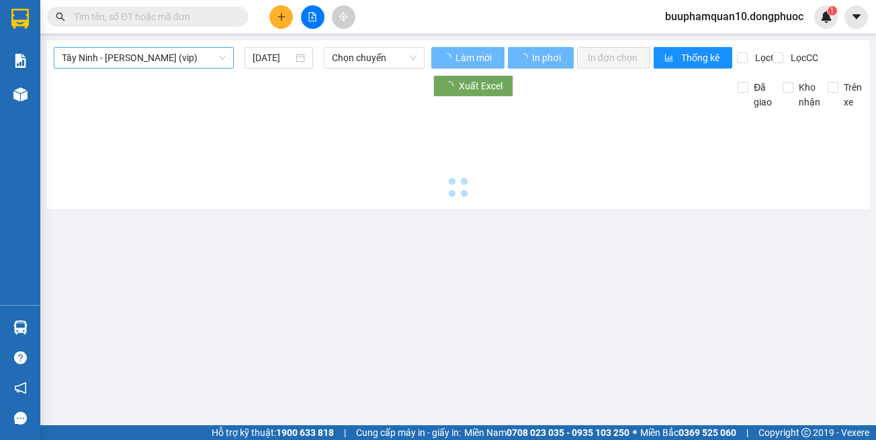
type input "[DATE]"
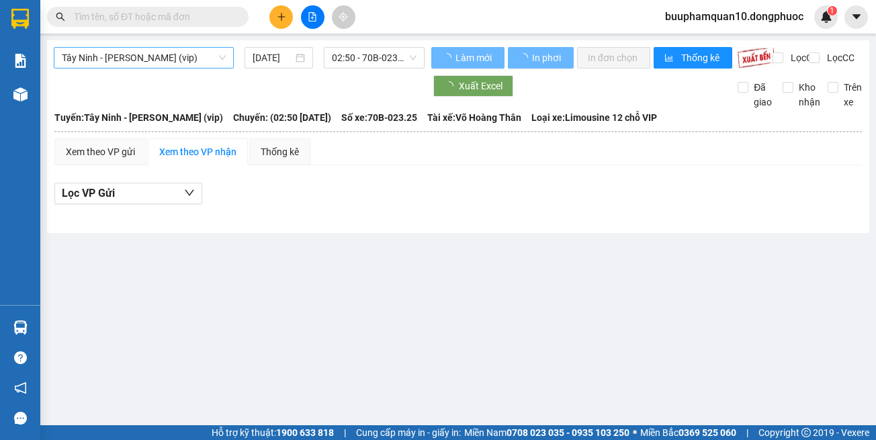
click at [168, 54] on span "Tây Ninh - [PERSON_NAME] (vip)" at bounding box center [144, 58] width 164 height 20
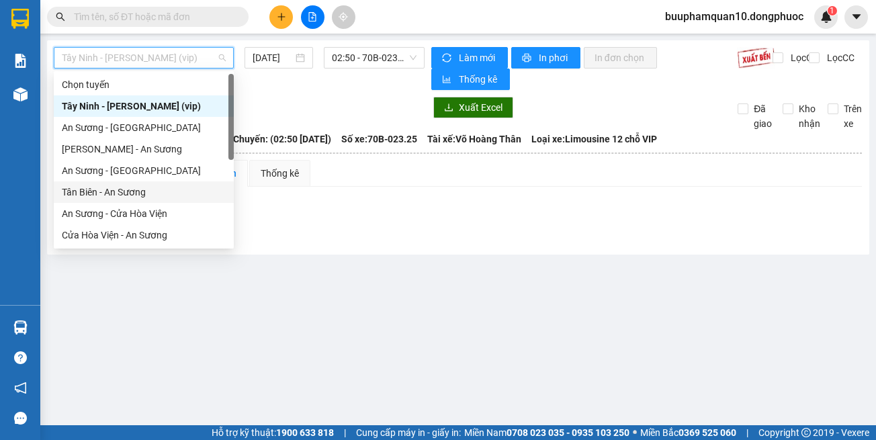
scroll to position [150, 0]
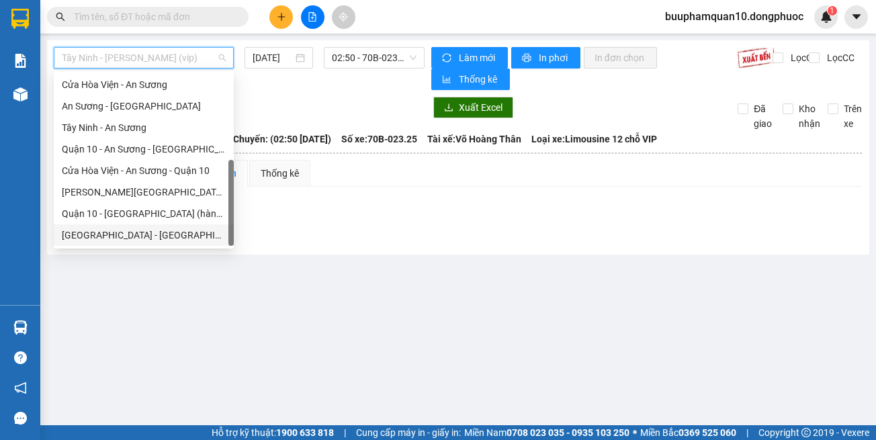
click at [186, 233] on div "[GEOGRAPHIC_DATA] - [GEOGRAPHIC_DATA] (vip)" at bounding box center [144, 235] width 164 height 15
type input "[DATE]"
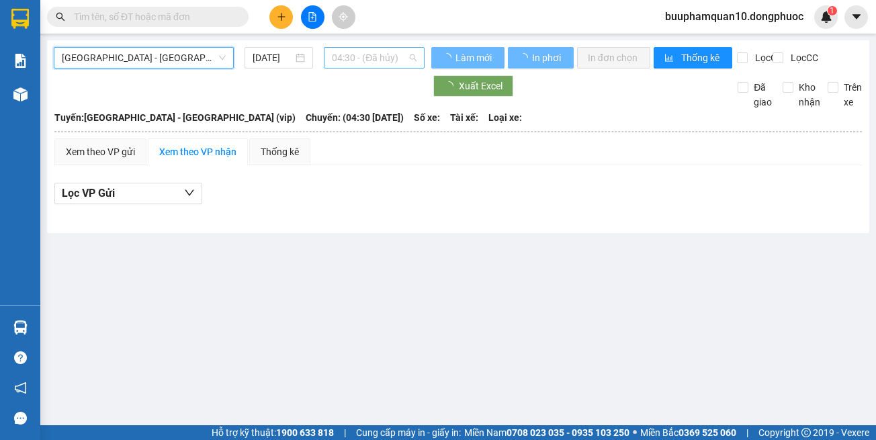
click at [353, 66] on span "04:30 - (Đã hủy)" at bounding box center [374, 58] width 85 height 20
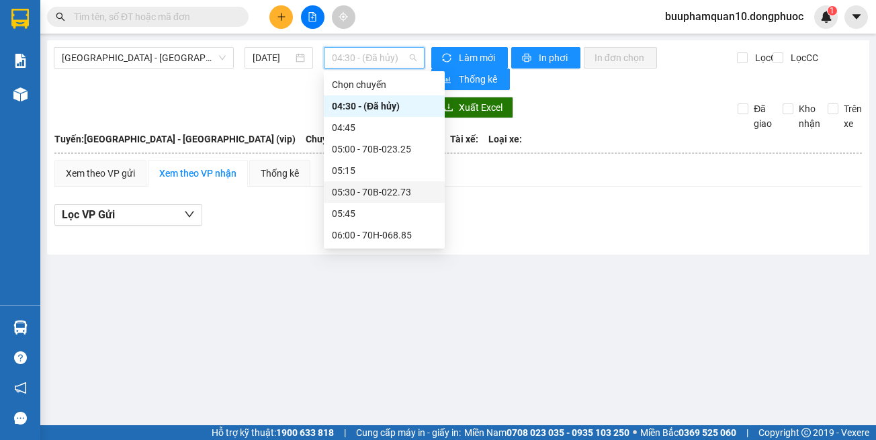
click at [375, 193] on div "05:30 - 70B-022.73" at bounding box center [384, 192] width 105 height 15
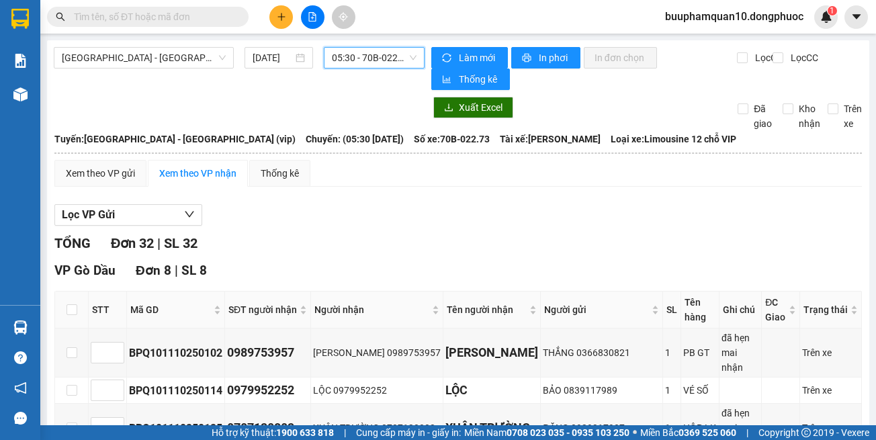
click at [346, 64] on span "05:30 - 70B-022.73" at bounding box center [374, 58] width 85 height 20
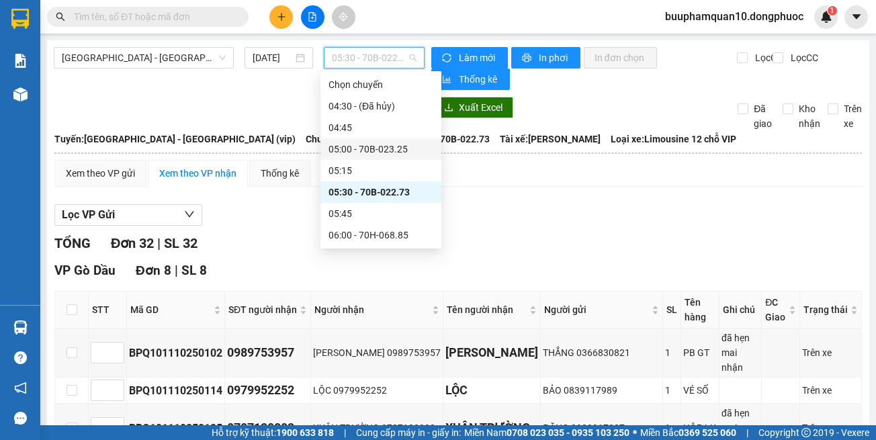
click at [372, 147] on div "05:00 - 70B-023.25" at bounding box center [380, 149] width 105 height 15
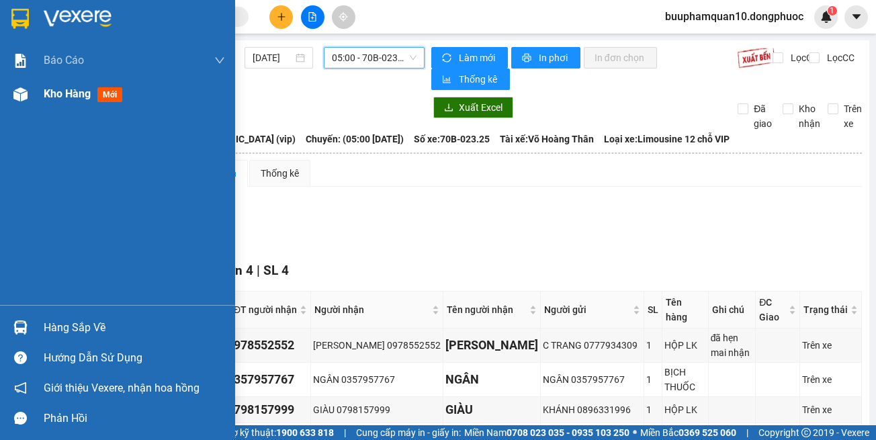
click at [9, 97] on div at bounding box center [21, 95] width 24 height 24
